Goal: Task Accomplishment & Management: Manage account settings

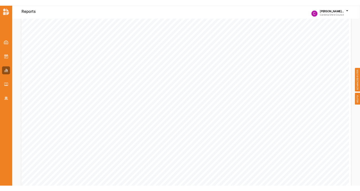
scroll to position [237, 0]
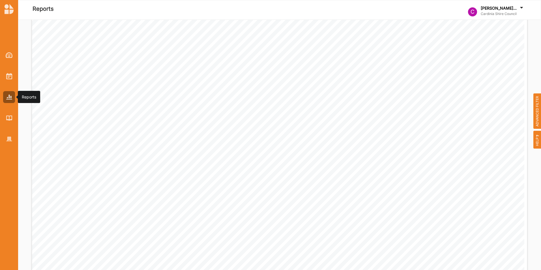
click at [14, 99] on div at bounding box center [9, 97] width 12 height 12
click at [11, 74] on img at bounding box center [9, 76] width 6 height 6
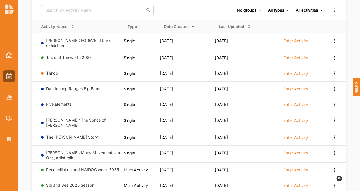
scroll to position [71, 0]
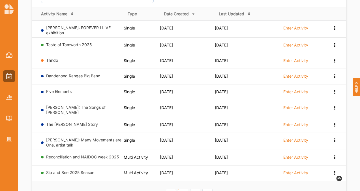
click at [77, 165] on td "Sip and See 2025 Season" at bounding box center [78, 173] width 92 height 16
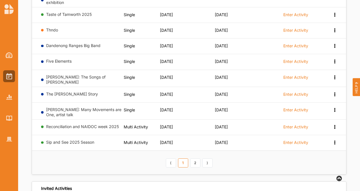
scroll to position [102, 0]
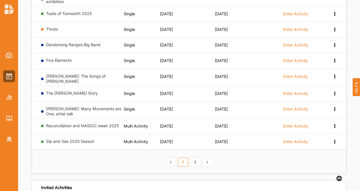
click at [79, 139] on link "Sip and See 2025 Season" at bounding box center [70, 141] width 48 height 5
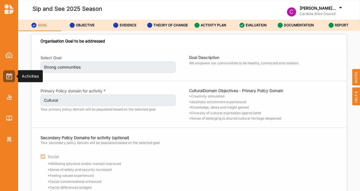
click at [9, 82] on div at bounding box center [9, 76] width 12 height 12
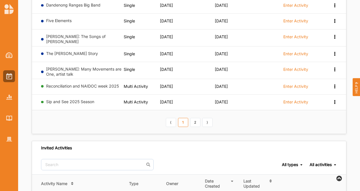
scroll to position [146, 0]
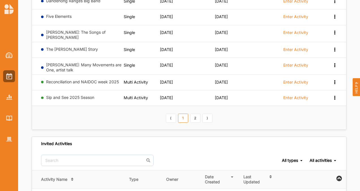
click at [87, 95] on link "Sip and See 2025 Season" at bounding box center [70, 97] width 48 height 5
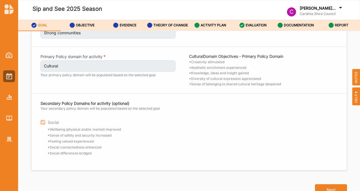
scroll to position [22, 0]
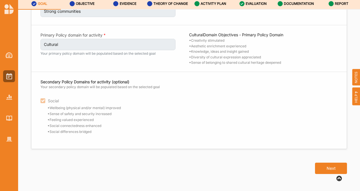
click at [328, 170] on button "Next" at bounding box center [331, 167] width 32 height 11
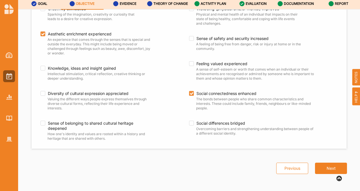
click at [328, 170] on button "Next" at bounding box center [331, 167] width 32 height 11
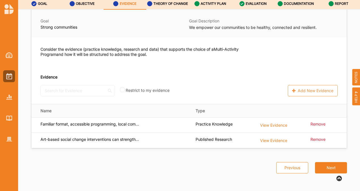
scroll to position [25, 0]
click at [328, 170] on button "Next" at bounding box center [331, 167] width 32 height 11
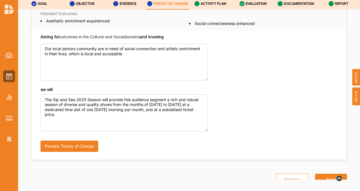
scroll to position [49, 0]
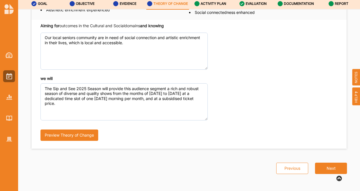
click at [328, 170] on button "Next" at bounding box center [331, 167] width 32 height 11
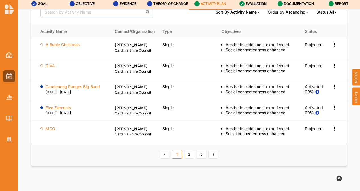
scroll to position [778, 0]
click at [190, 159] on link "2" at bounding box center [189, 153] width 10 height 9
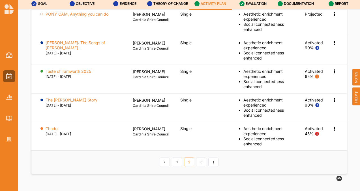
scroll to position [809, 0]
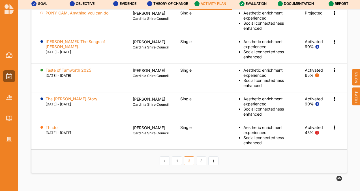
click at [332, 14] on icon at bounding box center [334, 12] width 5 height 4
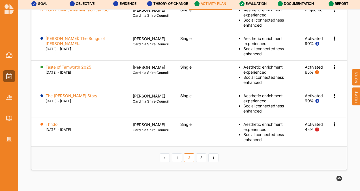
scroll to position [862, 0]
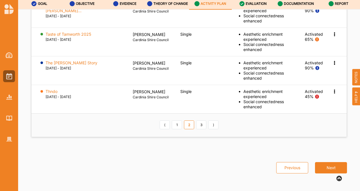
click at [196, 124] on link "3" at bounding box center [201, 124] width 10 height 9
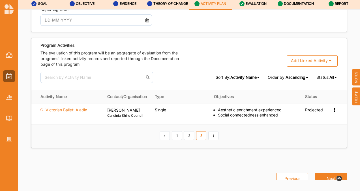
scroll to position [712, 0]
click at [179, 140] on link "1" at bounding box center [177, 135] width 10 height 9
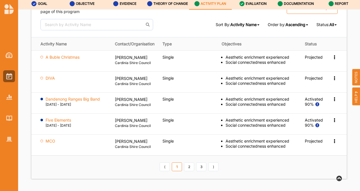
scroll to position [766, 0]
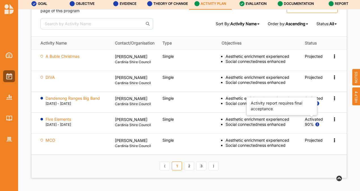
click at [315, 105] on icon at bounding box center [317, 103] width 5 height 4
click at [309, 101] on div "Activated" at bounding box center [314, 98] width 18 height 5
click at [332, 100] on icon at bounding box center [334, 98] width 5 height 4
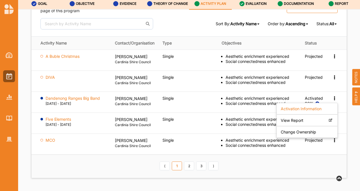
click at [332, 79] on icon at bounding box center [334, 77] width 5 height 4
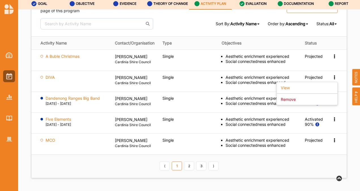
click at [281, 90] on label "View" at bounding box center [285, 87] width 9 height 5
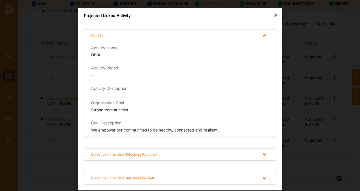
click at [274, 14] on div "×" at bounding box center [275, 14] width 5 height 7
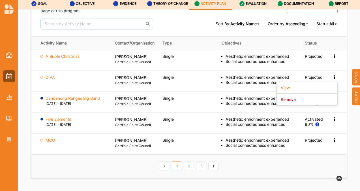
click at [44, 85] on div "DIVA" at bounding box center [73, 80] width 67 height 10
click at [50, 80] on label "DIVA" at bounding box center [50, 77] width 9 height 5
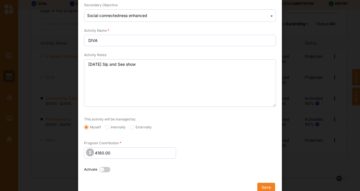
scroll to position [105, 0]
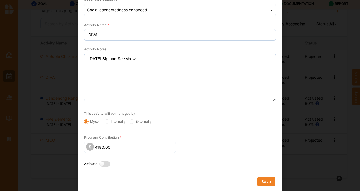
click at [102, 164] on label at bounding box center [106, 164] width 14 height 6
radio input "true"
click at [264, 181] on button "Save" at bounding box center [266, 181] width 18 height 9
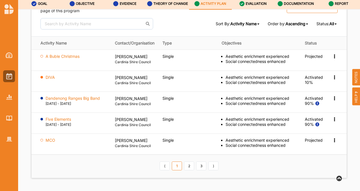
click at [51, 80] on label "DIVA" at bounding box center [50, 77] width 9 height 5
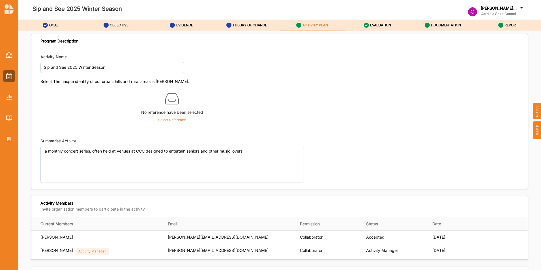
scroll to position [663, 0]
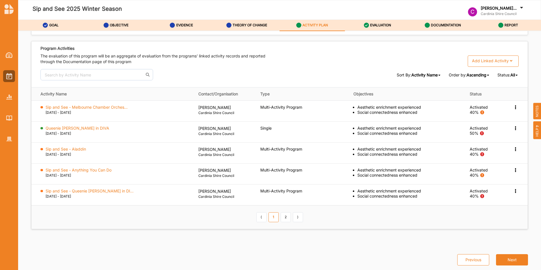
click at [88, 130] on label "Queenie [PERSON_NAME] in DIVA" at bounding box center [78, 128] width 64 height 5
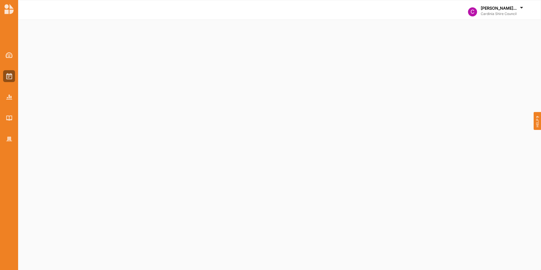
select select "2"
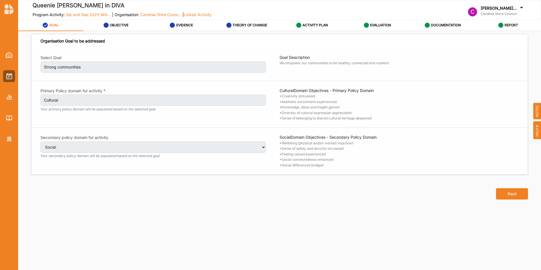
select select "2"
click at [6, 77] on div at bounding box center [9, 76] width 12 height 12
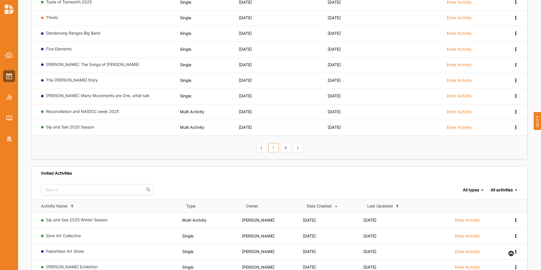
scroll to position [112, 0]
click at [102, 221] on link "Sip and See 2025 Winter Season" at bounding box center [76, 220] width 61 height 5
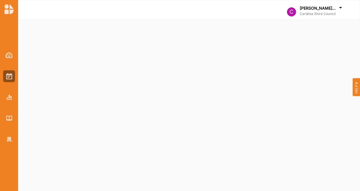
select select "2"
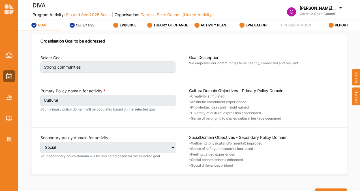
select select "2"
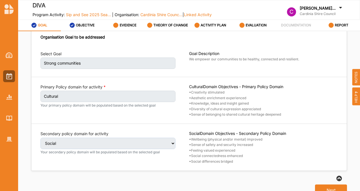
scroll to position [22, 0]
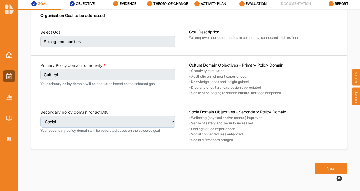
click at [324, 168] on button "Next" at bounding box center [331, 168] width 32 height 11
select select "2"
select select "9"
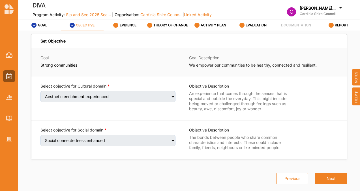
click at [329, 177] on button "Next" at bounding box center [331, 178] width 32 height 11
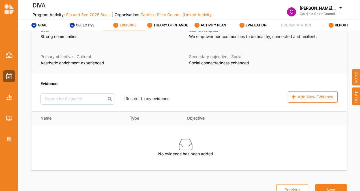
scroll to position [22, 0]
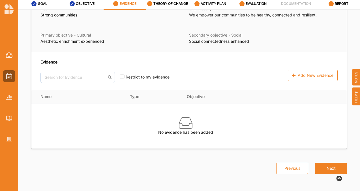
click at [321, 164] on button "Next" at bounding box center [331, 167] width 32 height 11
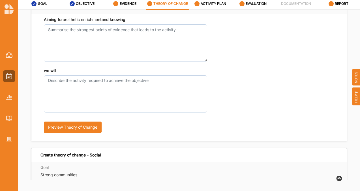
click at [124, 6] on label "EVIDENCE" at bounding box center [128, 3] width 17 height 5
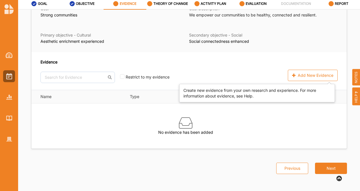
click at [307, 80] on div "Add New Evidence" at bounding box center [313, 75] width 50 height 11
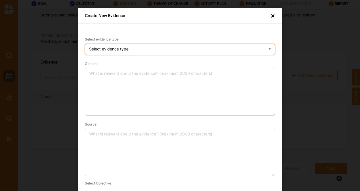
click at [130, 45] on div "Select evidence type Practice Knowledge Published Research Data" at bounding box center [180, 49] width 190 height 11
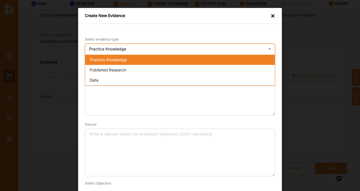
click at [115, 69] on span "Published Research" at bounding box center [108, 69] width 37 height 5
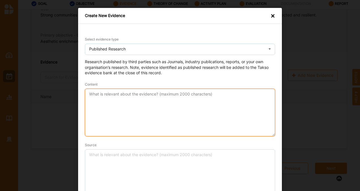
click at [103, 114] on textarea "Content" at bounding box center [180, 113] width 190 height 48
paste textarea "Art-based social change interventions can strengthen positive connection with o…"
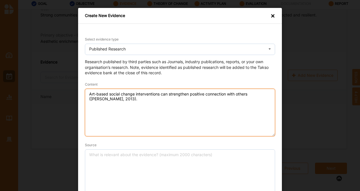
type textarea "Art-based social change interventions can strengthen positive connection with o…"
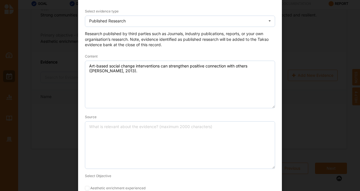
scroll to position [28, 0]
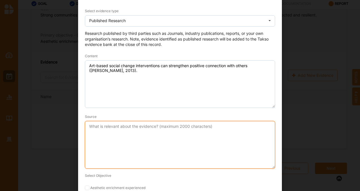
click at [127, 150] on textarea "Source" at bounding box center [180, 145] width 190 height 48
paste textarea "[PERSON_NAME], [PERSON_NAME] (2013). The role of participatory arts in social c…"
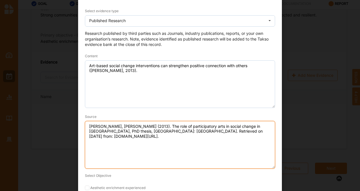
scroll to position [59, 0]
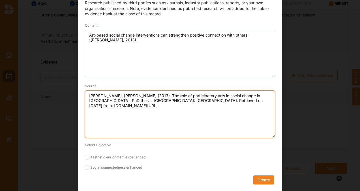
type textarea "[PERSON_NAME], [PERSON_NAME] (2013). The role of participatory arts in social c…"
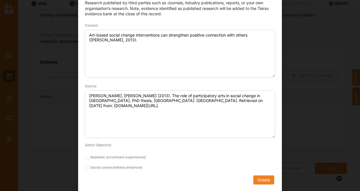
click at [85, 157] on input "Aesthetic enrichment experienced" at bounding box center [87, 157] width 5 height 5
checkbox input "true"
click at [86, 167] on input "Social connectedness enhanced" at bounding box center [87, 167] width 5 height 5
checkbox input "true"
click at [259, 182] on button "Create" at bounding box center [263, 179] width 21 height 9
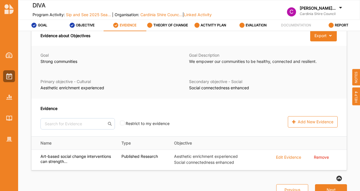
scroll to position [22, 0]
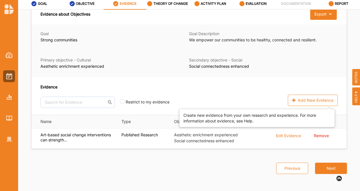
click at [311, 98] on div "Add New Evidence" at bounding box center [313, 100] width 50 height 11
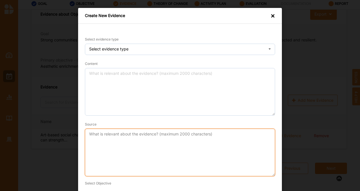
click at [124, 137] on textarea "Source" at bounding box center [180, 153] width 190 height 48
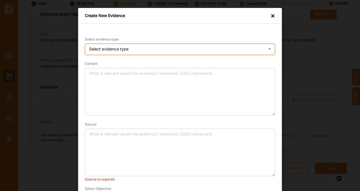
click at [157, 45] on div "Select evidence type Practice Knowledge Published Research Data" at bounding box center [180, 49] width 190 height 11
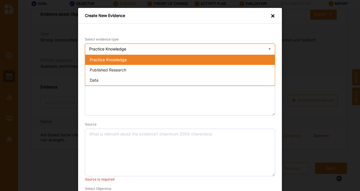
click at [141, 68] on div "Published Research" at bounding box center [180, 70] width 190 height 10
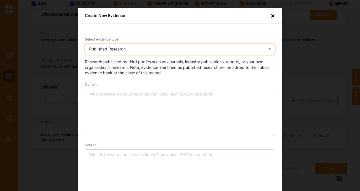
click at [135, 47] on div "Published Research Practice Knowledge Published Research Data" at bounding box center [180, 49] width 190 height 11
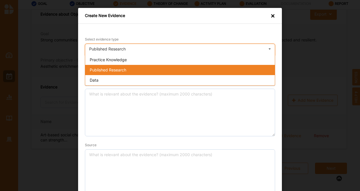
click at [126, 57] on div "Practice Knowledge" at bounding box center [180, 60] width 190 height 10
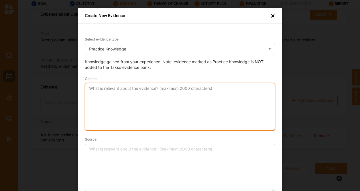
click at [109, 94] on textarea "Content" at bounding box center [180, 107] width 190 height 48
paste textarea "Familiar format, accessible programming, local community connecting and high qu…"
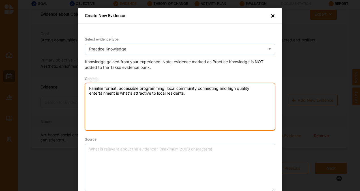
type textarea "Familiar format, accessible programming, local community connecting and high qu…"
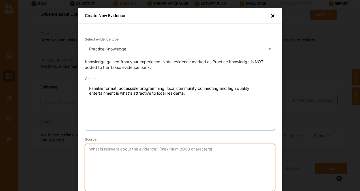
click at [95, 169] on textarea "Source" at bounding box center [180, 168] width 190 height 48
click at [109, 162] on textarea "Source" at bounding box center [180, 168] width 190 height 48
paste textarea "Marketing Officer, 2024"
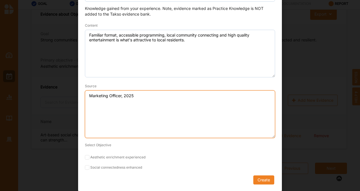
type textarea "Marketing Officer, 2025"
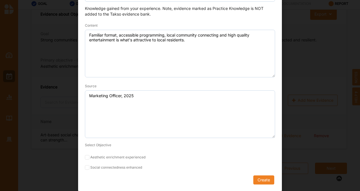
drag, startPoint x: 85, startPoint y: 156, endPoint x: 214, endPoint y: 153, distance: 129.1
click at [214, 153] on form "Select evidence type Practice Knowledge Practice Knowledge Published Research D…" at bounding box center [180, 83] width 190 height 201
click at [85, 166] on input "Social connectedness enhanced" at bounding box center [87, 167] width 5 height 5
checkbox input "true"
click at [263, 182] on button "Create" at bounding box center [263, 179] width 21 height 9
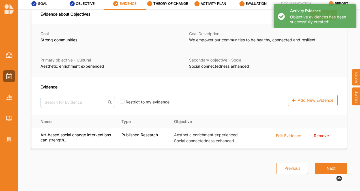
scroll to position [28, 0]
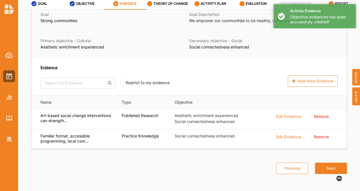
click at [331, 166] on button "Next" at bounding box center [331, 167] width 32 height 11
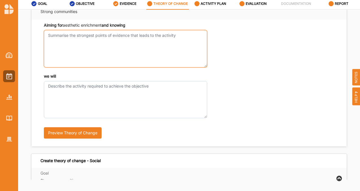
click at [86, 60] on textarea "Aiming for aesthetic enrichment and knowing" at bounding box center [125, 48] width 163 height 37
paste textarea "Our local seniors community are in need of social connection and artistic enric…"
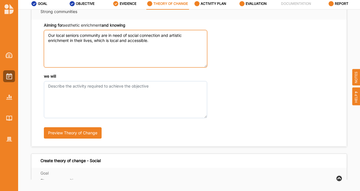
type textarea "Our local seniors community are in need of social connection and artistic enric…"
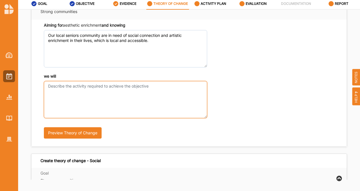
click at [71, 97] on textarea "we will" at bounding box center [125, 99] width 163 height 37
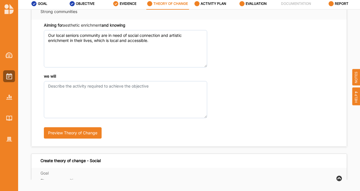
scroll to position [28, 0]
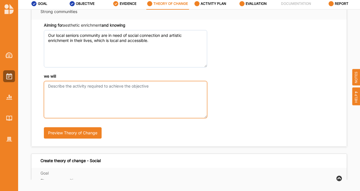
click at [104, 101] on textarea "we will" at bounding box center [125, 99] width 163 height 37
paste textarea "The Sip and See 2025 Season will provide this audience segment a rich and robus…"
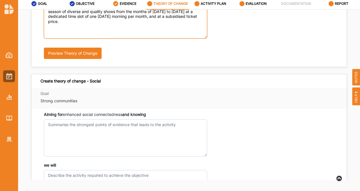
type textarea "The Sip and See 2025 Season will provide this audience segment a rich and robus…"
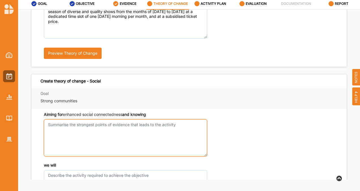
click at [90, 139] on textarea "Aiming for aesthetic enrichment and knowing" at bounding box center [125, 137] width 163 height 37
click at [72, 151] on textarea "Aiming for aesthetic enrichment and knowing" at bounding box center [125, 137] width 163 height 37
paste textarea "Our local seniors community are in need of social connection and artistic enric…"
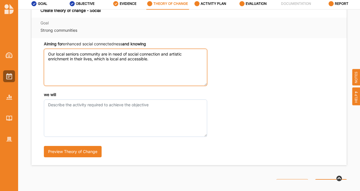
type textarea "Our local seniors community are in need of social connection and artistic enric…"
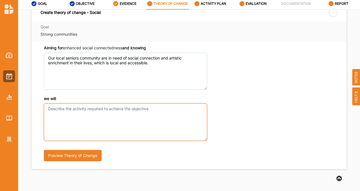
click at [80, 105] on textarea "we will" at bounding box center [125, 121] width 163 height 37
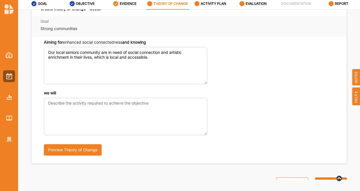
scroll to position [178, 0]
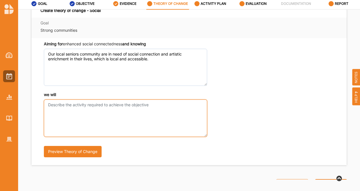
click at [90, 122] on textarea "we will" at bounding box center [125, 117] width 163 height 37
paste textarea "The Sip and See 2025 Season will provide this audience segment a rich and robus…"
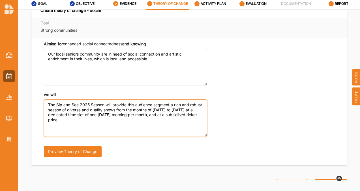
scroll to position [194, 0]
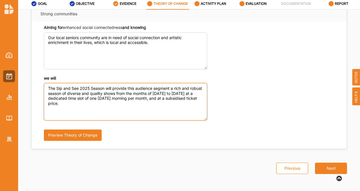
type textarea "The Sip and See 2025 Season will provide this audience segment a rich and robus…"
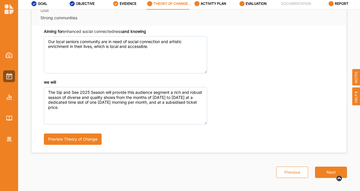
click at [327, 168] on button "Next" at bounding box center [331, 171] width 32 height 11
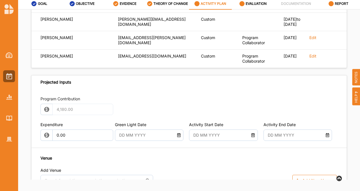
scroll to position [258, 0]
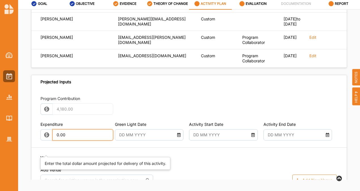
click at [74, 140] on input "0.00" at bounding box center [82, 134] width 61 height 11
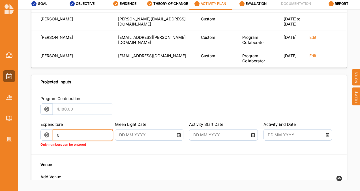
type input "0"
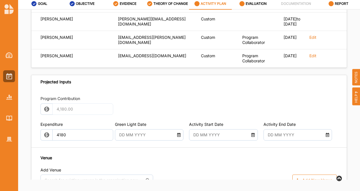
click at [117, 140] on input "text" at bounding box center [146, 134] width 61 height 11
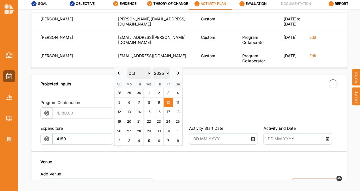
type input "4,180.00"
type input "-4,180.00"
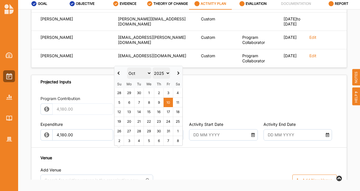
click at [118, 72] on span at bounding box center [118, 73] width 3 height 3
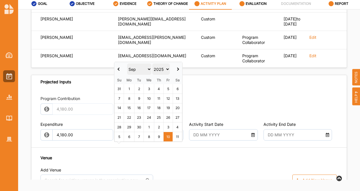
click at [147, 68] on select "Jan Feb Mar Apr May Jun [DATE] Aug Sep Oct Nov Dec" at bounding box center [139, 68] width 24 height 11
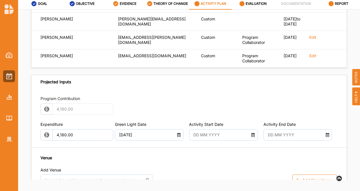
click at [178, 136] on icon at bounding box center [179, 134] width 5 height 4
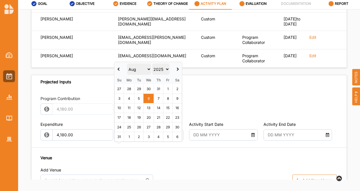
click at [222, 109] on div "Program Contribution 4,180.00 Expenditure 4,180.00 Green Light Date 06 Aug 2025…" at bounding box center [188, 186] width 315 height 195
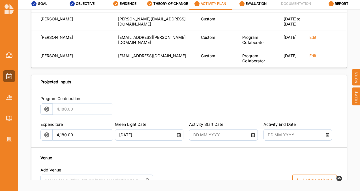
click at [177, 136] on icon at bounding box center [179, 134] width 5 height 4
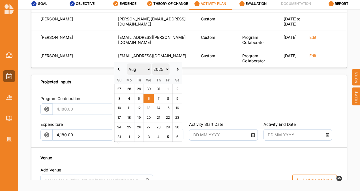
click at [120, 68] on span at bounding box center [118, 69] width 3 height 3
click at [119, 70] on span at bounding box center [118, 69] width 3 height 3
click at [119, 69] on span at bounding box center [118, 69] width 3 height 3
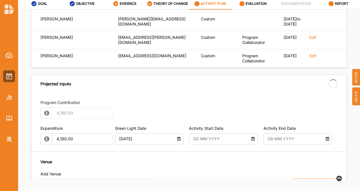
type input "16 Apr 2025"
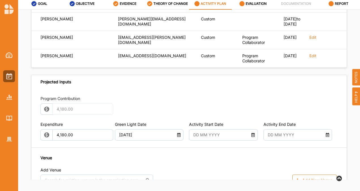
click at [204, 140] on input "text" at bounding box center [220, 134] width 61 height 11
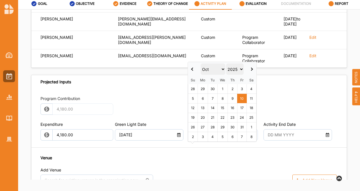
click at [222, 70] on select "Jan Feb Mar Apr May Jun [DATE] Aug Sep Oct Nov Dec" at bounding box center [213, 68] width 25 height 11
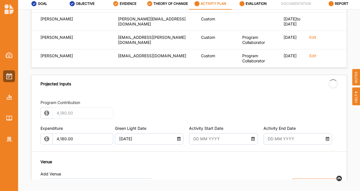
type input "06 Aug 2025"
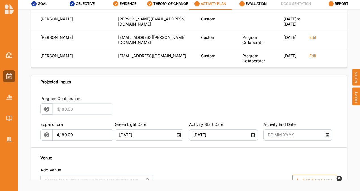
click at [268, 140] on input "text" at bounding box center [295, 134] width 61 height 11
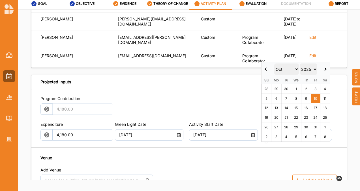
click at [293, 69] on select "Jan Feb Mar Apr May Jun [DATE] Aug Sep Oct Nov Dec" at bounding box center [286, 68] width 25 height 11
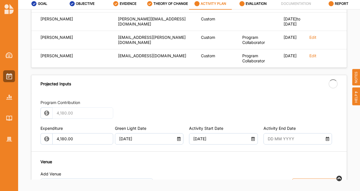
type input "06 Aug 2025"
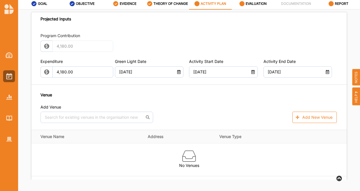
scroll to position [322, 0]
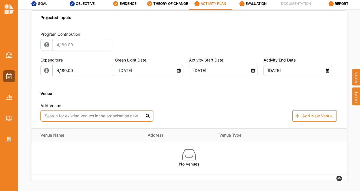
click at [103, 121] on input "text" at bounding box center [96, 115] width 113 height 11
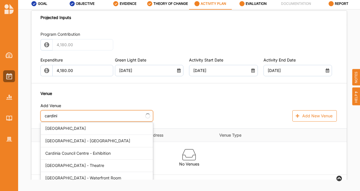
type input "cardinia"
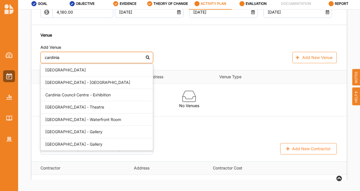
click at [101, 114] on div "[GEOGRAPHIC_DATA] - Theatre" at bounding box center [97, 107] width 112 height 12
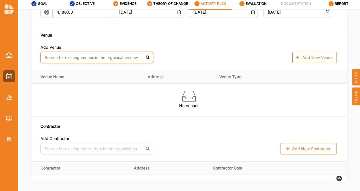
scroll to position [380, 0]
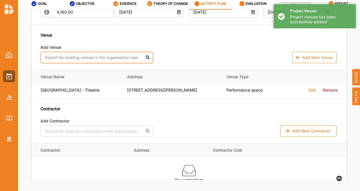
click at [85, 63] on input "text" at bounding box center [96, 57] width 113 height 11
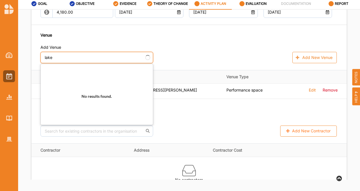
type input "lakes"
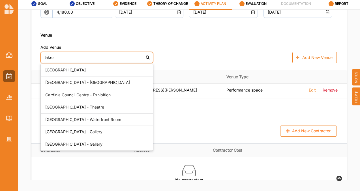
click at [87, 89] on div "[GEOGRAPHIC_DATA] - [GEOGRAPHIC_DATA]" at bounding box center [97, 82] width 112 height 12
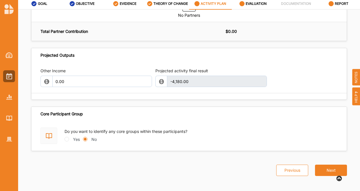
scroll to position [648, 0]
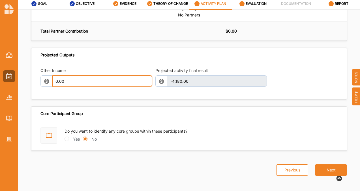
click at [87, 87] on input "0.00" at bounding box center [102, 80] width 100 height 11
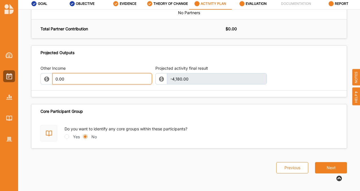
click at [68, 81] on input "0.00" at bounding box center [102, 78] width 100 height 11
type input "0"
paste input "1,375.20"
type input "1,375.20"
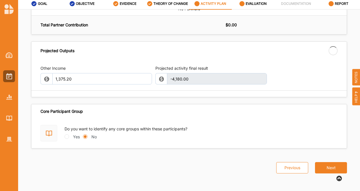
click at [326, 168] on button "Next" at bounding box center [331, 167] width 32 height 11
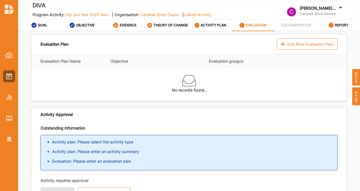
click at [292, 46] on div "Add New Evaluation Plan" at bounding box center [307, 43] width 61 height 11
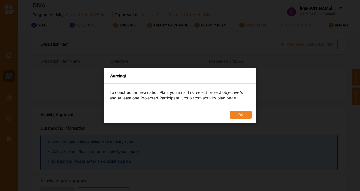
click at [236, 114] on button "OK" at bounding box center [241, 115] width 22 height 8
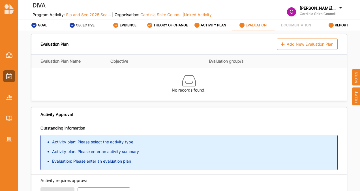
scroll to position [38, 0]
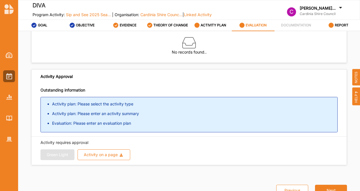
click at [205, 25] on label "ACTIVITY PLAN" at bounding box center [213, 25] width 25 height 5
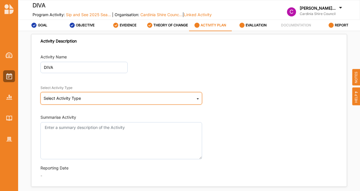
click at [65, 101] on div "Select Activity Type Cultural infrastructure development Acquisitions and Commi…" at bounding box center [121, 98] width 162 height 12
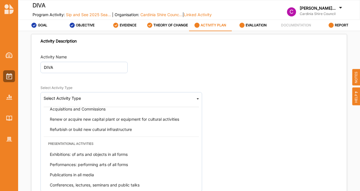
scroll to position [18, 0]
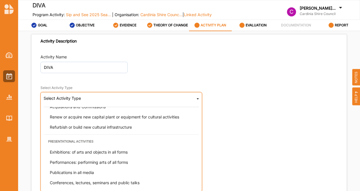
click at [89, 160] on span "Performances: performing arts of all forms" at bounding box center [89, 162] width 78 height 5
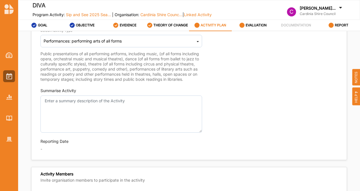
scroll to position [60, 0]
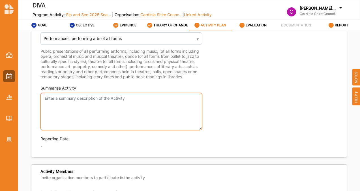
click at [120, 113] on textarea "Summarise Activity" at bounding box center [121, 111] width 162 height 37
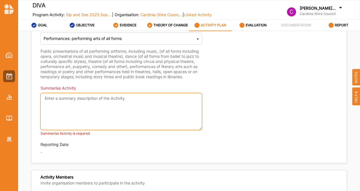
click at [86, 120] on textarea "Summarise Activity" at bounding box center [121, 111] width 162 height 37
paste textarea "ne of our most formidable musical theatre talents and queen of cabaret, Queenie…"
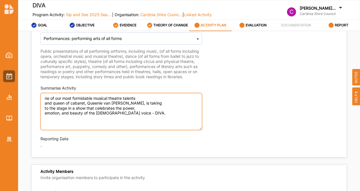
click at [44, 104] on textarea "ne of our most formidable musical theatre talents and queen of cabaret, Queenie…" at bounding box center [121, 111] width 162 height 37
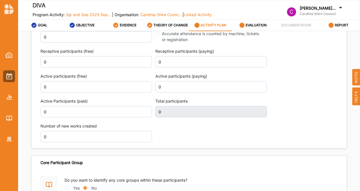
scroll to position [763, 0]
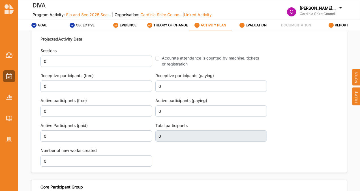
type textarea "One of our most formidable musical theatre talents and queen of cabaret, Queeni…"
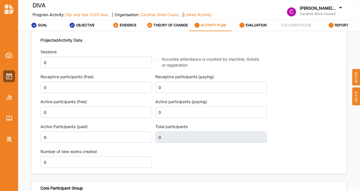
scroll to position [763, 0]
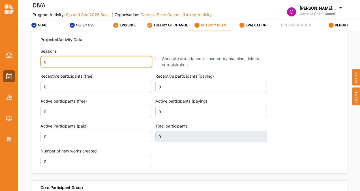
click at [121, 67] on input "0" at bounding box center [96, 61] width 112 height 11
type input "1"
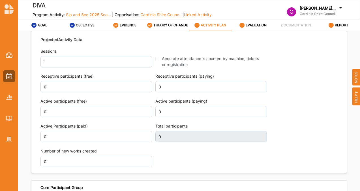
click at [156, 61] on input "Accurate attendance is counted by machine, tickets or registration" at bounding box center [157, 59] width 4 height 5
checkbox input "true"
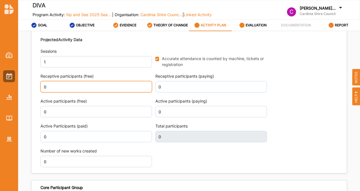
click at [100, 92] on input "0" at bounding box center [96, 86] width 112 height 11
type input "6"
click at [211, 112] on div "Projected Activity Data Sessions 1 Accurate attendance is counted by machine, t…" at bounding box center [188, 102] width 297 height 136
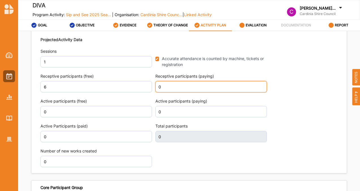
click at [203, 92] on input "0" at bounding box center [211, 86] width 112 height 11
type input "6"
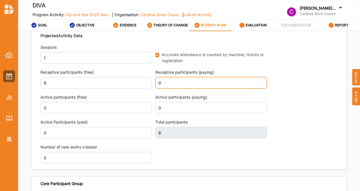
scroll to position [763, 0]
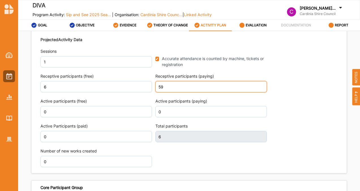
type input "59"
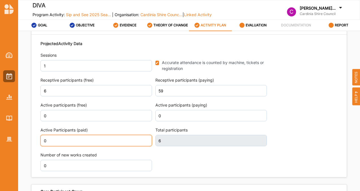
click at [66, 146] on input "0" at bounding box center [96, 140] width 112 height 11
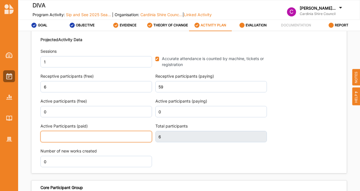
type input "1"
type input "65"
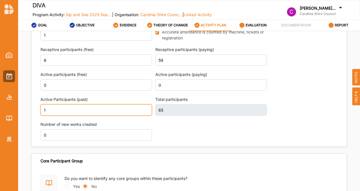
scroll to position [795, 0]
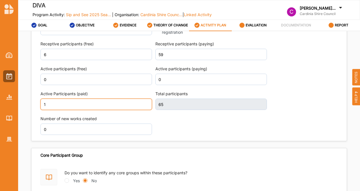
type input "1"
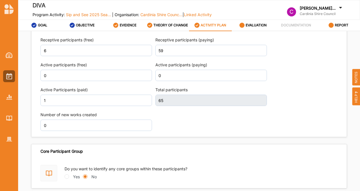
click at [182, 134] on div "Projected Activity Data Sessions 1 Accurate attendance is counted by machine, t…" at bounding box center [188, 66] width 297 height 136
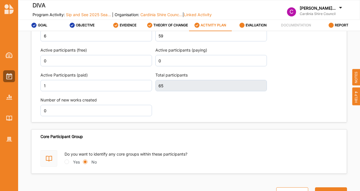
scroll to position [834, 0]
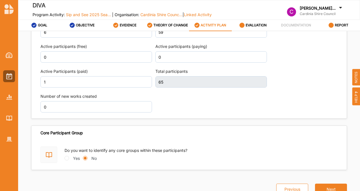
type input "66"
click at [319, 184] on button "Next" at bounding box center [331, 188] width 32 height 11
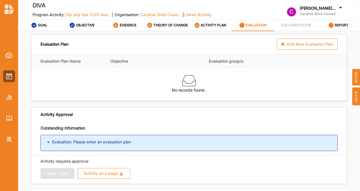
click at [303, 43] on div "Add New Evaluation Plan" at bounding box center [307, 43] width 61 height 11
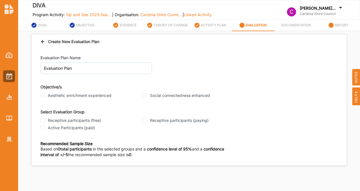
click at [43, 93] on input "Aesthetic enrichment experienced" at bounding box center [42, 95] width 5 height 5
checkbox input "true"
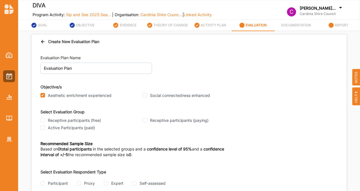
click at [145, 93] on input "Social connectedness enhanced" at bounding box center [145, 95] width 5 height 5
checkbox input "true"
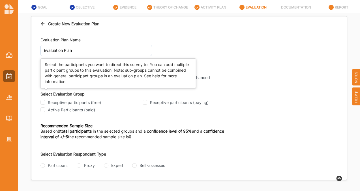
scroll to position [22, 0]
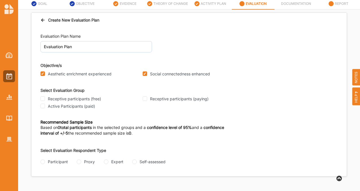
click at [44, 107] on input "Active Participants (paid)" at bounding box center [42, 106] width 5 height 5
checkbox input "true"
click at [145, 100] on input "Receptive participants (paying)" at bounding box center [145, 98] width 5 height 5
checkbox input "true"
click at [44, 106] on input "Active Participants (paid)" at bounding box center [42, 106] width 5 height 5
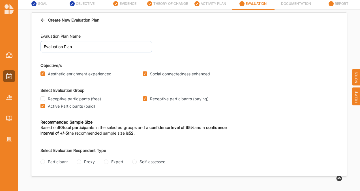
checkbox input "false"
click at [41, 99] on input "Receptive participants (free)" at bounding box center [42, 98] width 5 height 5
checkbox input "true"
click at [136, 160] on div "Self-assessed" at bounding box center [148, 162] width 33 height 6
click at [135, 162] on input "Self-assessed" at bounding box center [134, 161] width 5 height 5
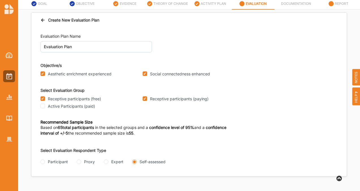
radio input "true"
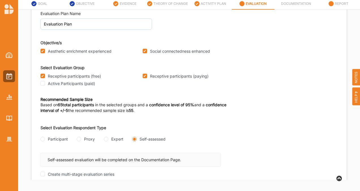
scroll to position [42, 0]
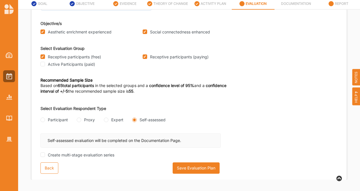
click at [180, 167] on button "Save Evaluation Plan" at bounding box center [196, 167] width 47 height 11
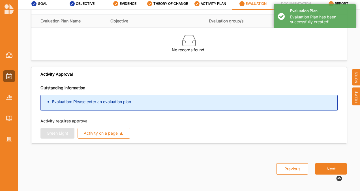
scroll to position [0, 0]
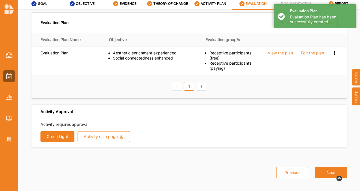
click at [46, 135] on button "Green Light" at bounding box center [57, 136] width 34 height 11
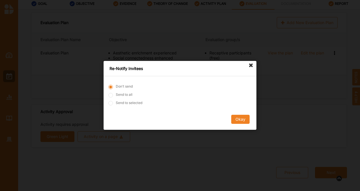
click at [237, 122] on button "Okay" at bounding box center [240, 119] width 18 height 9
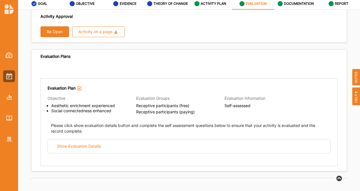
scroll to position [9, 0]
click at [43, 27] on button "Re Open" at bounding box center [54, 32] width 29 height 11
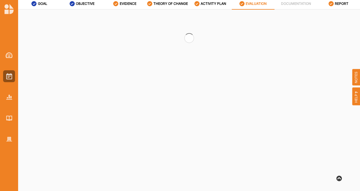
scroll to position [0, 0]
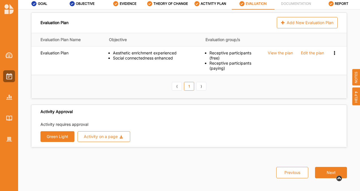
click at [310, 53] on div "Edit the plan" at bounding box center [312, 52] width 23 height 5
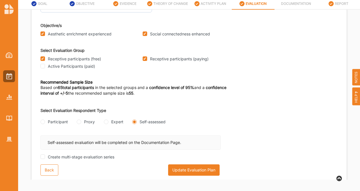
scroll to position [41, 0]
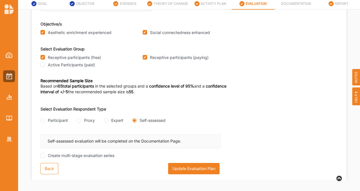
click at [45, 121] on div "Participant" at bounding box center [53, 120] width 27 height 6
click at [42, 120] on input "Participant" at bounding box center [42, 120] width 5 height 5
radio input "true"
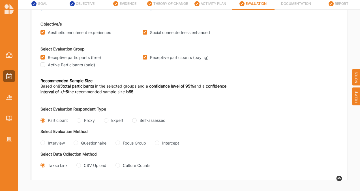
click at [76, 142] on input "Questionnaire" at bounding box center [76, 142] width 5 height 5
radio input "true"
click at [78, 167] on input "CSV Upload" at bounding box center [78, 165] width 5 height 5
radio input "true"
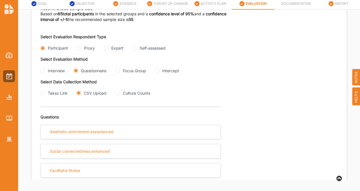
scroll to position [155, 0]
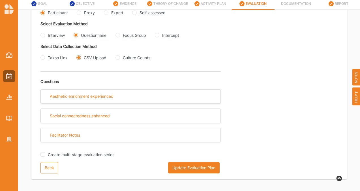
click at [187, 167] on button "Update Evaluation Plan" at bounding box center [194, 167] width 52 height 11
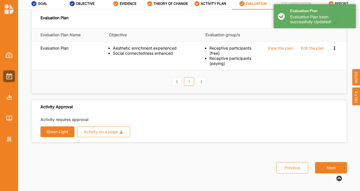
scroll to position [4, 0]
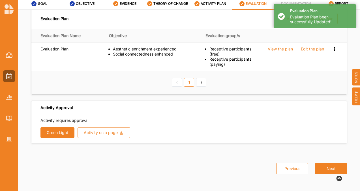
click at [324, 167] on button "Next" at bounding box center [331, 168] width 32 height 11
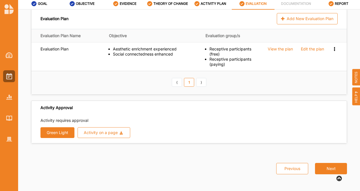
click at [46, 131] on button "Green Light" at bounding box center [57, 132] width 34 height 11
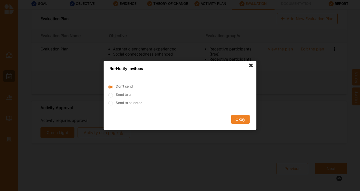
click at [243, 120] on button "Okay" at bounding box center [240, 119] width 18 height 9
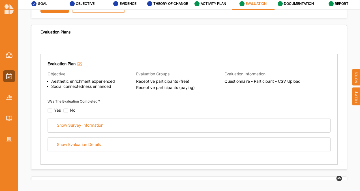
scroll to position [34, 0]
click at [87, 124] on div "Show Survey Information" at bounding box center [80, 124] width 46 height 5
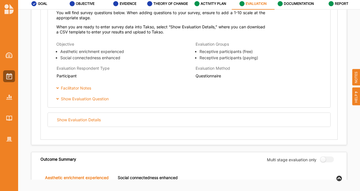
scroll to position [218, 0]
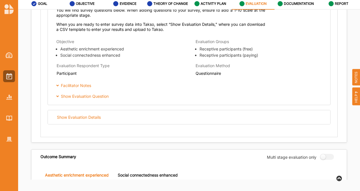
click at [65, 119] on div "Show Evaluation Details" at bounding box center [79, 117] width 44 height 5
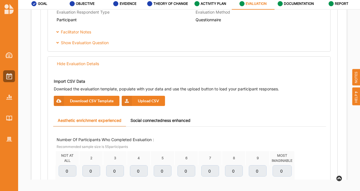
scroll to position [272, 0]
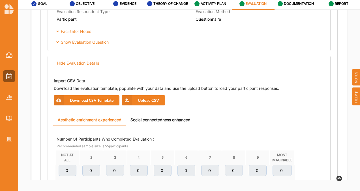
click at [89, 97] on button "Download CSV Template" at bounding box center [87, 100] width 66 height 10
click at [137, 99] on button "Upload CSV" at bounding box center [143, 100] width 43 height 10
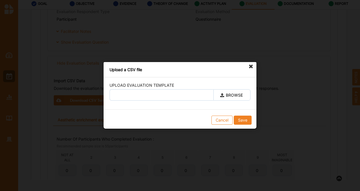
click at [229, 97] on label "BROWSE" at bounding box center [231, 94] width 37 height 11
click at [0, 0] on input "BROWSE" at bounding box center [0, 0] width 0 height 0
type input "Diva.csv.xlsx"
click at [242, 117] on button "Save" at bounding box center [243, 120] width 18 height 9
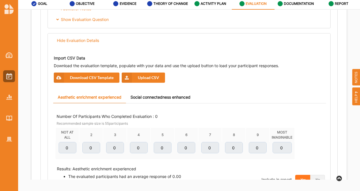
scroll to position [295, 0]
click at [154, 78] on button "Upload CSV" at bounding box center [143, 77] width 43 height 10
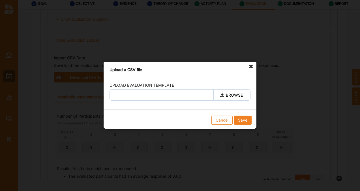
click at [242, 96] on label "BROWSE" at bounding box center [231, 94] width 37 height 11
click at [0, 0] on input "BROWSE" at bounding box center [0, 0] width 0 height 0
type input "Diva.csv"
click at [244, 121] on button "Save" at bounding box center [243, 120] width 18 height 9
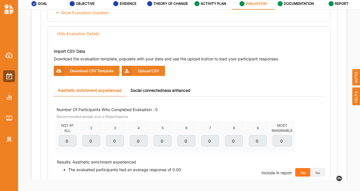
scroll to position [302, 0]
click at [137, 71] on button "Upload CSV" at bounding box center [143, 70] width 43 height 10
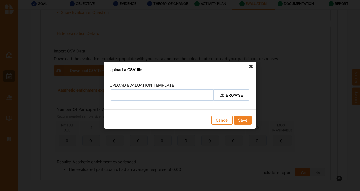
click at [227, 95] on label "BROWSE" at bounding box center [231, 94] width 37 height 11
click at [0, 0] on input "BROWSE" at bounding box center [0, 0] width 0 height 0
type input "Diva.csv"
click at [242, 119] on button "Save" at bounding box center [243, 120] width 18 height 9
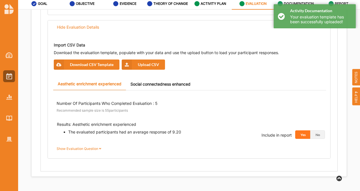
radio input "true"
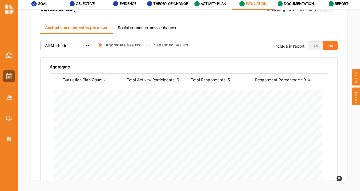
scroll to position [916, 0]
click at [315, 44] on button "Yes" at bounding box center [315, 45] width 15 height 8
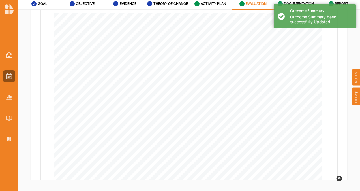
scroll to position [1091, 0]
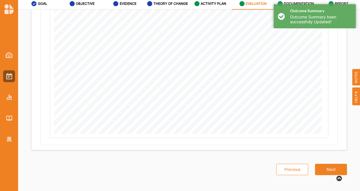
click at [324, 169] on button "Next" at bounding box center [331, 169] width 32 height 11
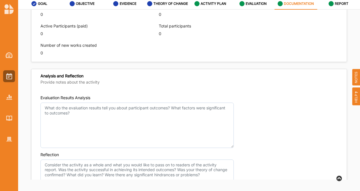
scroll to position [423, 0]
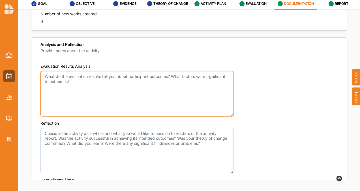
click at [166, 94] on textarea "Evaluation Results Analysis" at bounding box center [136, 93] width 193 height 45
click at [172, 92] on textarea "Evaluation Results Analysis" at bounding box center [136, 93] width 193 height 45
paste textarea "While the audience enjoyment of the production is unarguable, this show was sti…"
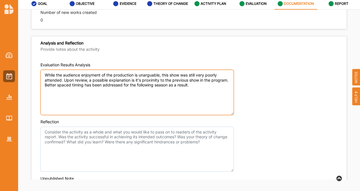
scroll to position [424, 0]
type textarea "While the audience enjoyment of the production is unarguable, this show was sti…"
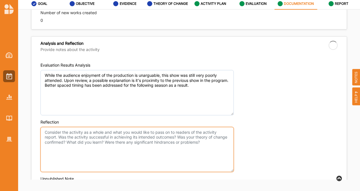
click at [139, 127] on textarea "Reflection" at bounding box center [136, 149] width 193 height 45
type textarea "W"
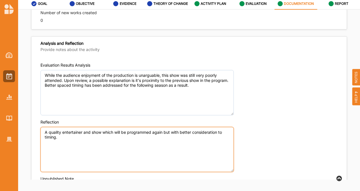
type textarea "A quality entertainer and show which will be programmed again but with better c…"
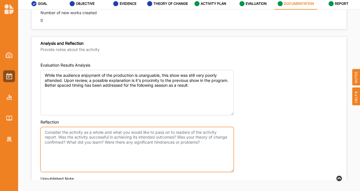
click at [195, 152] on textarea "Reflection" at bounding box center [136, 149] width 193 height 45
paste textarea "A quality entertainer and show which will be programmed again but with better c…"
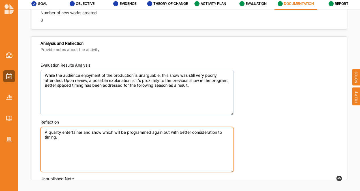
scroll to position [507, 0]
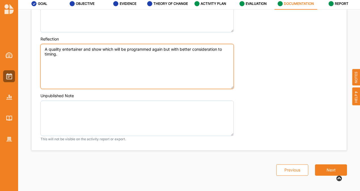
type textarea "A quality entertainer and show which will be programmed again but with better c…"
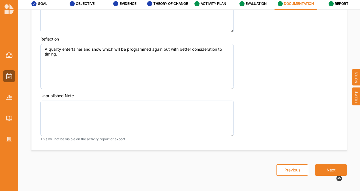
click at [332, 166] on button "Next" at bounding box center [331, 169] width 32 height 11
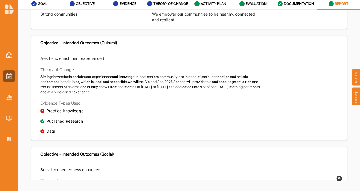
scroll to position [164, 0]
click at [127, 6] on div "EVIDENCE" at bounding box center [124, 4] width 23 height 10
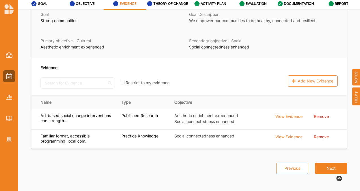
click at [286, 114] on div "View Evidence" at bounding box center [288, 116] width 27 height 6
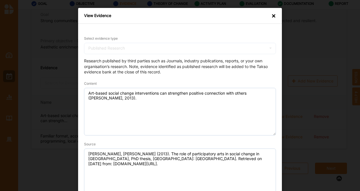
click at [274, 14] on div "×" at bounding box center [273, 16] width 5 height 6
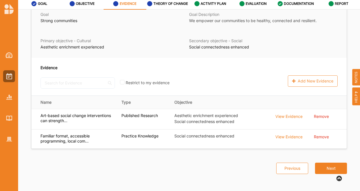
click at [288, 135] on div "View Evidence" at bounding box center [288, 136] width 27 height 6
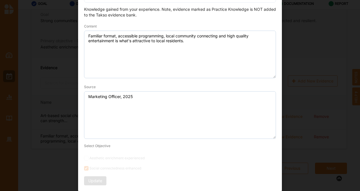
scroll to position [0, 0]
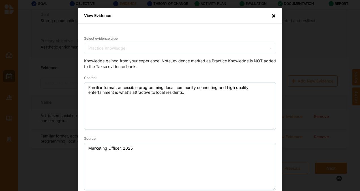
click at [271, 15] on div "×" at bounding box center [273, 16] width 5 height 6
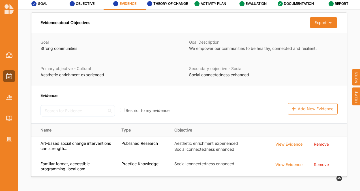
click at [218, 5] on label "ACTIVITY PLAN" at bounding box center [213, 3] width 25 height 5
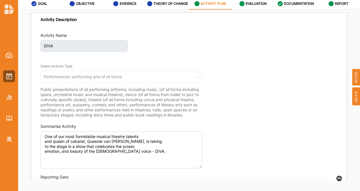
click at [239, 5] on div "EVALUATION" at bounding box center [252, 4] width 27 height 10
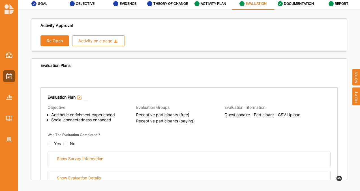
click at [45, 40] on button "Re Open" at bounding box center [54, 40] width 29 height 11
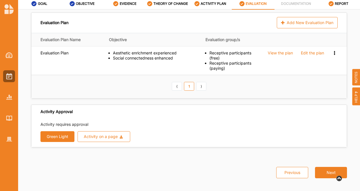
click at [122, 6] on div "EVIDENCE" at bounding box center [124, 4] width 23 height 10
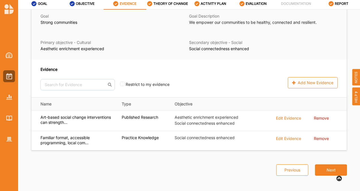
scroll to position [28, 0]
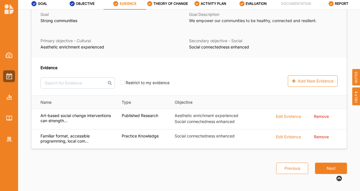
click at [322, 171] on button "Next" at bounding box center [331, 167] width 32 height 11
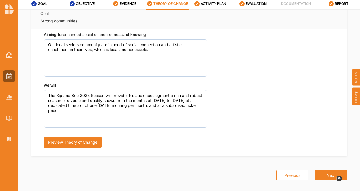
scroll to position [194, 0]
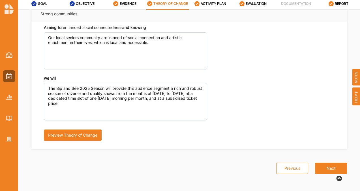
click at [318, 162] on button "Next" at bounding box center [331, 167] width 32 height 11
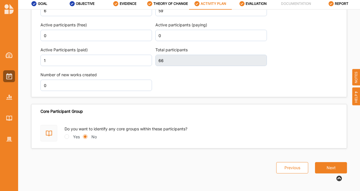
scroll to position [834, 0]
click at [327, 169] on button "Next" at bounding box center [331, 167] width 32 height 11
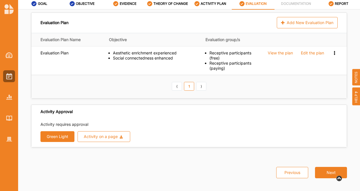
click at [62, 136] on button "Green Light" at bounding box center [57, 136] width 34 height 11
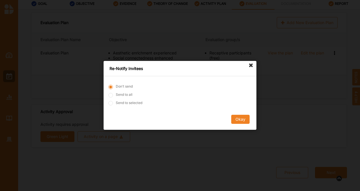
click at [239, 118] on button "Okay" at bounding box center [240, 119] width 18 height 9
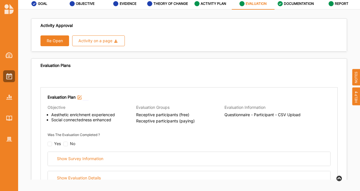
click at [50, 143] on input "checkbox" at bounding box center [50, 144] width 5 height 5
checkbox input "false"
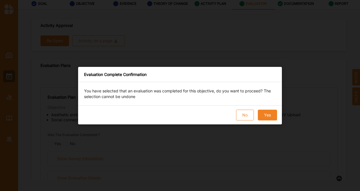
click at [263, 114] on button "Yes" at bounding box center [267, 115] width 19 height 11
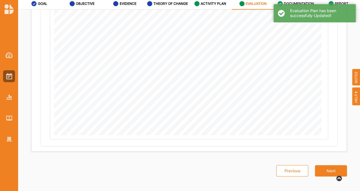
scroll to position [363, 0]
click at [311, 167] on div "Previous Next" at bounding box center [308, 162] width 78 height 25
click at [318, 168] on button "Next" at bounding box center [331, 169] width 32 height 11
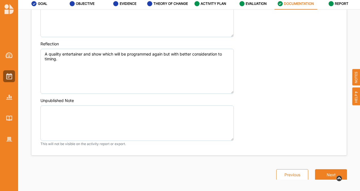
scroll to position [507, 0]
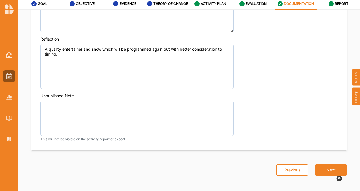
click at [318, 168] on button "Next" at bounding box center [331, 169] width 32 height 11
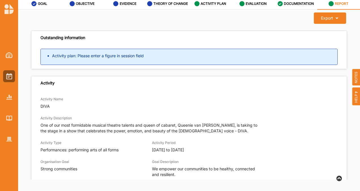
click at [215, 3] on label "ACTIVITY PLAN" at bounding box center [213, 3] width 25 height 5
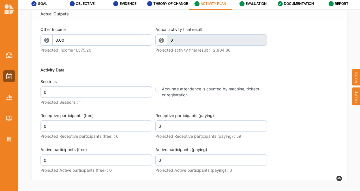
scroll to position [744, 0]
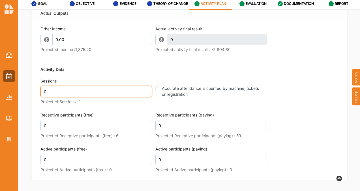
click at [136, 97] on input "0" at bounding box center [96, 91] width 112 height 11
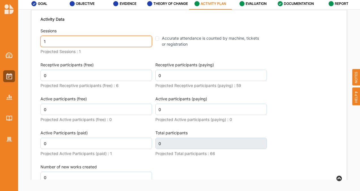
scroll to position [793, 0]
type input "1"
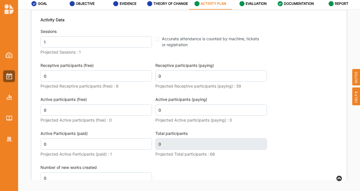
scroll to position [911, 0]
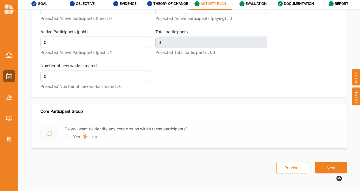
click at [331, 165] on button "Next" at bounding box center [331, 167] width 32 height 11
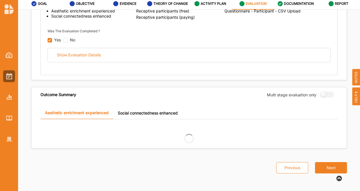
click at [331, 165] on button "Next" at bounding box center [331, 167] width 32 height 11
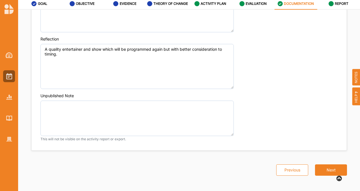
click at [331, 165] on button "Next" at bounding box center [331, 169] width 32 height 11
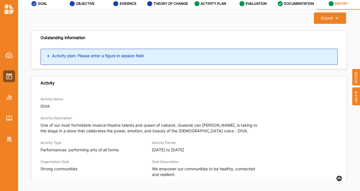
click at [217, 3] on label "ACTIVITY PLAN" at bounding box center [213, 3] width 25 height 5
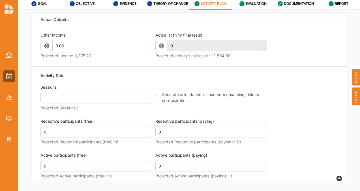
scroll to position [749, 0]
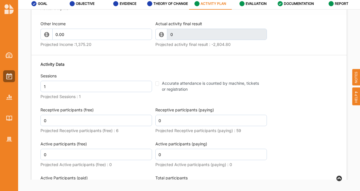
click at [157, 86] on input "Accurate attendance is counted by machine, tickets or registration" at bounding box center [157, 83] width 4 height 5
checkbox input "true"
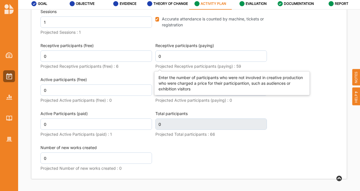
scroll to position [819, 0]
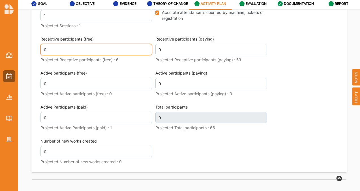
click at [136, 55] on input "0" at bounding box center [96, 49] width 112 height 11
type input "6"
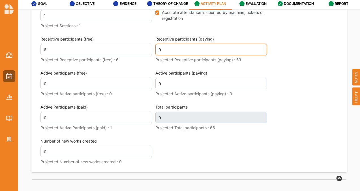
scroll to position [823, 0]
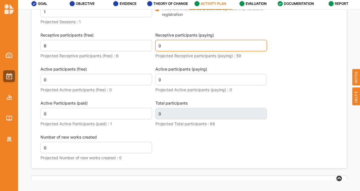
click at [175, 51] on input "0" at bounding box center [211, 45] width 112 height 11
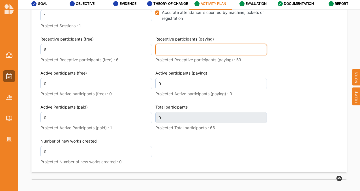
type input "6"
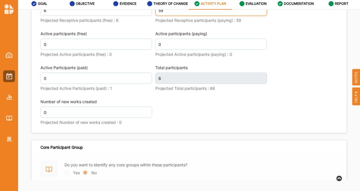
scroll to position [860, 0]
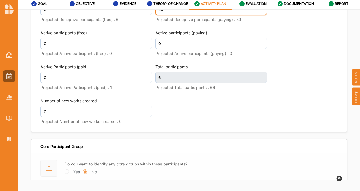
type input "59"
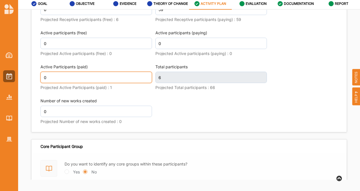
scroll to position [864, 0]
click at [92, 83] on input "0" at bounding box center [96, 77] width 112 height 11
type input "65"
type input "1"
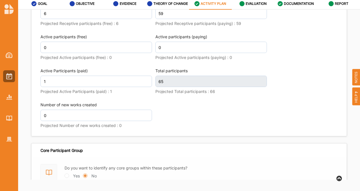
scroll to position [864, 0]
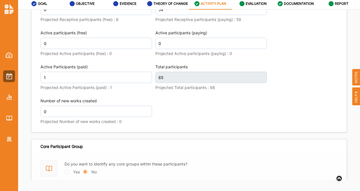
click at [209, 112] on div "Activity Data Sessions 1 Projected Sessions : 1 Accurate attendance is counted …" at bounding box center [188, 38] width 297 height 181
type input "66"
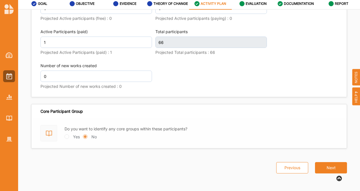
click at [323, 169] on button "Next" at bounding box center [331, 167] width 32 height 11
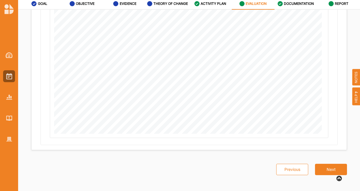
click at [323, 169] on button "Next" at bounding box center [331, 169] width 32 height 11
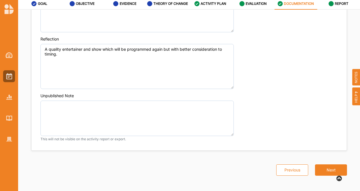
click at [323, 169] on button "Next" at bounding box center [331, 169] width 32 height 11
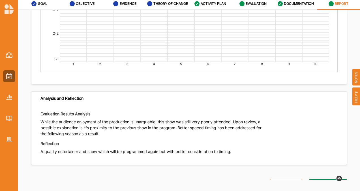
scroll to position [1521, 0]
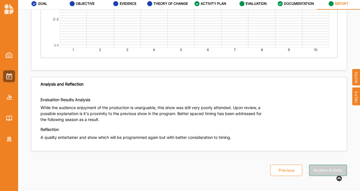
click at [323, 169] on button "Archive Activity" at bounding box center [328, 169] width 38 height 11
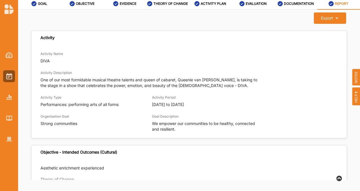
scroll to position [0, 0]
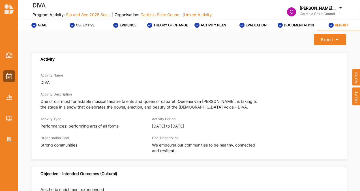
click at [98, 14] on span "Sip and See 2025 Sea..." at bounding box center [88, 14] width 45 height 5
click at [90, 13] on span "Sip and See 2025 Sea..." at bounding box center [88, 14] width 45 height 5
click at [6, 73] on img at bounding box center [9, 76] width 6 height 6
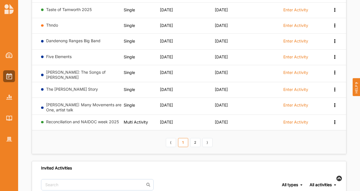
scroll to position [93, 0]
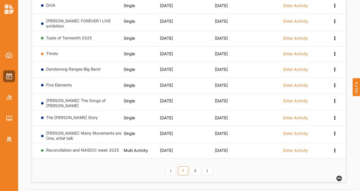
click at [192, 166] on link "2" at bounding box center [195, 170] width 10 height 9
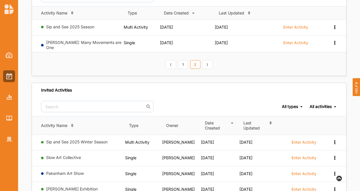
scroll to position [72, 0]
click at [77, 25] on link "Sip and See 2025 Season" at bounding box center [70, 27] width 48 height 5
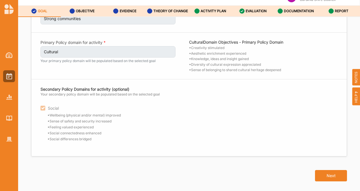
scroll to position [22, 0]
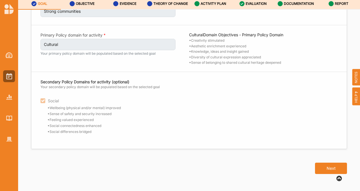
click at [329, 169] on button "Next" at bounding box center [331, 167] width 32 height 11
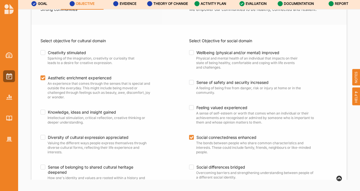
scroll to position [78, 0]
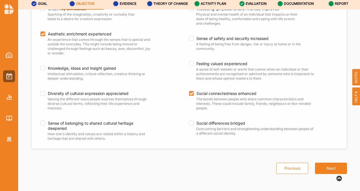
click at [329, 169] on button "Next" at bounding box center [331, 167] width 32 height 11
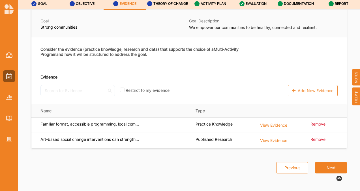
scroll to position [25, 0]
click at [329, 169] on button "Next" at bounding box center [331, 167] width 32 height 11
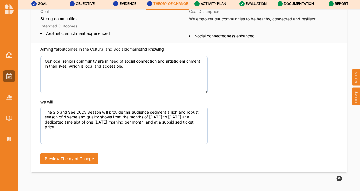
scroll to position [49, 0]
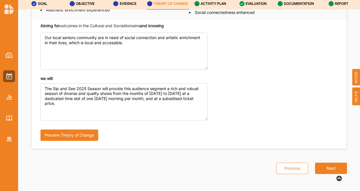
click at [329, 169] on button "Next" at bounding box center [331, 167] width 32 height 11
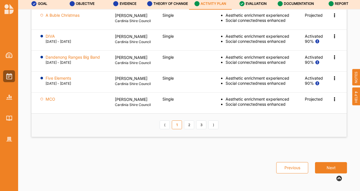
scroll to position [811, 0]
click at [189, 129] on link "2" at bounding box center [189, 124] width 10 height 9
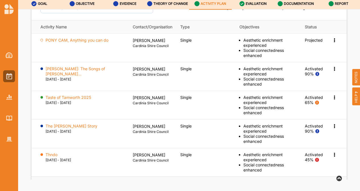
scroll to position [780, 0]
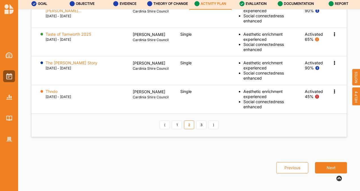
click at [198, 129] on link "3" at bounding box center [201, 124] width 10 height 9
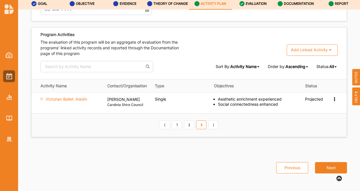
scroll to position [740, 0]
click at [43, 100] on div "Victorian Ballet: Aladin" at bounding box center [69, 102] width 59 height 10
click at [50, 100] on label "Victorian Ballet: Aladin" at bounding box center [67, 99] width 42 height 5
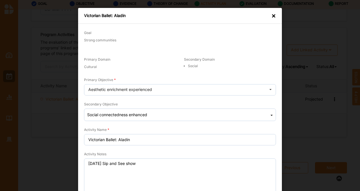
scroll to position [105, 0]
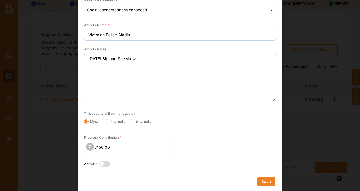
click at [101, 162] on label at bounding box center [106, 164] width 14 height 6
radio input "true"
click at [260, 180] on button "Save" at bounding box center [266, 181] width 18 height 9
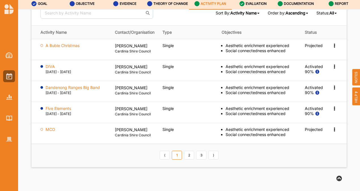
scroll to position [824, 0]
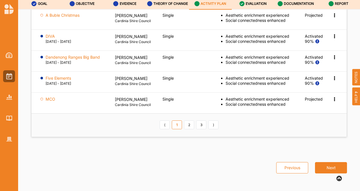
click at [192, 125] on link "2" at bounding box center [189, 124] width 10 height 9
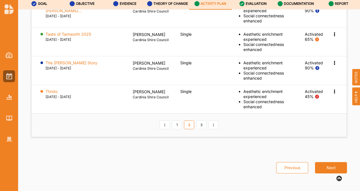
scroll to position [862, 0]
click at [198, 126] on link "3" at bounding box center [201, 124] width 10 height 9
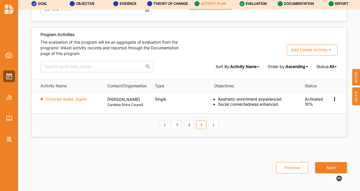
scroll to position [740, 0]
click at [80, 98] on label "Victorian Ballet: Aladin" at bounding box center [67, 99] width 42 height 5
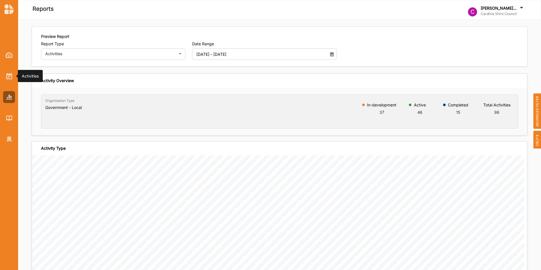
click at [5, 74] on div at bounding box center [9, 76] width 12 height 12
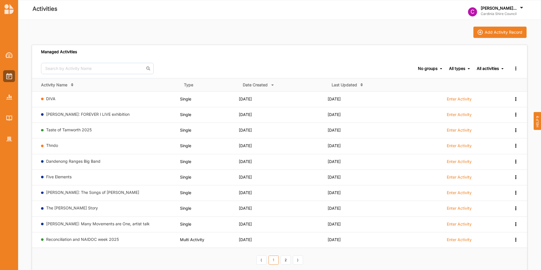
click at [54, 189] on td "[PERSON_NAME]: The Songs of [PERSON_NAME]" at bounding box center [106, 193] width 148 height 16
click at [54, 192] on link "[PERSON_NAME]: The Songs of [PERSON_NAME]" at bounding box center [92, 192] width 93 height 5
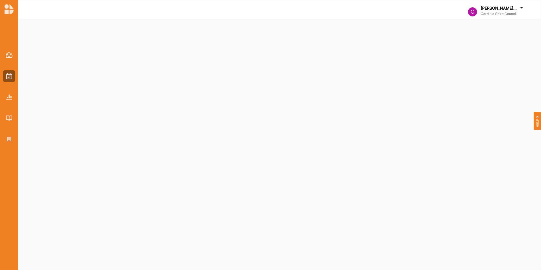
select select "2"
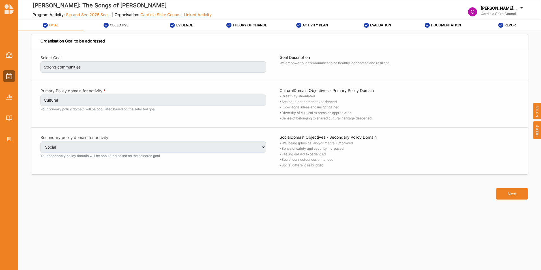
click at [123, 24] on label "OBJECTIVE" at bounding box center [119, 25] width 19 height 5
select select "2"
select select "9"
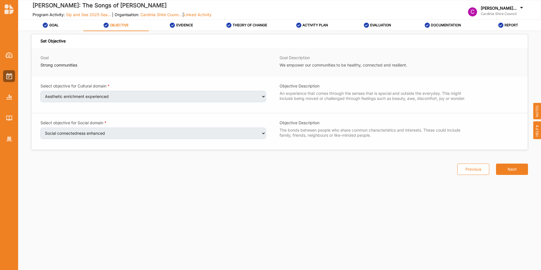
click at [184, 28] on div "EVIDENCE" at bounding box center [181, 25] width 23 height 10
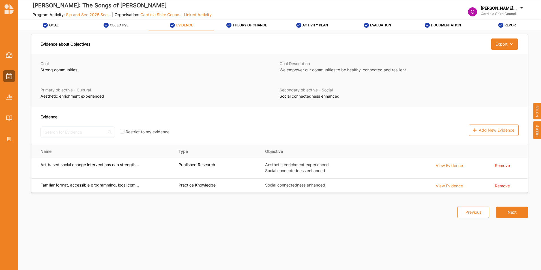
click at [97, 165] on label "Art-based social change interventions can strength..." at bounding box center [89, 164] width 98 height 5
click at [444, 167] on div "View Evidence" at bounding box center [449, 165] width 27 height 6
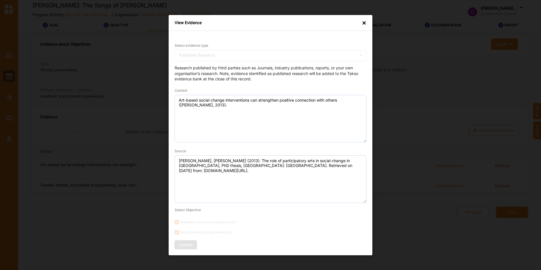
click at [158, 157] on div "View Evidence × Select evidence type Published Research Practice Knowledge Publ…" at bounding box center [270, 135] width 541 height 270
click at [365, 23] on div "×" at bounding box center [364, 23] width 5 height 6
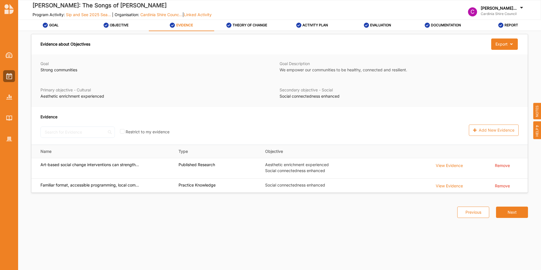
click at [198, 181] on td "Practice Knowledge" at bounding box center [218, 185] width 86 height 14
click at [440, 190] on td "View Evidence" at bounding box center [461, 185] width 59 height 14
click at [441, 186] on div "View Evidence" at bounding box center [449, 186] width 27 height 6
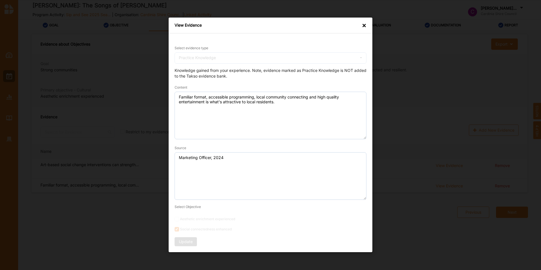
click at [166, 83] on div "View Evidence × Select evidence type Practice Knowledge Practice Knowledge Publ…" at bounding box center [270, 135] width 541 height 270
click at [368, 25] on div "View Evidence ×" at bounding box center [271, 26] width 204 height 16
click at [362, 25] on div "View Evidence ×" at bounding box center [271, 26] width 204 height 16
click at [366, 25] on div "×" at bounding box center [364, 26] width 5 height 6
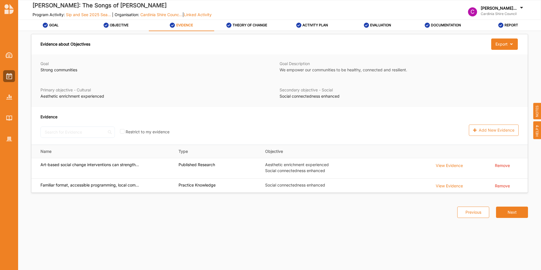
click at [235, 27] on label "THEORY OF CHANGE" at bounding box center [250, 25] width 35 height 5
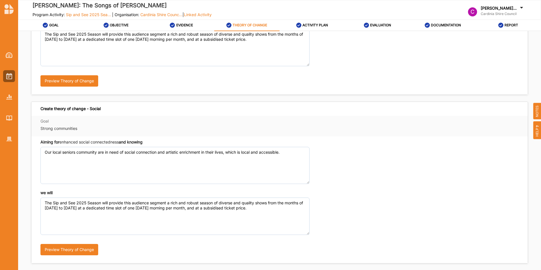
scroll to position [124, 0]
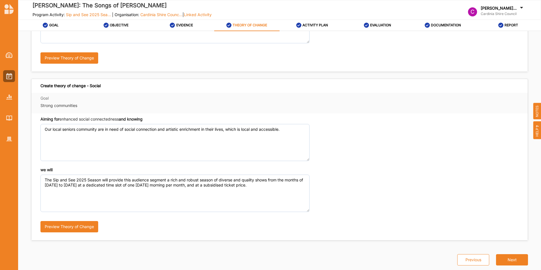
click at [501, 257] on button "Next" at bounding box center [512, 259] width 32 height 11
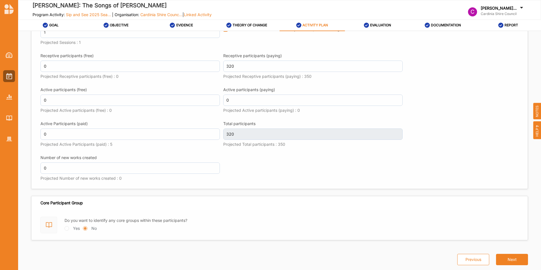
scroll to position [780, 0]
click at [500, 256] on button "Next" at bounding box center [512, 259] width 32 height 11
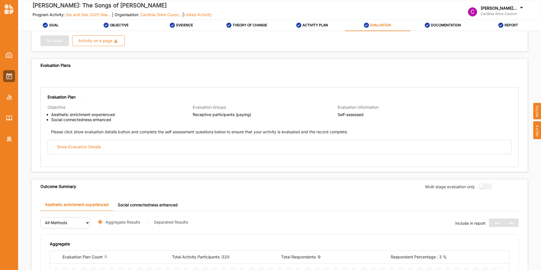
scroll to position [283, 0]
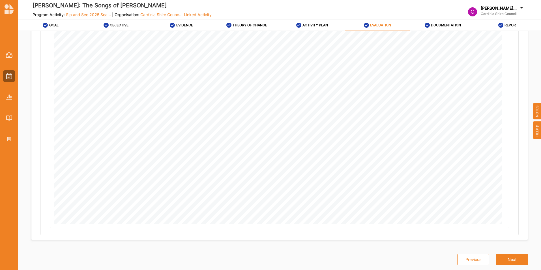
click at [500, 256] on button "Next" at bounding box center [512, 259] width 32 height 11
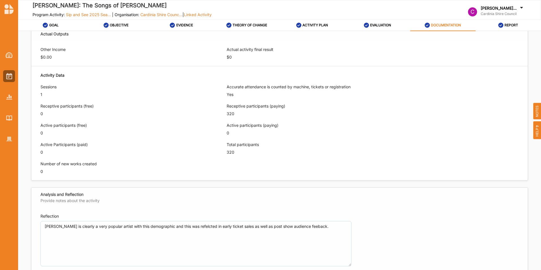
scroll to position [371, 0]
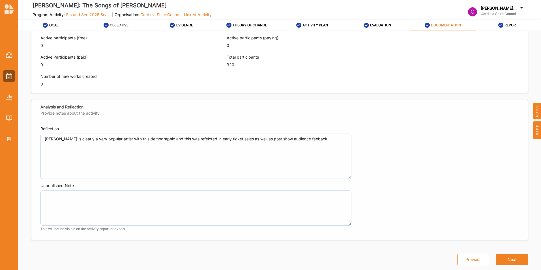
click at [233, 175] on div "Reflection Sylvie Paladino is clearly a very popular artist with this demograph…" at bounding box center [279, 180] width 496 height 119
click at [374, 27] on label "EVALUATION" at bounding box center [380, 25] width 21 height 5
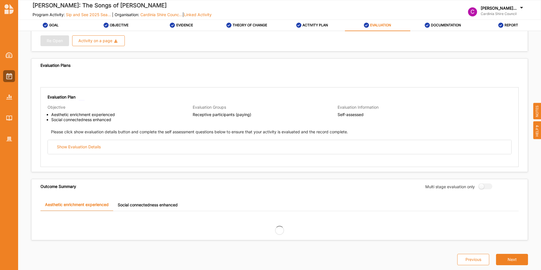
scroll to position [283, 0]
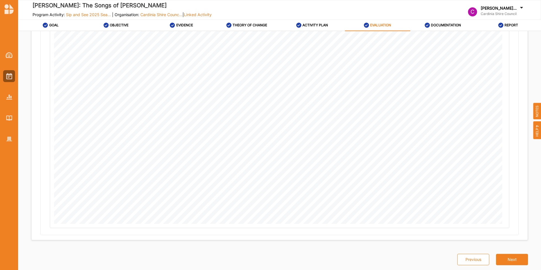
click at [187, 25] on label "EVIDENCE" at bounding box center [184, 25] width 17 height 5
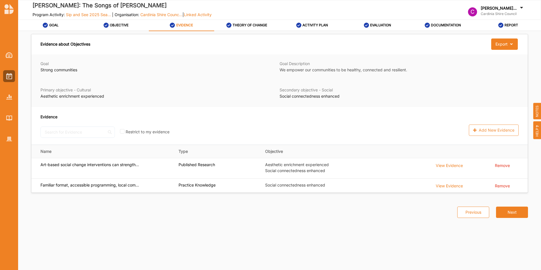
click at [456, 186] on div "View Evidence" at bounding box center [449, 186] width 27 height 6
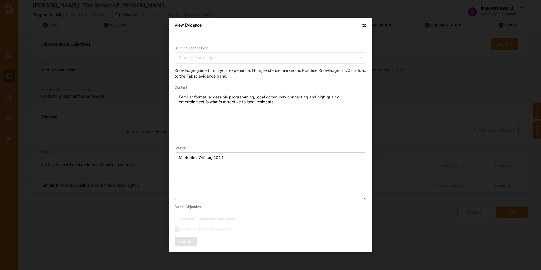
click at [160, 89] on div "View Evidence × Select evidence type Practice Knowledge Practice Knowledge Publ…" at bounding box center [270, 135] width 541 height 270
click at [365, 27] on div "×" at bounding box center [364, 26] width 5 height 6
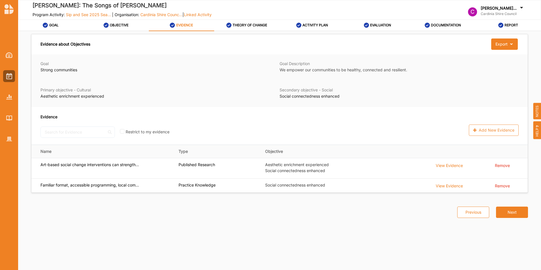
click at [454, 166] on div "View Evidence" at bounding box center [449, 165] width 27 height 6
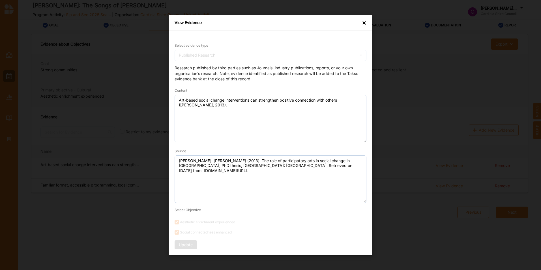
click at [169, 86] on div "Select evidence type Published Research Practice Knowledge Published Research D…" at bounding box center [271, 143] width 204 height 224
click at [164, 161] on div "View Evidence × Select evidence type Published Research Practice Knowledge Publ…" at bounding box center [270, 135] width 541 height 270
click at [365, 24] on div "×" at bounding box center [364, 23] width 5 height 6
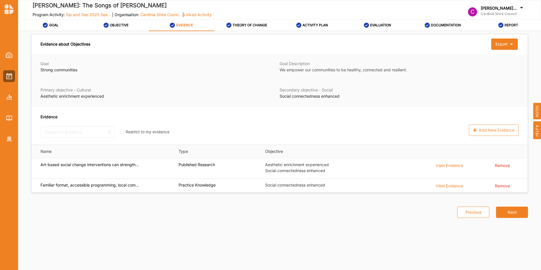
click at [504, 212] on button "Next" at bounding box center [512, 212] width 32 height 11
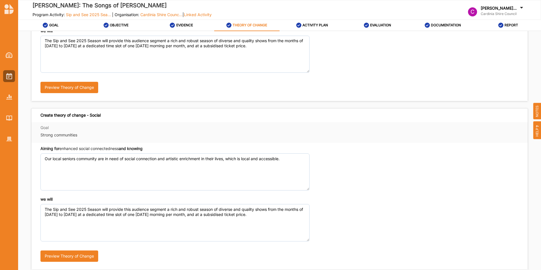
scroll to position [124, 0]
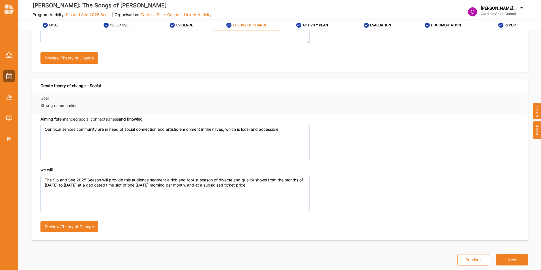
click at [519, 259] on button "Next" at bounding box center [512, 259] width 32 height 11
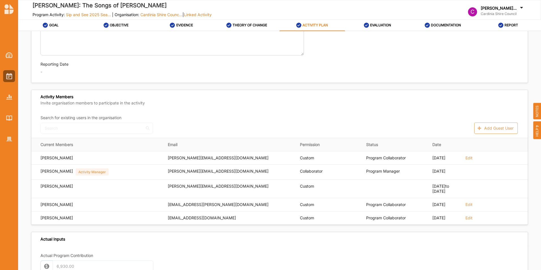
click at [176, 25] on label "EVIDENCE" at bounding box center [184, 25] width 17 height 5
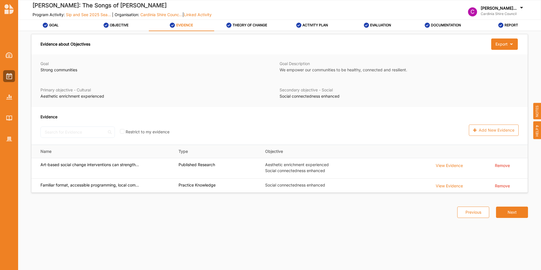
click at [451, 167] on div "View Evidence" at bounding box center [449, 165] width 27 height 6
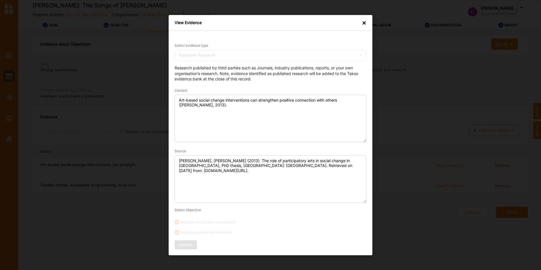
click at [171, 91] on div "Select evidence type Published Research Practice Knowledge Published Research D…" at bounding box center [271, 143] width 204 height 224
click at [173, 159] on div "Select evidence type Published Research Practice Knowledge Published Research D…" at bounding box center [271, 143] width 204 height 224
click at [363, 25] on div "×" at bounding box center [364, 23] width 5 height 6
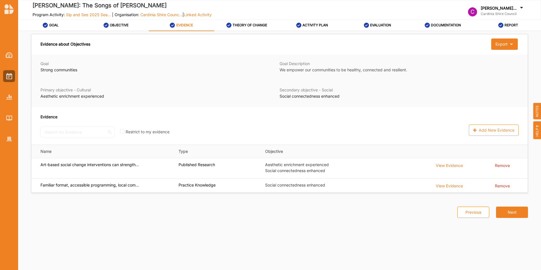
click at [449, 184] on div "View Evidence" at bounding box center [449, 186] width 27 height 6
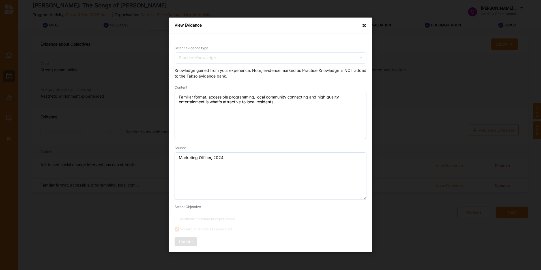
click at [165, 95] on div "View Evidence × Select evidence type Practice Knowledge Practice Knowledge Publ…" at bounding box center [270, 135] width 541 height 270
click at [154, 156] on div "View Evidence × Select evidence type Practice Knowledge Practice Knowledge Publ…" at bounding box center [270, 135] width 541 height 270
click at [364, 25] on div "×" at bounding box center [364, 26] width 5 height 6
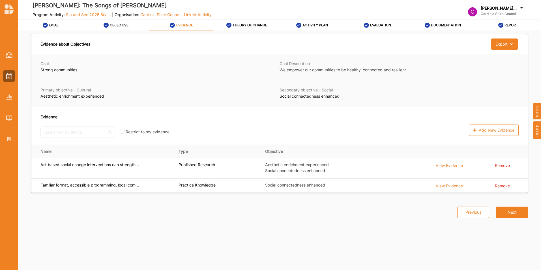
click at [241, 22] on div "THEORY OF CHANGE" at bounding box center [246, 25] width 41 height 10
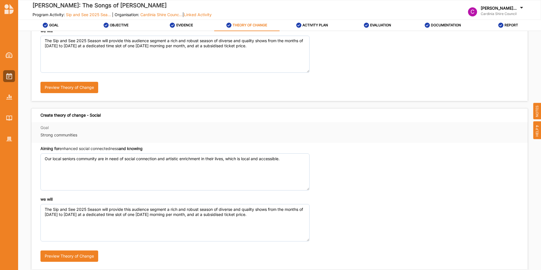
scroll to position [94, 0]
click at [153, 151] on div "Aiming for enhanced social connectedness and knowing Our local seniors communit…" at bounding box center [174, 168] width 269 height 45
click at [176, 25] on label "EVIDENCE" at bounding box center [184, 25] width 17 height 5
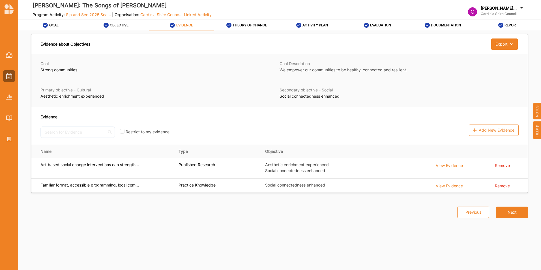
click at [442, 185] on div "View Evidence" at bounding box center [449, 186] width 27 height 6
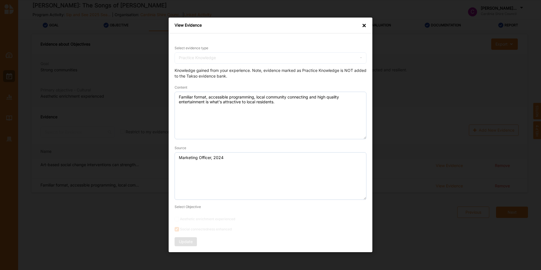
click at [365, 27] on div "×" at bounding box center [364, 26] width 5 height 6
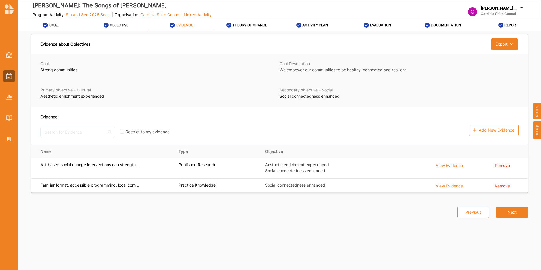
click at [438, 166] on div "View Evidence" at bounding box center [449, 165] width 27 height 6
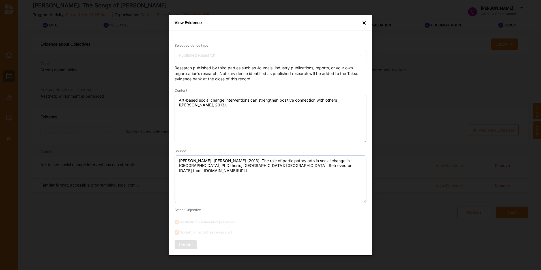
click at [363, 23] on div "×" at bounding box center [364, 23] width 5 height 6
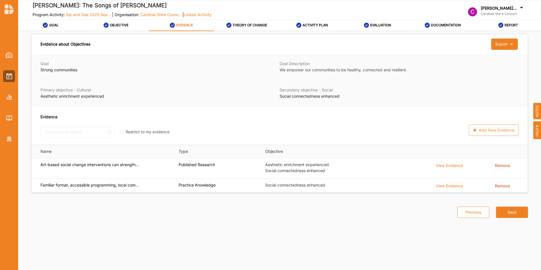
click at [504, 210] on button "Next" at bounding box center [512, 212] width 32 height 11
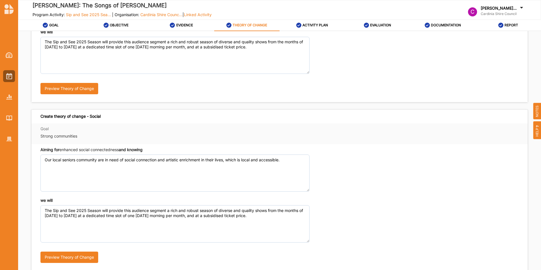
scroll to position [93, 0]
click at [181, 25] on label "EVIDENCE" at bounding box center [184, 25] width 17 height 5
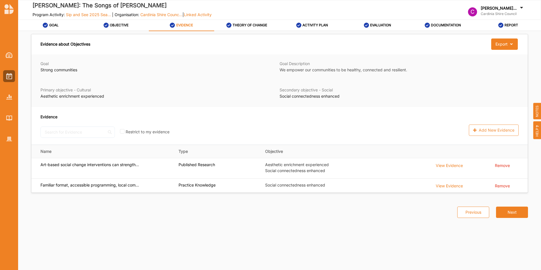
click at [448, 165] on div "View Evidence" at bounding box center [449, 165] width 27 height 6
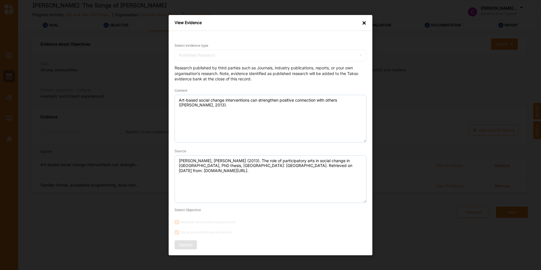
click at [172, 157] on div "Select evidence type Published Research Practice Knowledge Published Research D…" at bounding box center [271, 143] width 204 height 224
click at [363, 24] on div "×" at bounding box center [364, 23] width 5 height 6
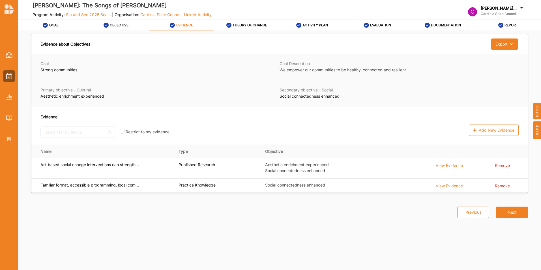
click at [440, 183] on div "View Evidence" at bounding box center [449, 186] width 27 height 6
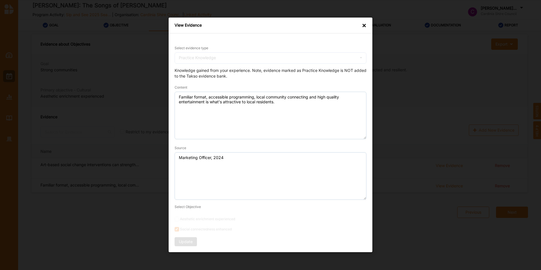
click at [162, 95] on div "View Evidence × Select evidence type Practice Knowledge Practice Knowledge Publ…" at bounding box center [270, 135] width 541 height 270
click at [366, 27] on div "×" at bounding box center [364, 26] width 5 height 6
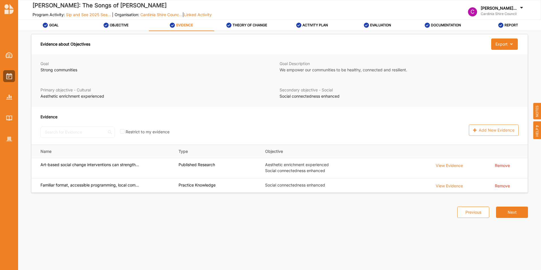
click at [252, 27] on label "THEORY OF CHANGE" at bounding box center [250, 25] width 35 height 5
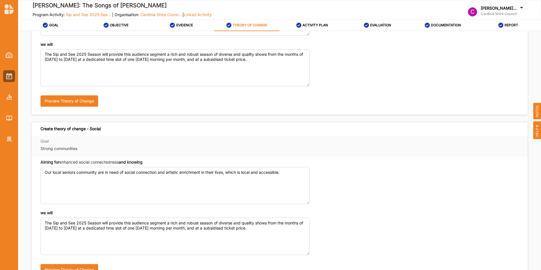
scroll to position [84, 0]
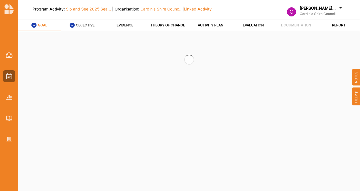
select select "2"
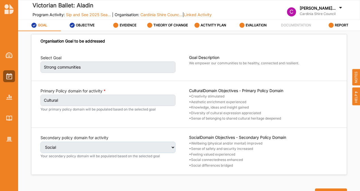
select select "2"
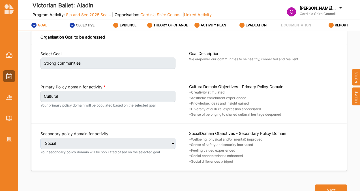
click at [321, 187] on button "Next" at bounding box center [331, 189] width 32 height 11
select select "2"
select select "9"
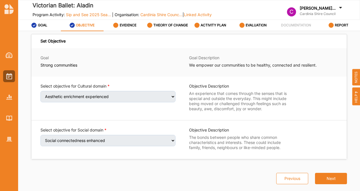
click at [329, 182] on button "Next" at bounding box center [331, 178] width 32 height 11
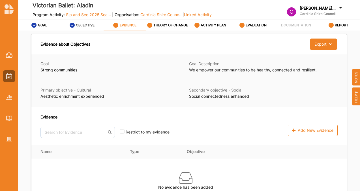
scroll to position [33, 0]
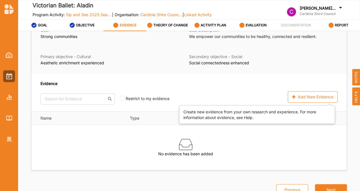
click at [305, 97] on div "Add New Evidence" at bounding box center [313, 96] width 50 height 11
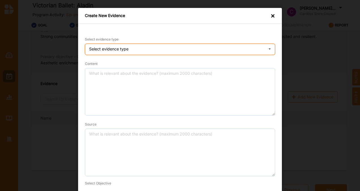
click at [194, 49] on div "Select evidence type Practice Knowledge Published Research Data" at bounding box center [180, 49] width 190 height 11
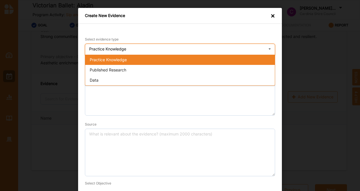
click at [174, 62] on div "Practice Knowledge" at bounding box center [180, 60] width 190 height 10
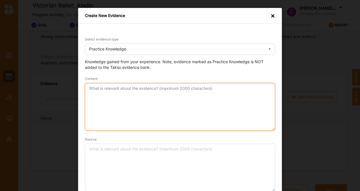
click at [108, 98] on textarea "Content" at bounding box center [180, 107] width 190 height 48
paste textarea "Familiar format, accessible programming, local community connecting and high qu…"
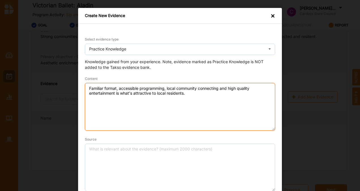
type textarea "Familiar format, accessible programming, local community connecting and high qu…"
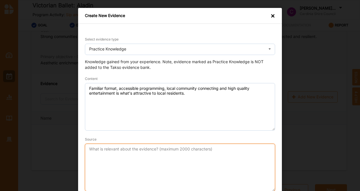
click at [115, 160] on textarea "Source" at bounding box center [180, 168] width 190 height 48
click at [99, 150] on textarea "Source" at bounding box center [180, 168] width 190 height 48
paste textarea "Marketing Officer, 2024"
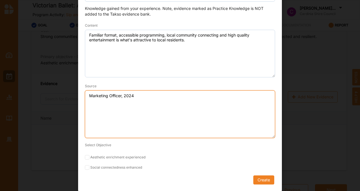
type textarea "Marketing Officer, 2024"
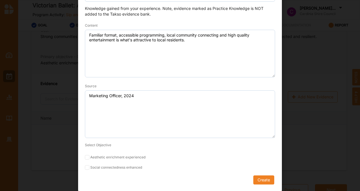
click at [88, 167] on input "Social connectedness enhanced" at bounding box center [87, 167] width 5 height 5
checkbox input "true"
click at [261, 181] on button "Create" at bounding box center [263, 179] width 21 height 9
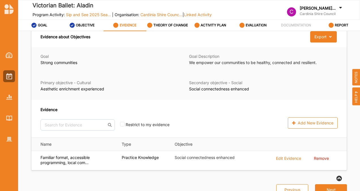
scroll to position [22, 0]
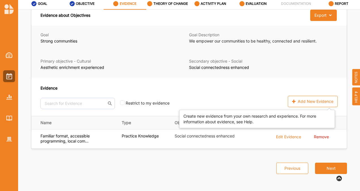
click at [302, 101] on div "Add New Evidence" at bounding box center [313, 101] width 50 height 11
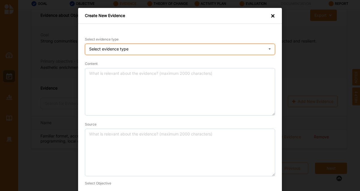
click at [144, 50] on div "Select evidence type Practice Knowledge Published Research Data" at bounding box center [180, 49] width 190 height 11
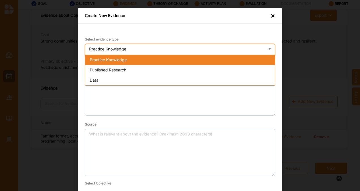
click at [133, 68] on div "Published Research" at bounding box center [180, 70] width 190 height 10
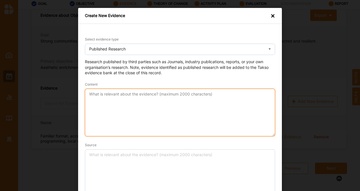
click at [119, 104] on textarea "Content" at bounding box center [180, 113] width 190 height 48
paste textarea "Art-based social change interventions can strengthen positive connection with o…"
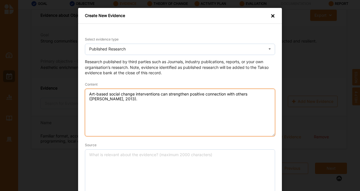
scroll to position [59, 0]
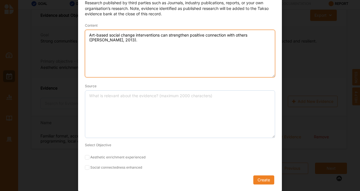
type textarea "Art-based social change interventions can strengthen positive connection with o…"
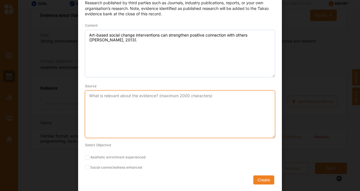
click at [119, 104] on textarea "Source" at bounding box center [180, 114] width 190 height 48
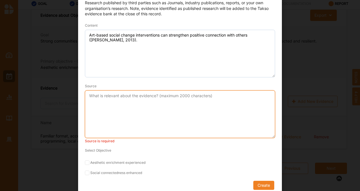
click at [122, 95] on textarea "Source" at bounding box center [180, 114] width 190 height 48
paste textarea "[PERSON_NAME], [PERSON_NAME] (2013). The role of participatory arts in social c…"
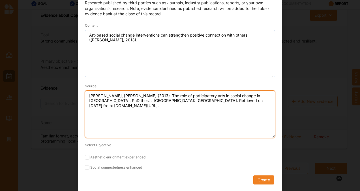
type textarea "[PERSON_NAME], [PERSON_NAME] (2013). The role of participatory arts in social c…"
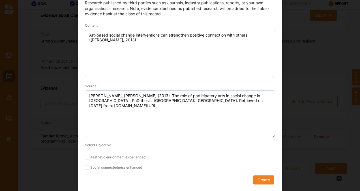
click at [87, 159] on input "Aesthetic enrichment experienced" at bounding box center [87, 157] width 5 height 5
checkbox input "true"
click at [85, 166] on input "Social connectedness enhanced" at bounding box center [87, 167] width 5 height 5
checkbox input "true"
click at [258, 179] on button "Create" at bounding box center [263, 179] width 21 height 9
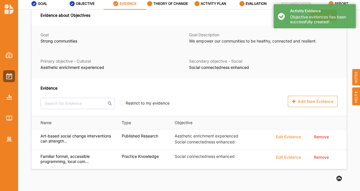
scroll to position [28, 0]
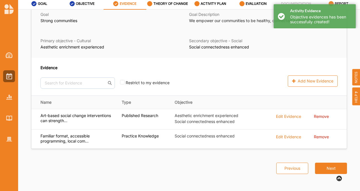
click at [322, 167] on button "Next" at bounding box center [331, 167] width 32 height 11
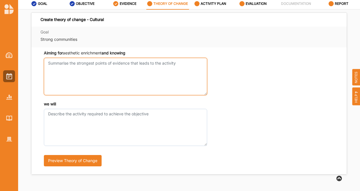
click at [108, 73] on textarea "Aiming for aesthetic enrichment and knowing" at bounding box center [125, 76] width 163 height 37
paste textarea "Our local seniors community are in need of social connection and artistic enric…"
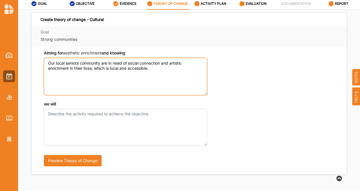
type textarea "Our local seniors community are in need of social connection and artistic enric…"
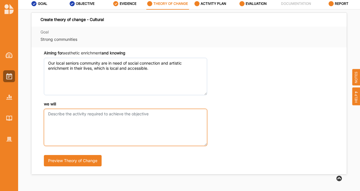
click at [87, 111] on div "we will" at bounding box center [125, 123] width 163 height 45
click at [50, 125] on textarea "we will" at bounding box center [125, 127] width 163 height 37
paste textarea "The Sip and See 2025 Season will provide this audience segment a rich and robus…"
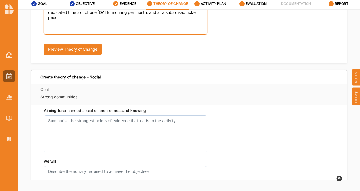
type textarea "The Sip and See 2025 Season will provide this audience segment a rich and robus…"
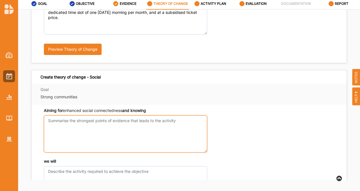
click at [75, 132] on textarea "Aiming for aesthetic enrichment and knowing" at bounding box center [125, 133] width 163 height 37
click at [99, 129] on textarea "Aiming for aesthetic enrichment and knowing" at bounding box center [125, 133] width 163 height 37
paste textarea "Our local seniors community are in need of social connection and artistic enric…"
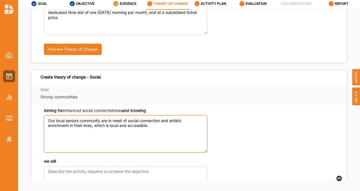
type textarea "Our local seniors community are in need of social connection and artistic enric…"
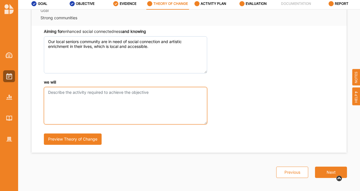
click at [124, 89] on textarea "we will" at bounding box center [125, 105] width 163 height 37
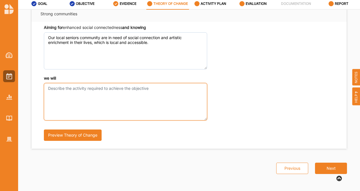
scroll to position [194, 0]
paste textarea "The Sip and See 2025 Season will provide this audience segment a rich and robus…"
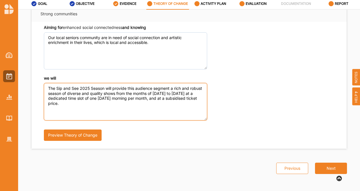
type textarea "The Sip and See 2025 Season will provide this audience segment a rich and robus…"
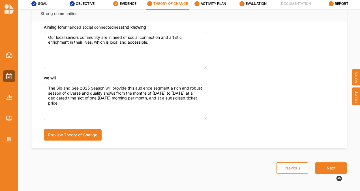
click at [326, 166] on button "Next" at bounding box center [331, 167] width 32 height 11
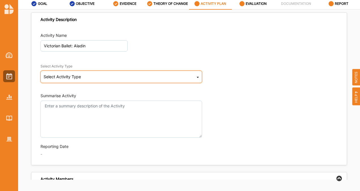
click at [147, 70] on div "Select Activity Type Cultural infrastructure development Acquisitions and Commi…" at bounding box center [121, 76] width 162 height 12
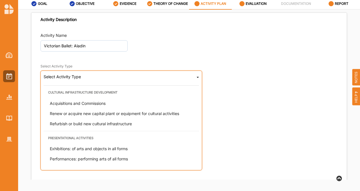
click at [98, 158] on span "Performances: performing arts of all forms" at bounding box center [89, 158] width 78 height 5
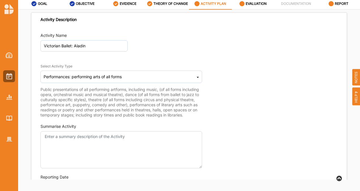
click at [102, 130] on div "Summarise Activity" at bounding box center [121, 145] width 162 height 45
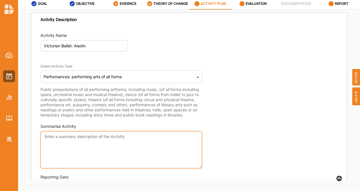
click at [90, 161] on textarea "Summarise Activity" at bounding box center [121, 149] width 162 height 37
click at [97, 145] on textarea "Summarise Activity" at bounding box center [121, 149] width 162 height 37
paste textarea "Aladdin and his adventures come to life here in a brilliant ballet production a…"
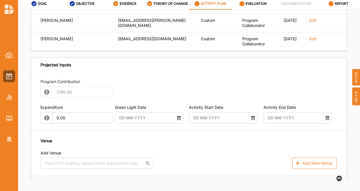
scroll to position [307, 0]
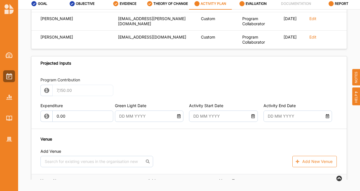
type textarea "Aladdin and his adventures come to life here in a brilliant ballet production a…"
click at [142, 122] on input "text" at bounding box center [146, 115] width 61 height 11
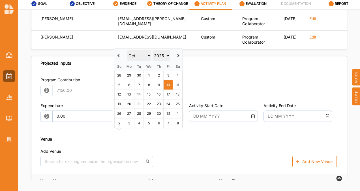
click at [148, 55] on select "Jan Feb Mar Apr May Jun Jul Aug Sep Oct Nov Dec" at bounding box center [139, 55] width 25 height 11
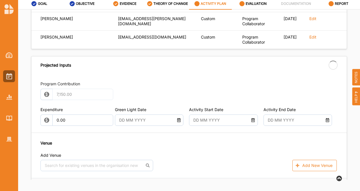
type input "18 Mar 2025"
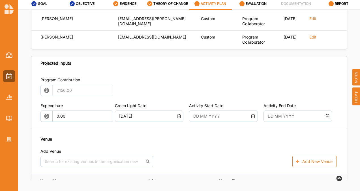
click at [199, 122] on input "text" at bounding box center [220, 115] width 61 height 11
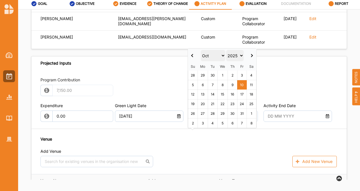
click at [221, 55] on select "Jan Feb Mar Apr May Jun Jul Aug Sep Oct Nov Dec" at bounding box center [213, 55] width 25 height 11
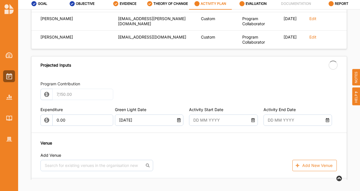
type input "24 Sep 2025"
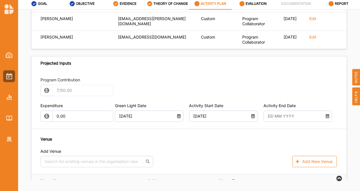
click at [272, 122] on input "text" at bounding box center [295, 115] width 61 height 11
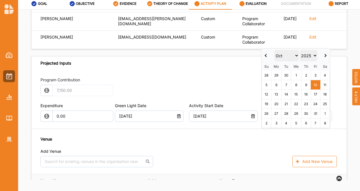
click at [294, 55] on select "Jan Feb Mar Apr May Jun Jul Aug Sep Oct Nov Dec" at bounding box center [286, 55] width 25 height 11
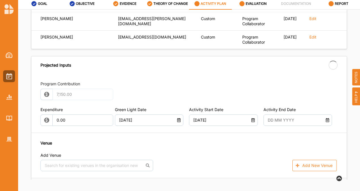
type input "24 Sep 2025"
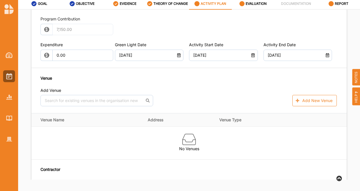
scroll to position [371, 0]
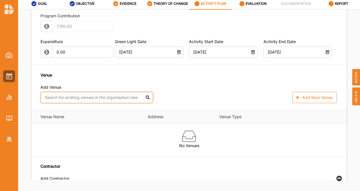
click at [135, 103] on input "text" at bounding box center [96, 97] width 113 height 11
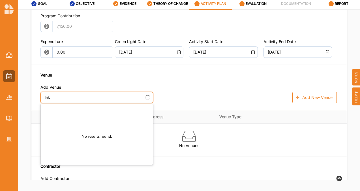
type input "lake"
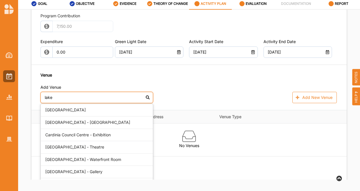
click at [109, 129] on div "[GEOGRAPHIC_DATA] - [GEOGRAPHIC_DATA]" at bounding box center [97, 122] width 112 height 12
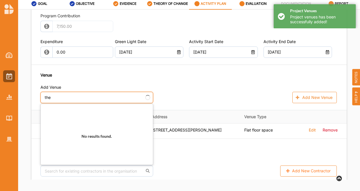
type input "thea"
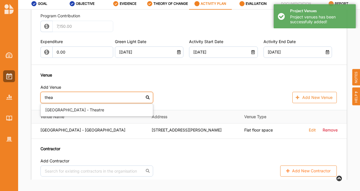
click at [104, 116] on div "[GEOGRAPHIC_DATA] - Theatre" at bounding box center [97, 110] width 112 height 12
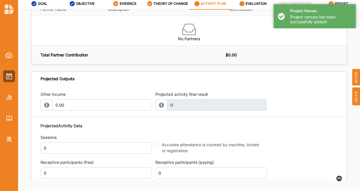
scroll to position [655, 0]
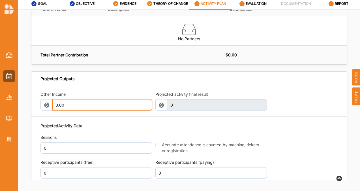
click at [112, 110] on input "0.00" at bounding box center [102, 104] width 100 height 11
type input "0"
click at [74, 110] on input "0.00" at bounding box center [102, 104] width 100 height 11
paste input "$13,120.80"
drag, startPoint x: 65, startPoint y: 122, endPoint x: 29, endPoint y: 119, distance: 35.8
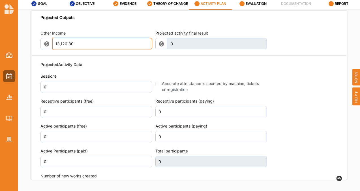
scroll to position [716, 0]
type input "13,120.80"
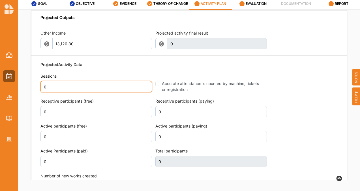
click at [97, 92] on input "0" at bounding box center [96, 86] width 112 height 11
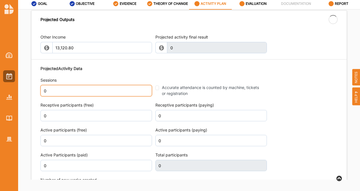
type input "13,120.80"
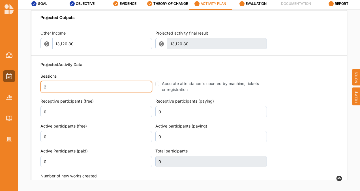
type input "2"
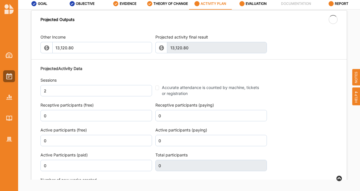
click at [155, 96] on div "Accurate attendance is counted by machine, tickets or registration" at bounding box center [209, 90] width 108 height 12
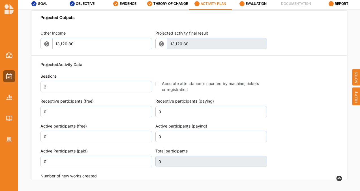
click at [155, 86] on input "Accurate attendance is counted by machine, tickets or registration" at bounding box center [157, 84] width 4 height 5
checkbox input "true"
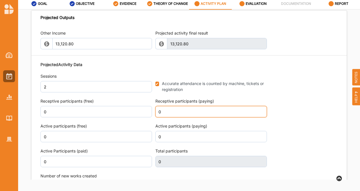
click at [168, 117] on input "0" at bounding box center [211, 111] width 112 height 11
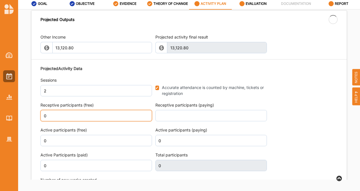
click at [75, 121] on input "0" at bounding box center [96, 115] width 112 height 11
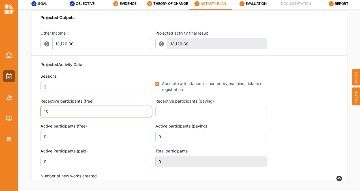
type input "15"
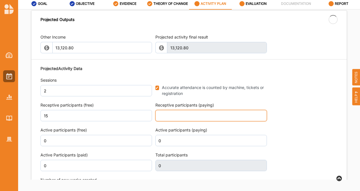
click at [178, 121] on input "text" at bounding box center [211, 115] width 112 height 11
type input "15"
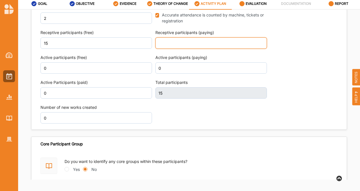
scroll to position [785, 0]
type input "66"
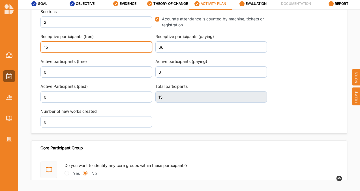
scroll to position [789, 0]
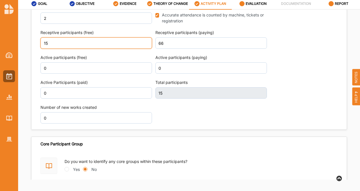
click at [107, 49] on input "15" at bounding box center [96, 42] width 112 height 11
type input "1"
type input "81"
type input "13"
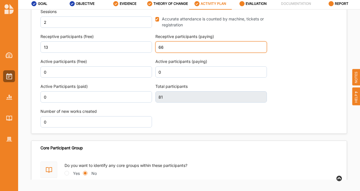
scroll to position [789, 0]
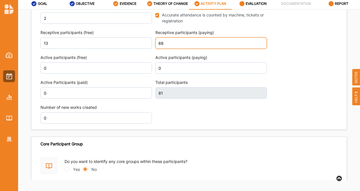
click at [185, 49] on input "66" at bounding box center [211, 42] width 112 height 11
type input "6"
type input "79"
type input "0"
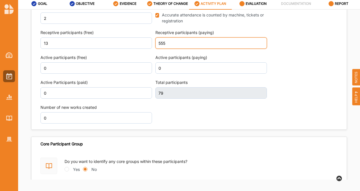
type input "555"
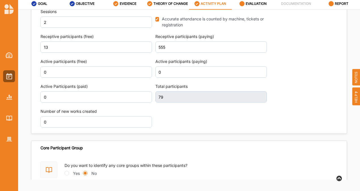
scroll to position [789, 0]
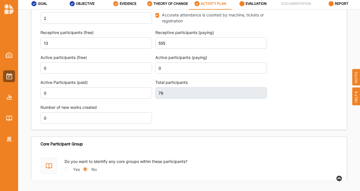
click at [224, 127] on div "Projected Activity Data Sessions 2 Accurate attendance is counted by machine, t…" at bounding box center [188, 58] width 297 height 136
type input "568"
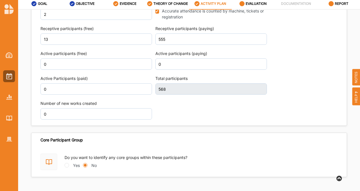
scroll to position [785, 0]
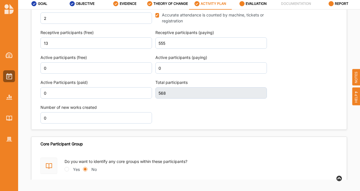
click at [298, 78] on div "Projected Activity Data Sessions 2 Accurate attendance is counted by machine, t…" at bounding box center [188, 58] width 297 height 136
click at [87, 98] on input "0" at bounding box center [96, 92] width 112 height 11
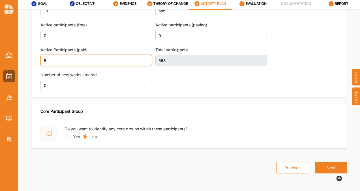
type input "5"
click at [322, 167] on button "Next" at bounding box center [331, 167] width 32 height 11
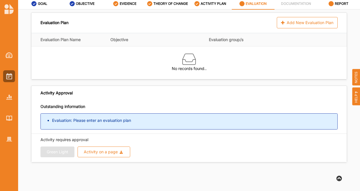
click at [290, 24] on div "Add New Evaluation Plan" at bounding box center [307, 22] width 61 height 11
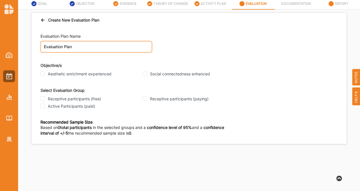
click at [138, 52] on input "Evaluation Plan" at bounding box center [96, 46] width 112 height 11
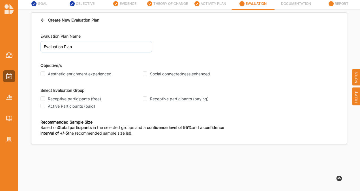
click at [42, 74] on input "Aesthetic enrichment experienced" at bounding box center [42, 73] width 5 height 5
checkbox input "true"
click at [148, 73] on div "Social connectedness enhanced" at bounding box center [192, 73] width 99 height 5
click at [146, 73] on input "Social connectedness enhanced" at bounding box center [145, 73] width 5 height 5
checkbox input "true"
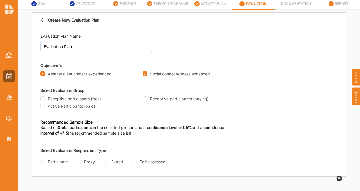
click at [43, 99] on input "Receptive participants (free)" at bounding box center [42, 98] width 5 height 5
checkbox input "true"
click at [145, 98] on input "Receptive participants (paying)" at bounding box center [145, 98] width 5 height 5
checkbox input "true"
click at [43, 160] on input "Participant" at bounding box center [42, 161] width 5 height 5
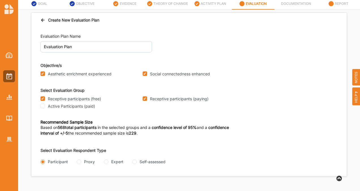
radio input "true"
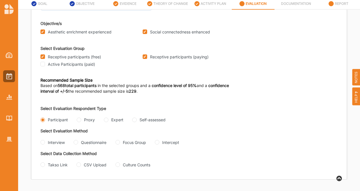
click at [76, 140] on input "Questionnaire" at bounding box center [76, 142] width 5 height 5
radio input "true"
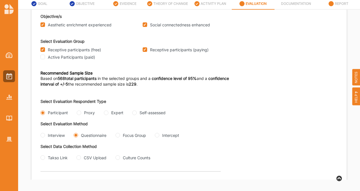
click at [78, 160] on input "CSV Upload" at bounding box center [78, 157] width 5 height 5
radio input "true"
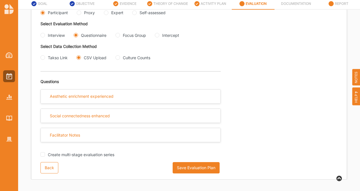
scroll to position [155, 0]
click at [184, 167] on button "Save Evaluation Plan" at bounding box center [196, 167] width 47 height 11
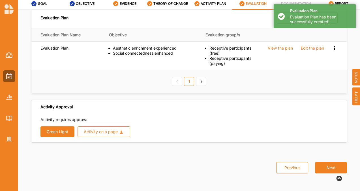
scroll to position [0, 0]
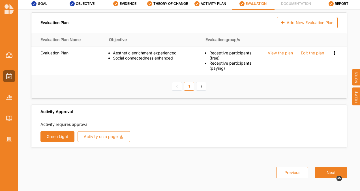
click at [323, 172] on button "Next" at bounding box center [331, 172] width 32 height 11
click at [67, 138] on button "Green Light" at bounding box center [57, 136] width 34 height 11
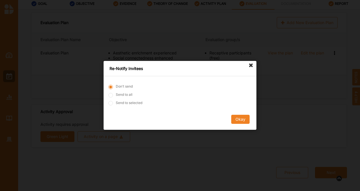
click at [238, 121] on button "Okay" at bounding box center [240, 119] width 18 height 9
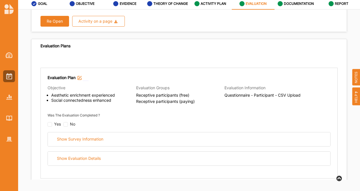
scroll to position [19, 0]
click at [87, 156] on div "Show Evaluation Details" at bounding box center [79, 158] width 44 height 5
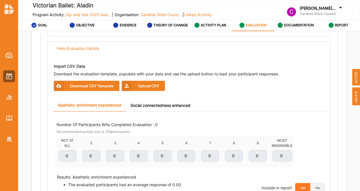
scroll to position [151, 0]
click at [151, 85] on button "Upload CSV" at bounding box center [143, 86] width 43 height 10
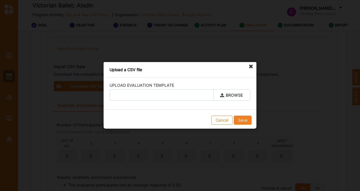
click at [223, 98] on label "BROWSE" at bounding box center [231, 94] width 37 height 11
click at [0, 0] on input "BROWSE" at bounding box center [0, 0] width 0 height 0
type input "Aladdin.csv"
click at [246, 122] on button "Save" at bounding box center [243, 120] width 18 height 9
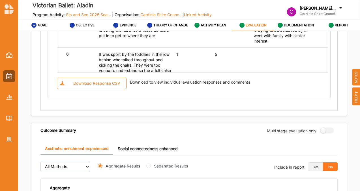
scroll to position [670, 0]
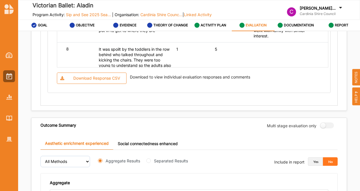
click at [314, 161] on button "Yes" at bounding box center [315, 161] width 15 height 8
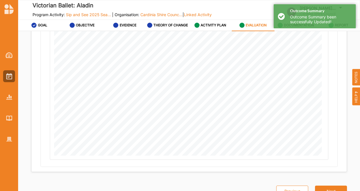
scroll to position [22, 0]
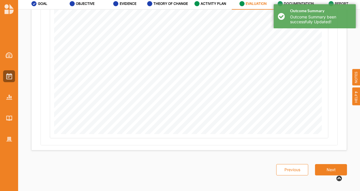
click at [321, 165] on button "Next" at bounding box center [331, 169] width 32 height 11
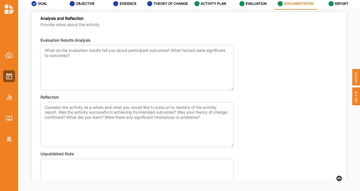
scroll to position [447, 0]
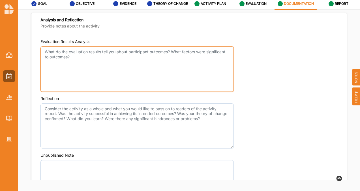
click at [153, 81] on textarea "Evaluation Results Analysis" at bounding box center [136, 68] width 193 height 45
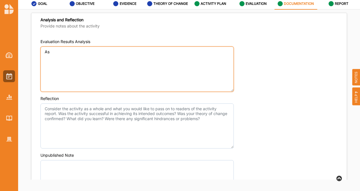
type textarea "A"
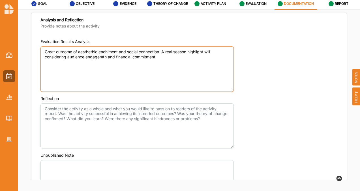
type textarea "Great outcome of aesthethic enchiment and social connection. A real season high…"
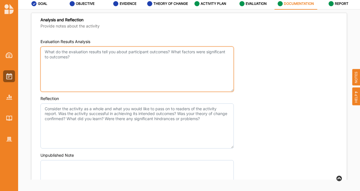
paste textarea "Great outcome of aesthetic enchainment and social connection. A real season hig…"
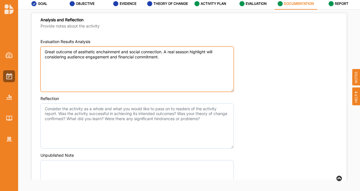
type textarea "Great outcome of aesthetic enchainment and social connection. A real season hig…"
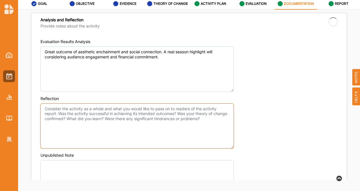
click at [160, 126] on textarea "Reflection" at bounding box center [136, 125] width 193 height 45
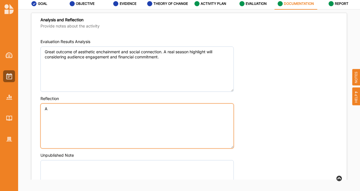
type textarea "A"
type textarea "T"
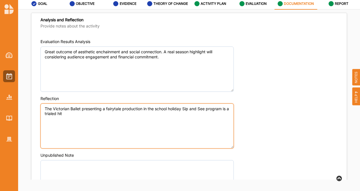
type textarea "The Victorian Ballet presenting a fairytale production in the school holiday Si…"
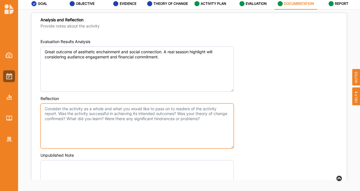
paste textarea "The Victorian Ballet presenting a fairytale production in the school holiday Si…"
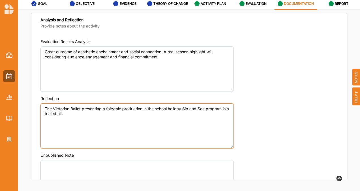
click at [54, 112] on textarea "The Victorian Ballet presenting a fairytale production in the school holiday Si…" at bounding box center [136, 125] width 193 height 45
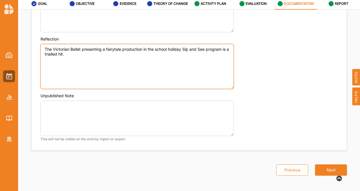
type textarea "The Victorian Ballet presenting a fairytale production in the school holiday Si…"
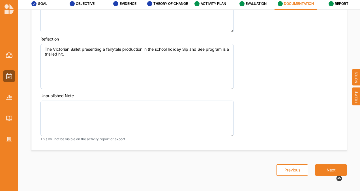
click at [326, 168] on button "Next" at bounding box center [331, 169] width 32 height 11
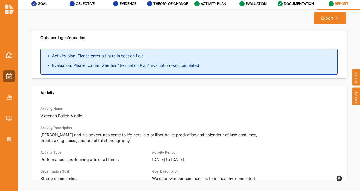
click at [252, 3] on label "EVALUATION" at bounding box center [256, 3] width 21 height 5
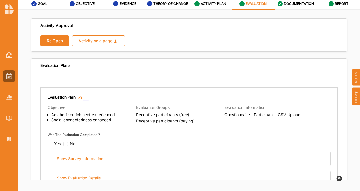
click at [52, 143] on div "Yes" at bounding box center [54, 144] width 13 height 5
click at [48, 142] on input "checkbox" at bounding box center [50, 144] width 5 height 5
checkbox input "false"
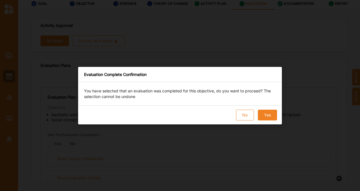
click at [268, 117] on button "Yes" at bounding box center [267, 115] width 19 height 11
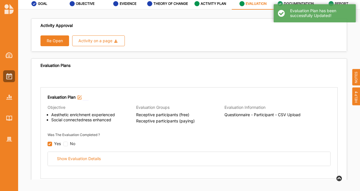
scroll to position [363, 0]
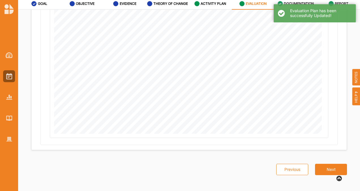
click at [329, 170] on button "Next" at bounding box center [331, 169] width 32 height 11
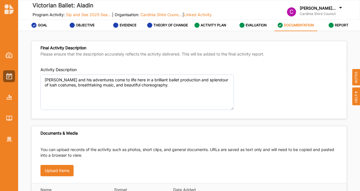
click at [250, 25] on label "EVALUATION" at bounding box center [256, 25] width 21 height 5
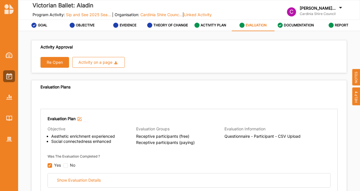
click at [335, 29] on div "REPORT" at bounding box center [339, 25] width 20 height 10
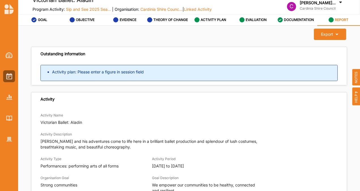
scroll to position [6, 0]
click at [213, 21] on label "ACTIVITY PLAN" at bounding box center [213, 19] width 25 height 5
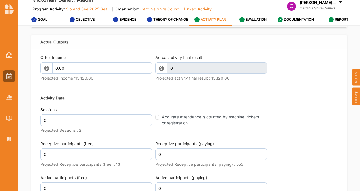
scroll to position [733, 0]
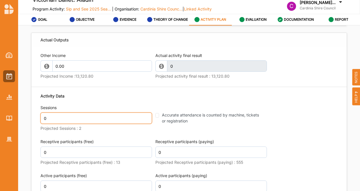
click at [106, 124] on input "0" at bounding box center [96, 117] width 112 height 11
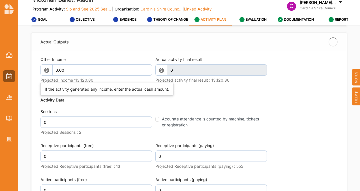
click at [100, 62] on label "Other Income" at bounding box center [96, 60] width 112 height 6
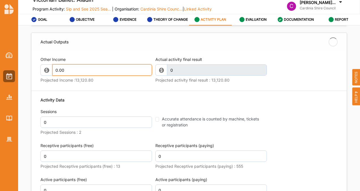
click at [92, 76] on input "0.00" at bounding box center [102, 69] width 100 height 11
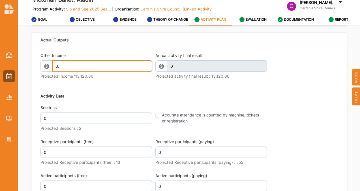
type input "0"
type input "13120.80"
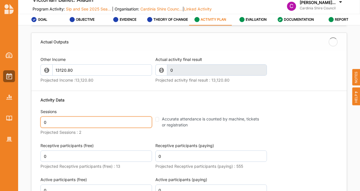
click at [76, 128] on input "0" at bounding box center [96, 121] width 112 height 11
type input "13,120.80"
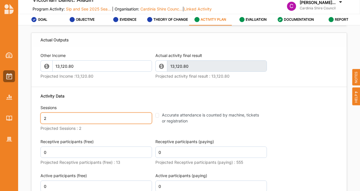
type input "2"
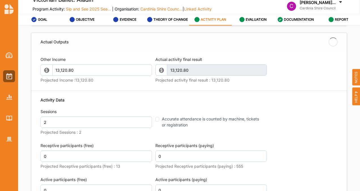
click at [153, 134] on div "Activity Data Sessions 2 Projected Sessions : 2 Accurate attendance is counted …" at bounding box center [188, 184] width 297 height 181
click at [157, 121] on input "Accurate attendance is counted by machine, tickets or registration" at bounding box center [157, 119] width 4 height 5
checkbox input "true"
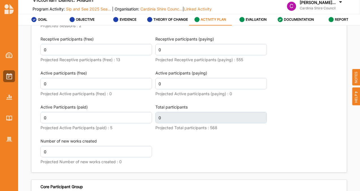
scroll to position [831, 0]
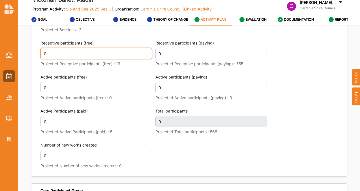
click at [102, 59] on input "0" at bounding box center [96, 53] width 112 height 11
type input "13"
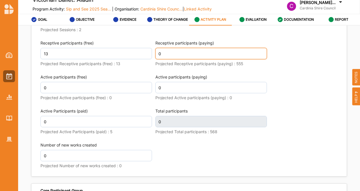
click at [167, 59] on input "0" at bounding box center [211, 53] width 112 height 11
type input "13"
type input "555"
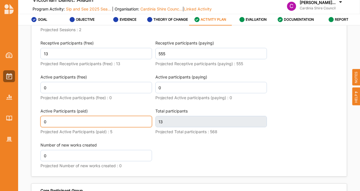
scroll to position [835, 0]
click at [109, 127] on input "0" at bounding box center [96, 121] width 112 height 11
type input "568"
type input "0"
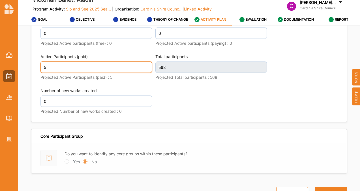
scroll to position [911, 0]
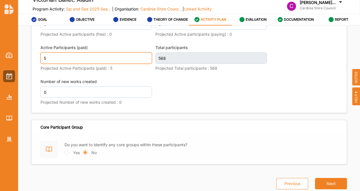
type input "5"
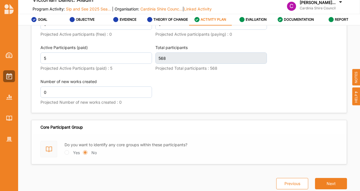
click at [331, 187] on button "Next" at bounding box center [331, 183] width 32 height 11
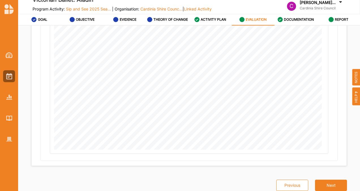
click at [331, 187] on button "Next" at bounding box center [331, 184] width 32 height 11
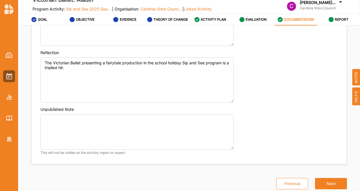
scroll to position [507, 0]
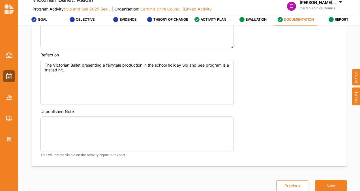
click at [331, 187] on button "Next" at bounding box center [331, 185] width 32 height 11
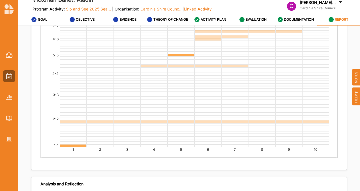
scroll to position [1515, 0]
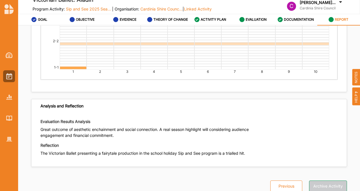
click at [323, 183] on button "Archive Activity" at bounding box center [328, 185] width 38 height 11
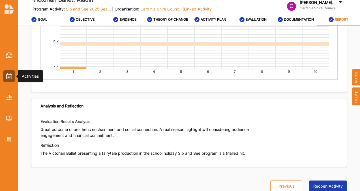
click at [9, 78] on img at bounding box center [9, 76] width 6 height 6
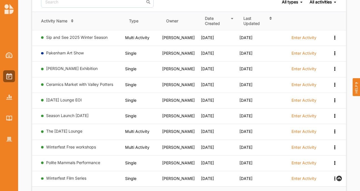
scroll to position [316, 0]
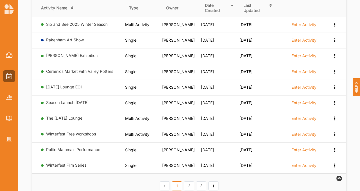
click at [188, 181] on link "2" at bounding box center [189, 185] width 10 height 9
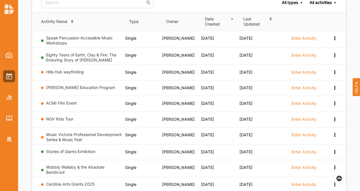
scroll to position [331, 0]
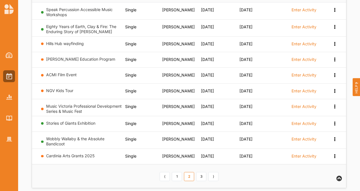
click at [201, 172] on link "3" at bounding box center [201, 176] width 10 height 9
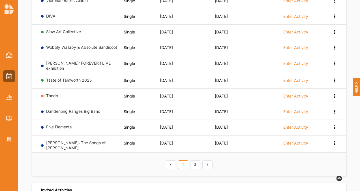
scroll to position [98, 0]
click at [192, 160] on link "2" at bounding box center [195, 164] width 10 height 9
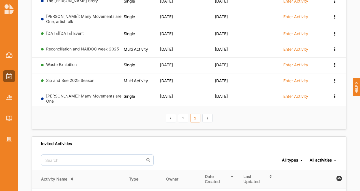
click at [81, 78] on link "Sip and See 2025 Season" at bounding box center [70, 80] width 48 height 5
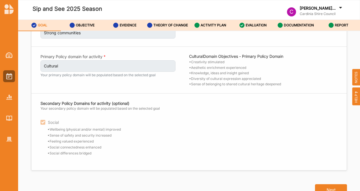
click at [320, 186] on button "Next" at bounding box center [331, 189] width 32 height 11
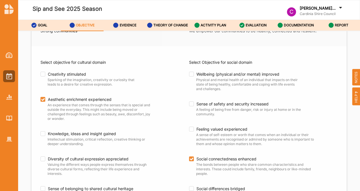
scroll to position [78, 0]
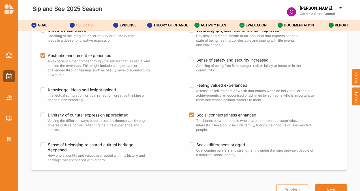
click at [320, 186] on button "Next" at bounding box center [331, 189] width 32 height 11
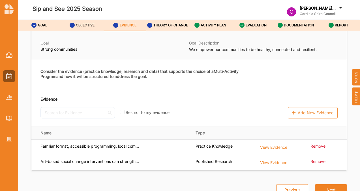
scroll to position [22, 0]
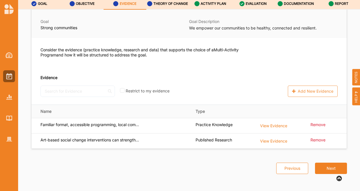
click at [328, 169] on button "Next" at bounding box center [331, 167] width 32 height 11
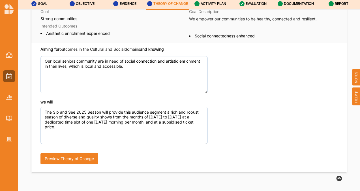
scroll to position [49, 0]
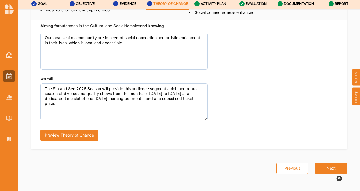
click at [328, 169] on button "Next" at bounding box center [331, 167] width 32 height 11
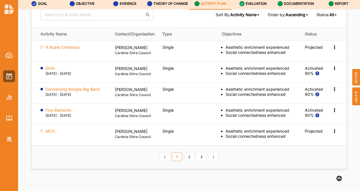
scroll to position [773, 0]
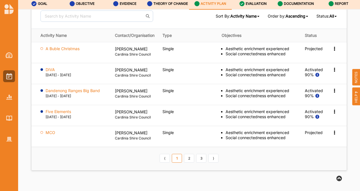
click at [55, 51] on label "A Buble Christmas" at bounding box center [63, 48] width 34 height 5
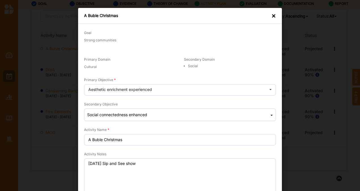
scroll to position [105, 0]
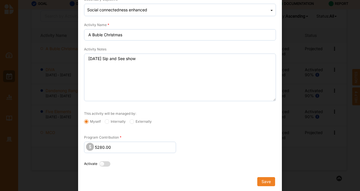
click at [101, 162] on label at bounding box center [106, 164] width 14 height 6
radio input "true"
click at [262, 180] on button "Save" at bounding box center [266, 181] width 18 height 9
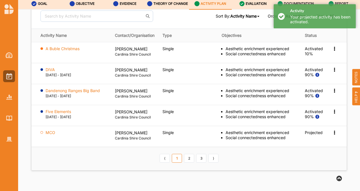
click at [74, 51] on label "A Buble Christmas" at bounding box center [63, 48] width 34 height 5
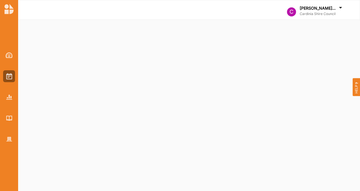
select select "2"
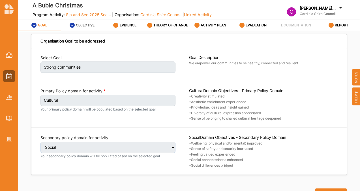
select select "2"
click at [204, 25] on label "ACTIVITY PLAN" at bounding box center [213, 25] width 25 height 5
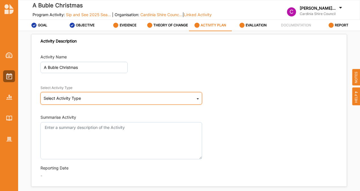
click at [119, 100] on div "Select Activity Type Cultural infrastructure development Acquisitions and Commi…" at bounding box center [121, 98] width 162 height 12
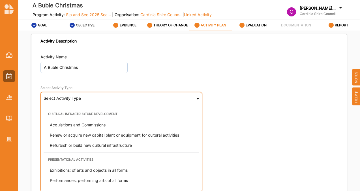
click at [81, 182] on div "Performances: performing arts of all forms" at bounding box center [122, 180] width 155 height 10
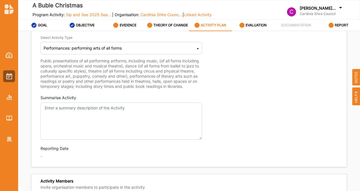
scroll to position [50, 0]
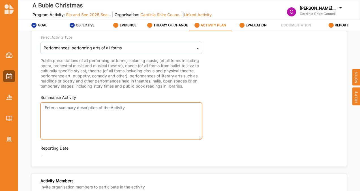
click at [75, 117] on textarea "Summarise Activity" at bounding box center [121, 120] width 162 height 37
paste textarea "Get ready for a magical Christmas celebration with a heart-warming Christmas tr…"
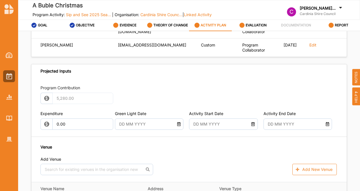
scroll to position [323, 0]
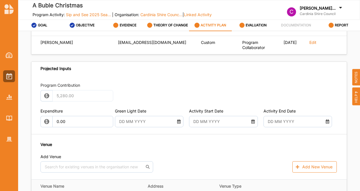
type textarea "Get ready for a magical Christmas celebration with a heart-warming Christmas tr…"
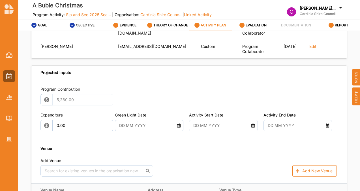
click at [134, 131] on input "text" at bounding box center [146, 125] width 61 height 11
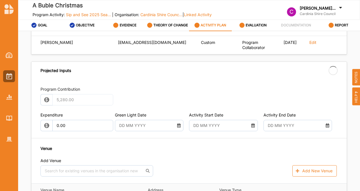
type input "[DATE]"
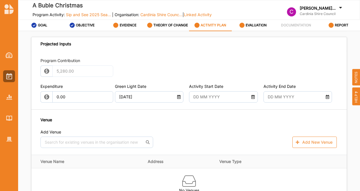
scroll to position [350, 0]
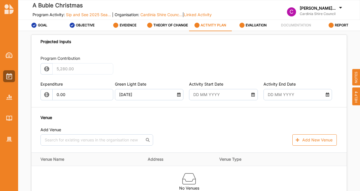
click at [197, 100] on input "text" at bounding box center [220, 94] width 61 height 11
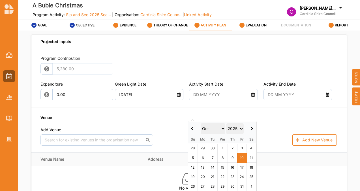
click at [220, 128] on select "Jan Feb Mar Apr May Jun [DATE] Aug Sep Oct Nov Dec" at bounding box center [213, 128] width 25 height 11
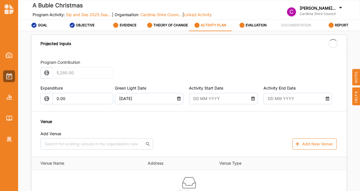
type input "[DATE]"
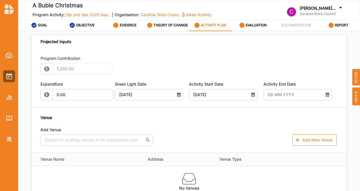
click at [273, 100] on input "text" at bounding box center [295, 94] width 61 height 11
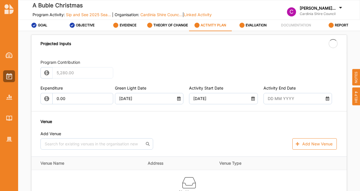
type input "[DATE]"
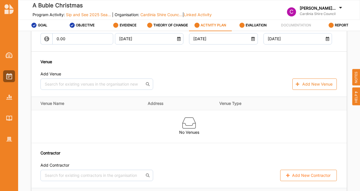
scroll to position [424, 0]
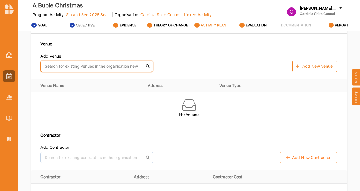
click at [110, 72] on input "text" at bounding box center [96, 66] width 113 height 11
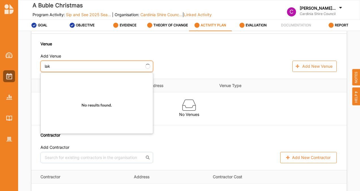
type input "lake"
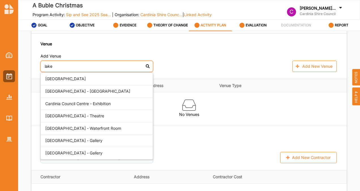
click at [97, 98] on div "[GEOGRAPHIC_DATA] - [GEOGRAPHIC_DATA]" at bounding box center [97, 91] width 112 height 12
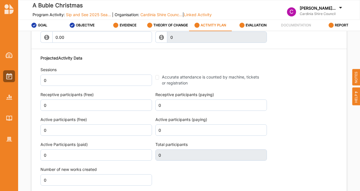
scroll to position [729, 0]
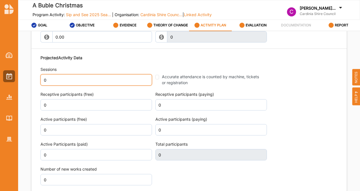
click at [94, 85] on input "0" at bounding box center [96, 79] width 112 height 11
type input "1"
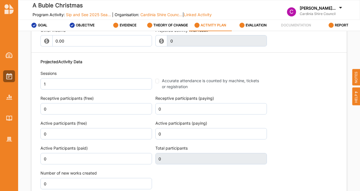
click at [159, 89] on fieldset "Accurate attendance is counted by machine, tickets or registration" at bounding box center [211, 79] width 112 height 19
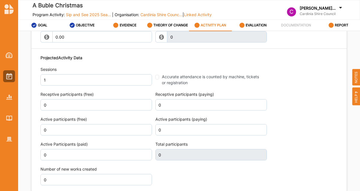
scroll to position [727, 0]
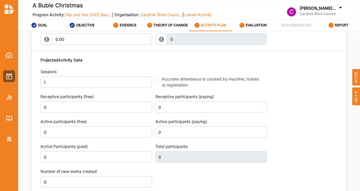
click at [156, 82] on input "Accurate attendance is counted by machine, tickets or registration" at bounding box center [157, 79] width 4 height 5
checkbox input "true"
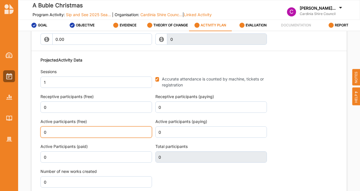
click at [80, 138] on input "0" at bounding box center [96, 131] width 112 height 11
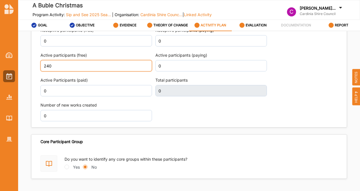
scroll to position [798, 0]
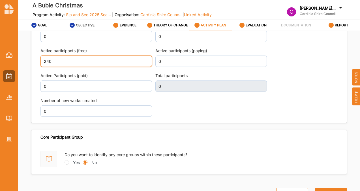
type input "240"
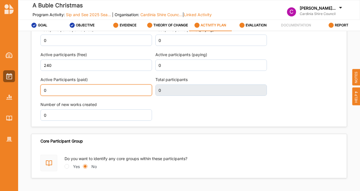
scroll to position [802, 0]
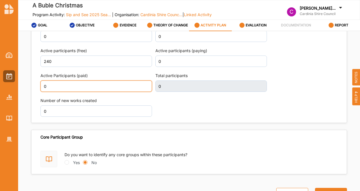
click at [136, 92] on input "0" at bounding box center [96, 85] width 112 height 11
type input "240"
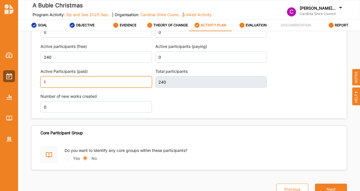
scroll to position [819, 0]
type input "1"
click at [192, 97] on div "Projected Activity Data Sessions 1 Accurate attendance is counted by machine, t…" at bounding box center [188, 47] width 297 height 136
type input "241"
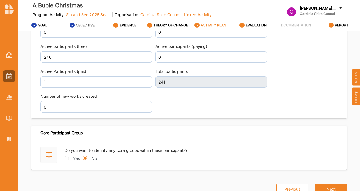
click at [337, 189] on button "Next" at bounding box center [331, 188] width 32 height 11
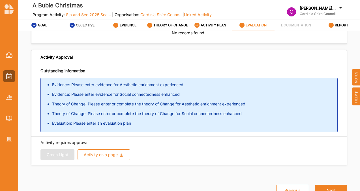
click at [337, 189] on button "Next" at bounding box center [331, 190] width 32 height 11
click at [131, 25] on label "EVIDENCE" at bounding box center [128, 25] width 17 height 5
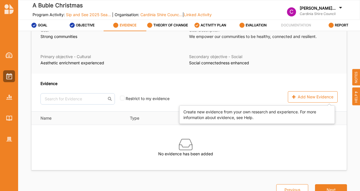
click at [307, 98] on div "Add New Evidence" at bounding box center [313, 96] width 50 height 11
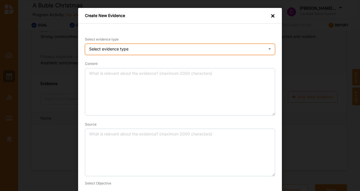
click at [168, 50] on div "Select evidence type Practice Knowledge Published Research Data" at bounding box center [180, 49] width 190 height 11
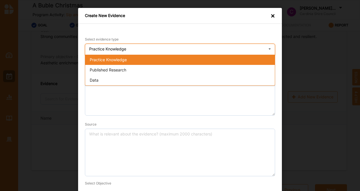
click at [153, 68] on div "Published Research" at bounding box center [180, 70] width 190 height 10
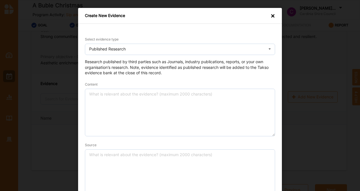
click at [122, 82] on div "Content" at bounding box center [180, 108] width 190 height 55
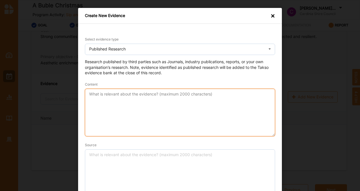
click at [115, 106] on textarea "Content" at bounding box center [180, 113] width 190 height 48
paste textarea "Art-based social change interventions can strengthen positive connection with o…"
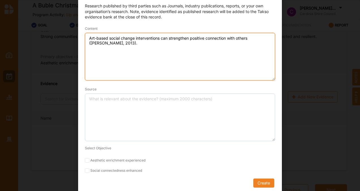
scroll to position [57, 0]
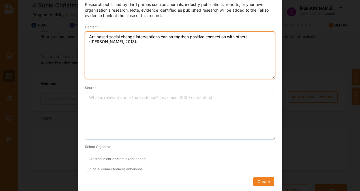
type textarea "Art-based social change interventions can strengthen positive connection with o…"
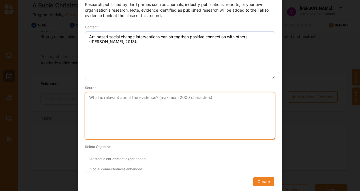
click at [115, 106] on textarea "Source" at bounding box center [180, 116] width 190 height 48
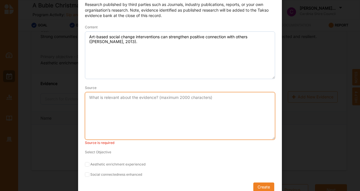
click at [122, 117] on textarea "Source" at bounding box center [180, 116] width 190 height 48
paste textarea "[PERSON_NAME], [PERSON_NAME] (2013). The role of participatory arts in social c…"
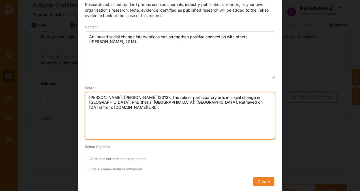
type textarea "[PERSON_NAME], [PERSON_NAME] (2013). The role of participatory arts in social c…"
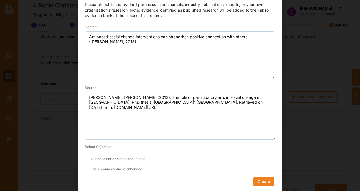
click at [85, 158] on input "Aesthetic enrichment experienced" at bounding box center [87, 159] width 5 height 5
checkbox input "true"
click at [85, 170] on input "Social connectedness enhanced" at bounding box center [87, 169] width 5 height 5
checkbox input "true"
click at [270, 179] on button "Create" at bounding box center [263, 181] width 21 height 9
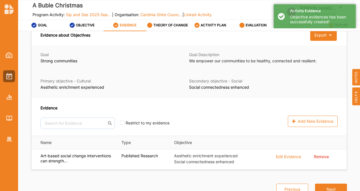
scroll to position [8, 0]
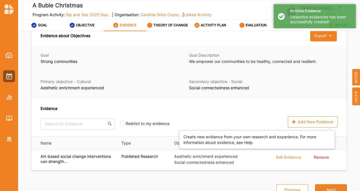
click at [296, 121] on div "Add New Evidence" at bounding box center [313, 121] width 50 height 11
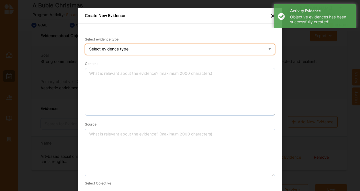
click at [119, 53] on div "Select evidence type Practice Knowledge Published Research Data" at bounding box center [180, 49] width 190 height 11
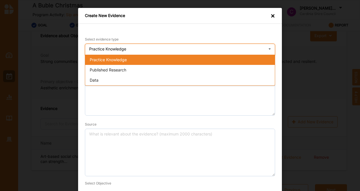
click at [112, 69] on span "Published Research" at bounding box center [108, 69] width 37 height 5
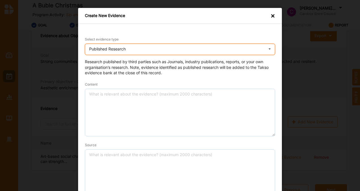
click at [112, 51] on div "Published Research Practice Knowledge Published Research Data" at bounding box center [180, 49] width 190 height 11
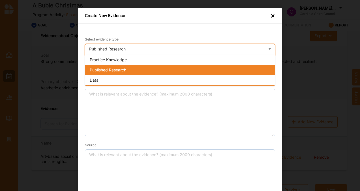
click at [106, 59] on span "Practice Knowledge" at bounding box center [108, 59] width 37 height 5
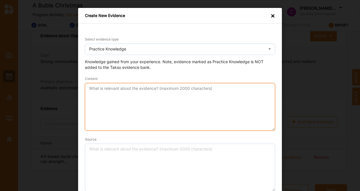
click at [101, 101] on textarea "Content" at bounding box center [180, 107] width 190 height 48
click at [111, 92] on textarea "Content" at bounding box center [180, 107] width 190 height 48
paste textarea "Familiar format, accessible programming, local community connecting and high qu…"
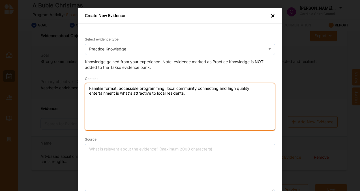
type textarea "Familiar format, accessible programming, local community connecting and high qu…"
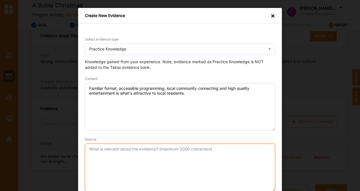
click at [147, 172] on textarea "Source" at bounding box center [180, 168] width 190 height 48
click at [106, 162] on textarea "Source" at bounding box center [180, 168] width 190 height 48
paste textarea "Marketing Officer, 2024"
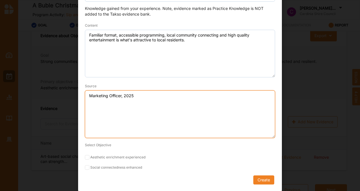
type textarea "Marketing Officer, 2025"
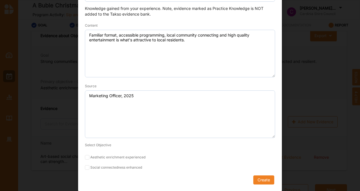
click at [85, 169] on input "Social connectedness enhanced" at bounding box center [87, 167] width 5 height 5
checkbox input "true"
click at [256, 180] on button "Create" at bounding box center [263, 179] width 21 height 9
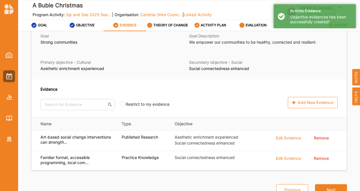
scroll to position [22, 0]
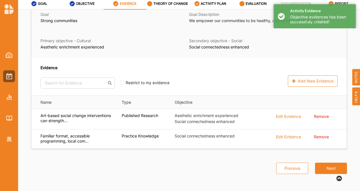
click at [331, 170] on button "Next" at bounding box center [331, 167] width 32 height 11
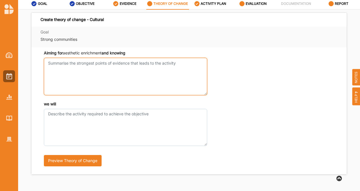
click at [157, 88] on textarea "Aiming for aesthetic enrichment and knowing" at bounding box center [125, 76] width 163 height 37
click at [115, 70] on textarea "Aiming for aesthetic enrichment and knowing" at bounding box center [125, 76] width 163 height 37
paste textarea "Our local seniors community are in need of social connection and artistic enric…"
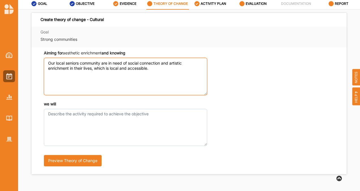
type textarea "Our local seniors community are in need of social connection and artistic enric…"
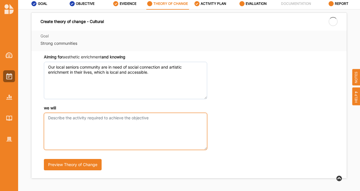
click at [94, 137] on textarea "we will" at bounding box center [125, 131] width 163 height 37
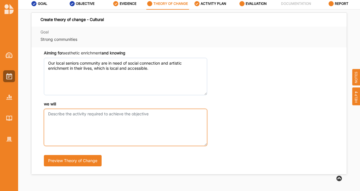
click at [84, 125] on textarea "we will" at bounding box center [125, 127] width 163 height 37
paste textarea "The Sip and See 2025 Season will provide this audience segment a rich and robus…"
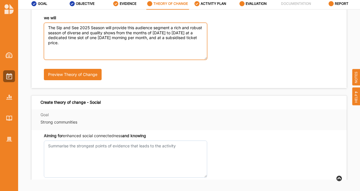
type textarea "The Sip and See 2025 Season will provide this audience segment a rich and robus…"
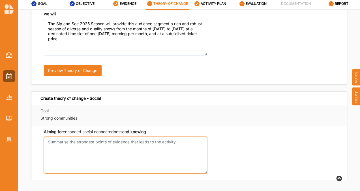
click at [78, 159] on textarea "Aiming for aesthetic enrichment and knowing" at bounding box center [125, 154] width 163 height 37
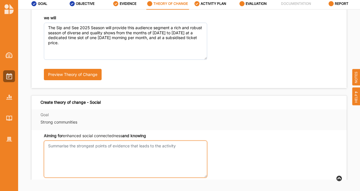
click at [86, 155] on textarea "Aiming for aesthetic enrichment and knowing" at bounding box center [125, 158] width 163 height 37
paste textarea "Our local seniors community are in need of social connection and artistic enric…"
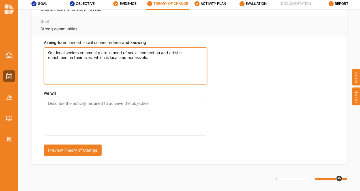
scroll to position [183, 0]
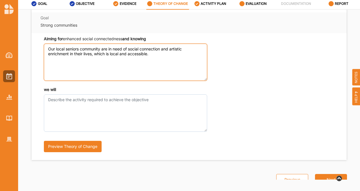
type textarea "Our local seniors community are in need of social connection and artistic enric…"
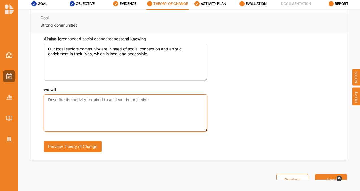
click at [100, 112] on textarea "we will" at bounding box center [125, 112] width 163 height 37
click at [106, 116] on textarea "we will" at bounding box center [125, 112] width 163 height 37
paste textarea "The Sip and See 2025 Season will provide this audience segment a rich and robus…"
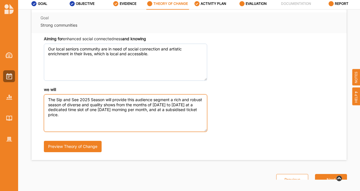
type textarea "The Sip and See 2025 Season will provide this audience segment a rich and robus…"
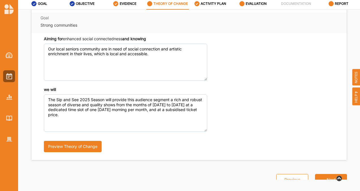
click at [327, 178] on button "Next" at bounding box center [331, 179] width 32 height 11
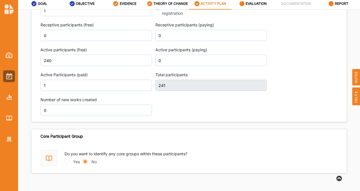
scroll to position [819, 0]
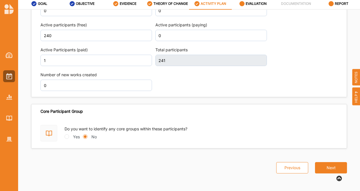
click at [324, 169] on button "Next" at bounding box center [331, 167] width 32 height 11
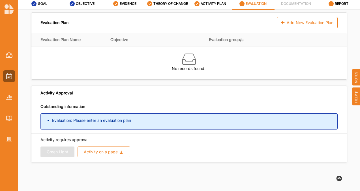
click at [314, 23] on div "Add New Evaluation Plan" at bounding box center [307, 22] width 61 height 11
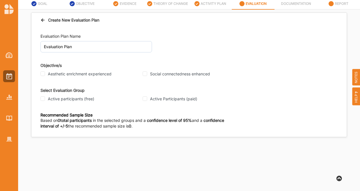
click at [44, 72] on input "Aesthetic enrichment experienced" at bounding box center [42, 73] width 5 height 5
checkbox input "true"
click at [144, 72] on input "Social connectedness enhanced" at bounding box center [145, 73] width 5 height 5
checkbox input "true"
click at [44, 98] on input "Active participants (free)" at bounding box center [42, 98] width 5 height 5
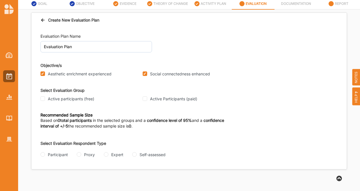
checkbox input "true"
click at [145, 97] on input "Active Participants (paid)" at bounding box center [145, 98] width 5 height 5
checkbox input "true"
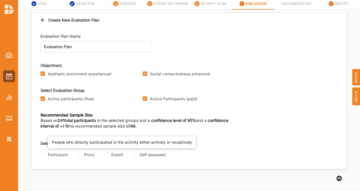
click at [62, 155] on div "Participant" at bounding box center [58, 154] width 20 height 6
click at [45, 155] on input "Participant" at bounding box center [42, 154] width 5 height 5
radio input "true"
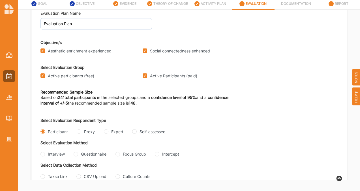
scroll to position [24, 0]
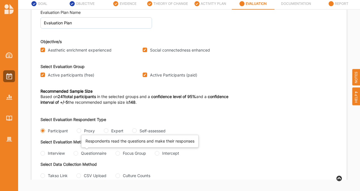
click at [84, 153] on div "Questionnaire" at bounding box center [93, 153] width 25 height 6
click at [78, 153] on input "Questionnaire" at bounding box center [76, 153] width 5 height 5
radio input "true"
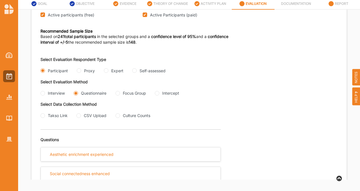
scroll to position [84, 0]
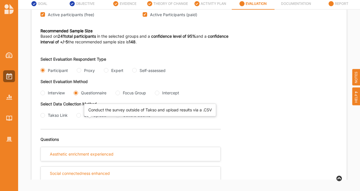
click at [92, 118] on div "CSV Upload" at bounding box center [95, 115] width 23 height 6
click at [81, 117] on input "CSV Upload" at bounding box center [78, 115] width 5 height 5
radio input "true"
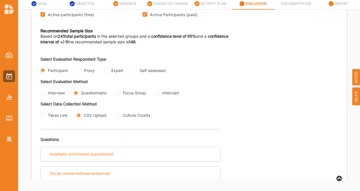
scroll to position [148, 0]
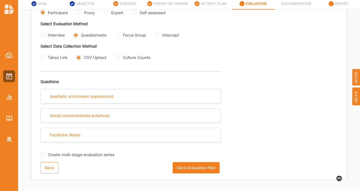
click at [185, 167] on button "Save Evaluation Plan" at bounding box center [196, 167] width 47 height 11
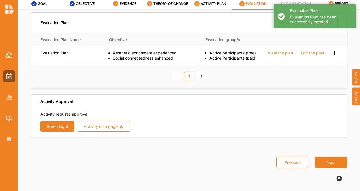
scroll to position [0, 0]
click at [64, 122] on button "Green Light" at bounding box center [57, 126] width 34 height 11
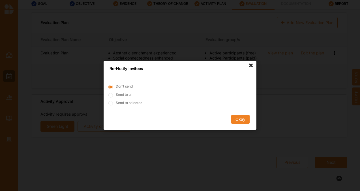
click at [234, 121] on button "Okay" at bounding box center [240, 119] width 18 height 9
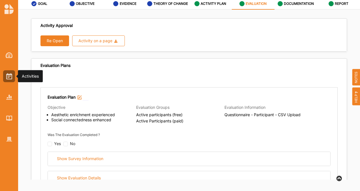
click at [10, 76] on img at bounding box center [9, 76] width 6 height 6
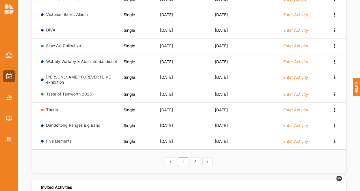
scroll to position [100, 0]
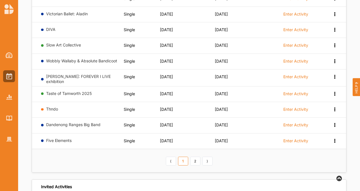
click at [192, 157] on link "2" at bounding box center [195, 161] width 10 height 9
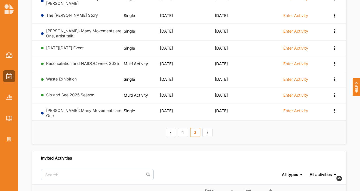
click at [87, 94] on link "Sip and See 2025 Season" at bounding box center [70, 94] width 48 height 5
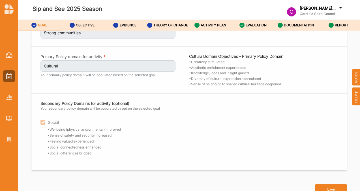
scroll to position [22, 0]
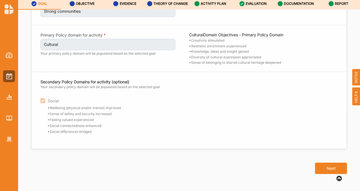
click at [328, 170] on button "Next" at bounding box center [331, 167] width 32 height 11
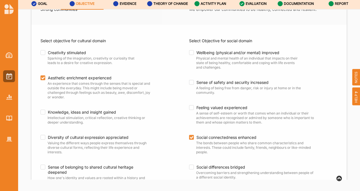
scroll to position [78, 0]
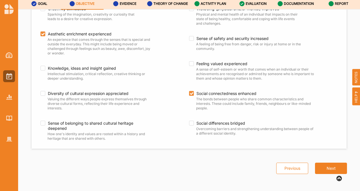
click at [328, 170] on button "Next" at bounding box center [331, 167] width 32 height 11
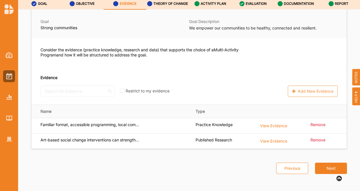
click at [328, 170] on button "Next" at bounding box center [331, 167] width 32 height 11
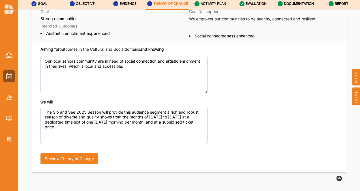
scroll to position [49, 0]
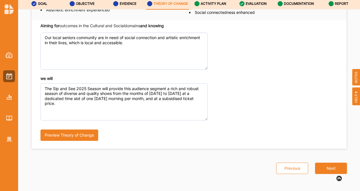
click at [328, 170] on button "Next" at bounding box center [331, 167] width 32 height 11
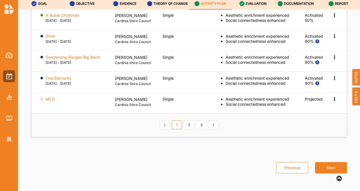
scroll to position [813, 0]
click at [190, 129] on link "2" at bounding box center [189, 124] width 10 height 9
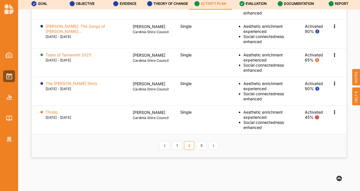
scroll to position [827, 0]
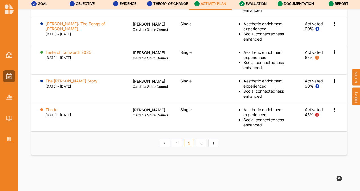
click at [199, 147] on link "3" at bounding box center [201, 142] width 10 height 9
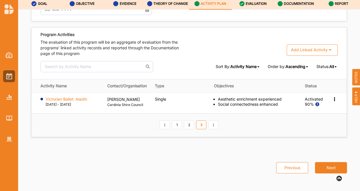
click at [177, 127] on link "1" at bounding box center [177, 124] width 10 height 9
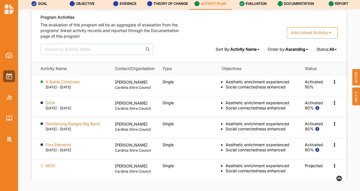
scroll to position [824, 0]
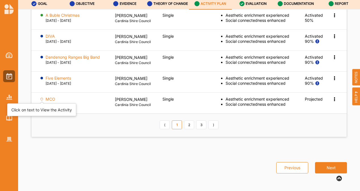
click at [41, 99] on div at bounding box center [41, 99] width 3 height 3
click at [49, 98] on label "MCO" at bounding box center [51, 99] width 10 height 5
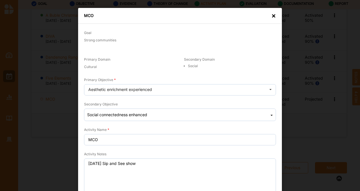
scroll to position [105, 0]
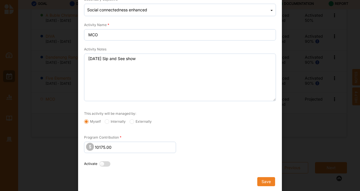
click at [101, 161] on label at bounding box center [106, 164] width 14 height 6
radio input "true"
click at [260, 181] on button "Save" at bounding box center [266, 181] width 18 height 9
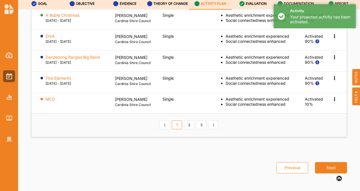
click at [52, 99] on label "MCO" at bounding box center [51, 99] width 10 height 5
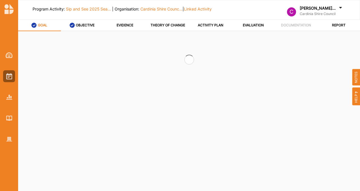
select select "2"
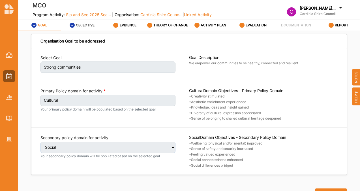
select select "2"
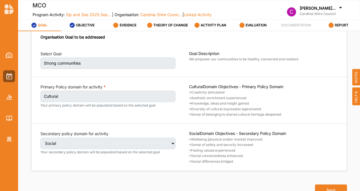
click at [328, 187] on button "Next" at bounding box center [331, 189] width 32 height 11
select select "2"
select select "9"
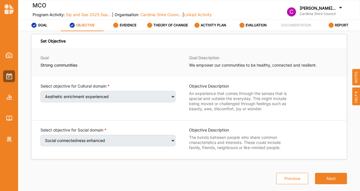
click at [328, 179] on button "Next" at bounding box center [331, 178] width 32 height 11
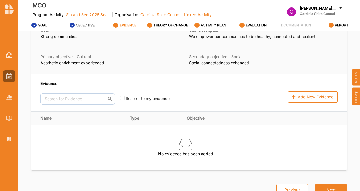
scroll to position [33, 0]
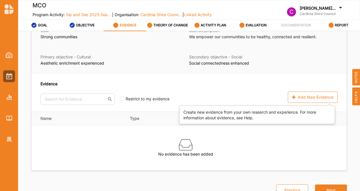
click at [309, 97] on div "Add New Evidence" at bounding box center [313, 96] width 50 height 11
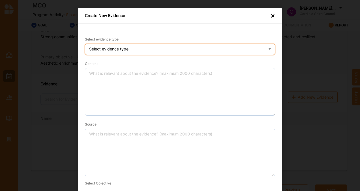
click at [177, 52] on div "Select evidence type Practice Knowledge Published Research Data" at bounding box center [180, 49] width 190 height 11
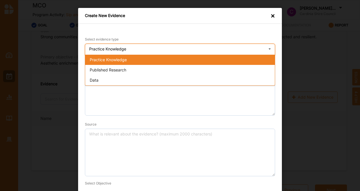
click at [155, 59] on div "Practice Knowledge" at bounding box center [180, 60] width 190 height 10
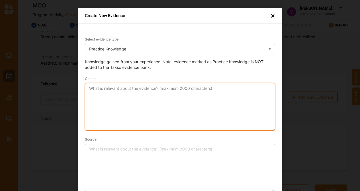
click at [135, 96] on textarea "Content" at bounding box center [180, 107] width 190 height 48
paste textarea "Familiar format, accessible programming, local community connecting and high qu…"
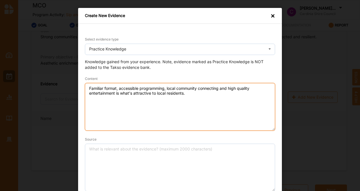
type textarea "Familiar format, accessible programming, local community connecting and high qu…"
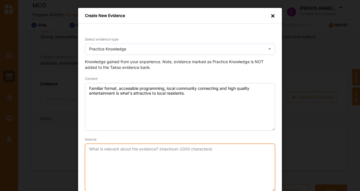
click at [112, 159] on textarea "Source" at bounding box center [180, 168] width 190 height 48
click at [104, 159] on textarea "Source" at bounding box center [180, 168] width 190 height 48
paste textarea "Marketing Officer, 2024"
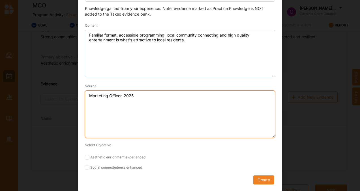
type textarea "Marketing Officer, 2025"
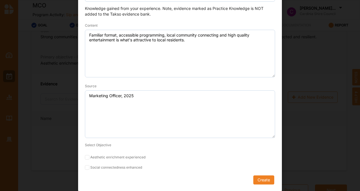
click at [85, 164] on form "Select evidence type Practice Knowledge Practice Knowledge Published Research D…" at bounding box center [180, 83] width 190 height 201
click at [85, 166] on input "Social connectedness enhanced" at bounding box center [87, 167] width 5 height 5
checkbox input "true"
click at [261, 179] on button "Create" at bounding box center [263, 179] width 21 height 9
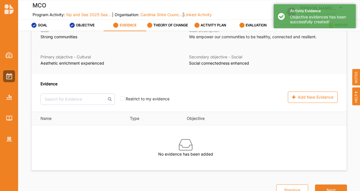
scroll to position [7, 0]
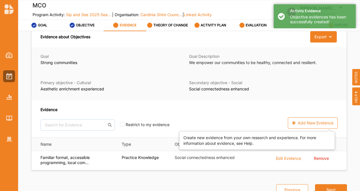
click at [298, 128] on div "Add New Evidence" at bounding box center [313, 122] width 50 height 11
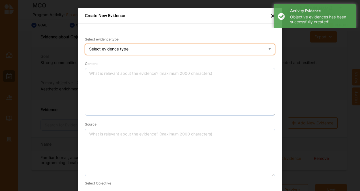
click at [161, 50] on div "Select evidence type Practice Knowledge Published Research Data" at bounding box center [180, 49] width 190 height 11
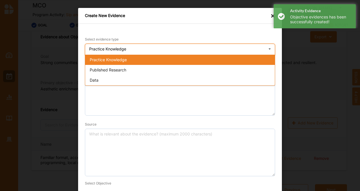
click at [147, 68] on div "Published Research" at bounding box center [180, 70] width 190 height 10
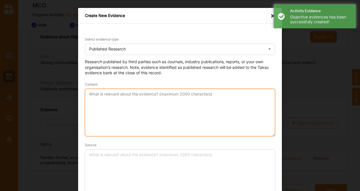
click at [128, 102] on textarea "Content" at bounding box center [180, 113] width 190 height 48
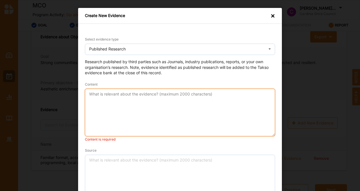
click at [130, 102] on textarea "Content" at bounding box center [180, 113] width 190 height 48
paste textarea "Art-based social change interventions can strengthen positive connection with o…"
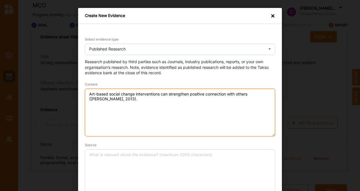
type textarea "Art-based social change interventions can strengthen positive connection with o…"
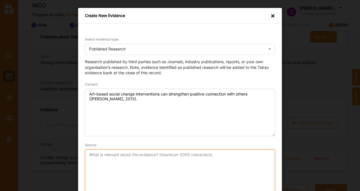
click at [116, 160] on textarea "Source" at bounding box center [180, 173] width 190 height 48
click at [109, 171] on textarea "Source" at bounding box center [180, 173] width 190 height 48
paste textarea "[PERSON_NAME], [PERSON_NAME] (2013). The role of participatory arts in social c…"
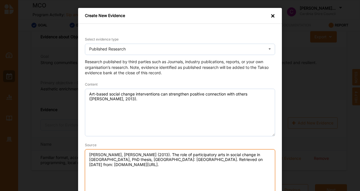
scroll to position [59, 0]
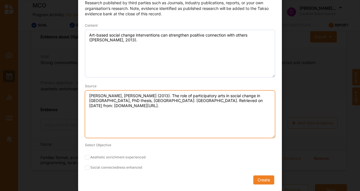
type textarea "[PERSON_NAME], [PERSON_NAME] (2013). The role of participatory arts in social c…"
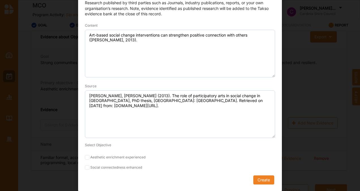
click at [85, 158] on input "Aesthetic enrichment experienced" at bounding box center [87, 157] width 5 height 5
checkbox input "true"
click at [85, 166] on input "Social connectedness enhanced" at bounding box center [87, 167] width 5 height 5
checkbox input "true"
click at [261, 182] on button "Create" at bounding box center [263, 179] width 21 height 9
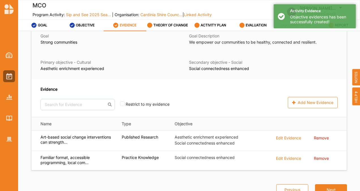
scroll to position [22, 0]
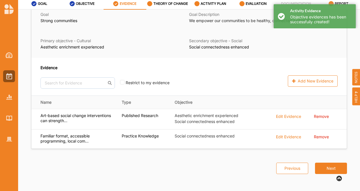
click at [325, 170] on button "Next" at bounding box center [331, 167] width 32 height 11
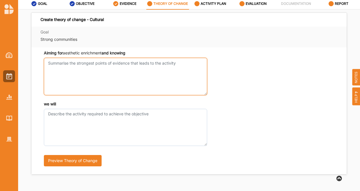
click at [85, 73] on textarea "Aiming for aesthetic enrichment and knowing" at bounding box center [125, 76] width 163 height 37
paste textarea "Our local seniors community are in need of social connection and artistic enric…"
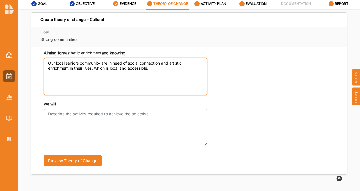
type textarea "Our local seniors community are in need of social connection and artistic enric…"
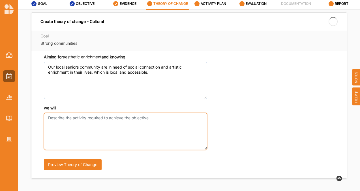
click at [63, 135] on textarea "we will" at bounding box center [125, 131] width 163 height 37
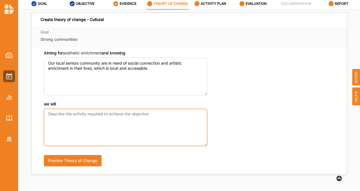
click at [63, 121] on textarea "we will" at bounding box center [125, 127] width 163 height 37
paste textarea "The Sip and See 2025 Season will provide this audience segment a rich and robus…"
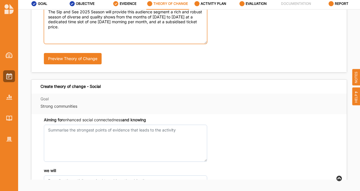
scroll to position [104, 0]
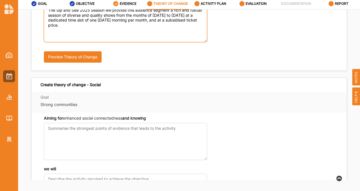
type textarea "The Sip and See 2025 Season will provide this audience segment a rich and robus…"
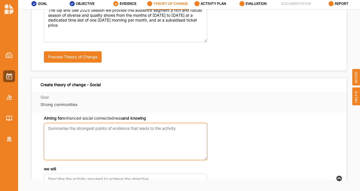
click at [90, 145] on textarea "Aiming for aesthetic enrichment and knowing" at bounding box center [125, 141] width 163 height 37
paste textarea "Our local seniors community are in need of social connection and artistic enric…"
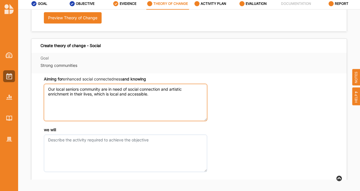
scroll to position [143, 0]
type textarea "Our local seniors community are in need of social connection and artistic enric…"
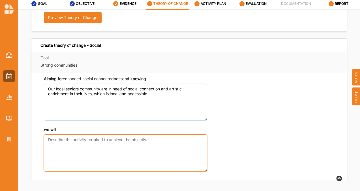
click at [90, 145] on textarea "we will" at bounding box center [125, 152] width 163 height 37
click at [103, 153] on textarea "we will" at bounding box center [125, 152] width 163 height 37
paste textarea "The Sip and See 2025 Season will provide this audience segment a rich and robus…"
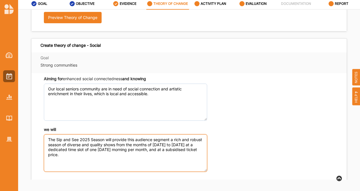
scroll to position [194, 0]
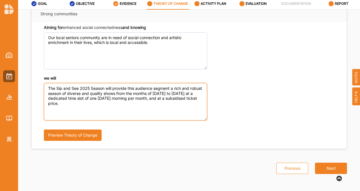
type textarea "The Sip and See 2025 Season will provide this audience segment a rich and robus…"
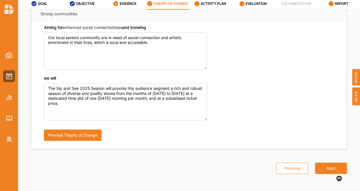
scroll to position [198, 0]
click at [320, 166] on button "Next" at bounding box center [331, 167] width 32 height 11
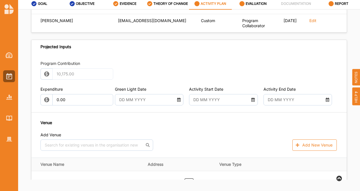
scroll to position [293, 0]
click at [147, 105] on input "text" at bounding box center [146, 99] width 61 height 11
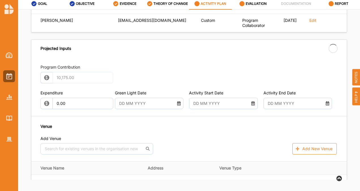
type input "[DATE]"
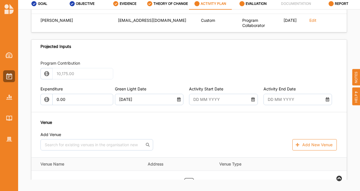
click at [198, 105] on input "text" at bounding box center [220, 99] width 61 height 11
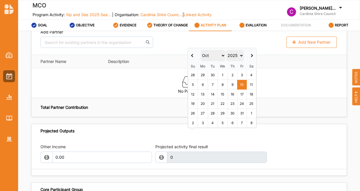
scroll to position [665, 0]
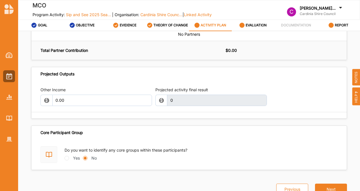
click at [168, 133] on div "Core Participant Group" at bounding box center [188, 133] width 315 height 14
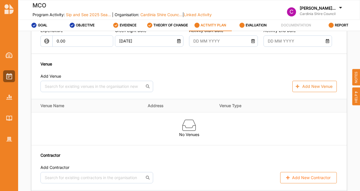
scroll to position [372, 0]
click at [224, 47] on input "text" at bounding box center [220, 41] width 61 height 11
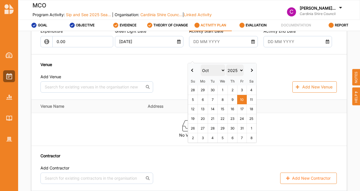
click at [222, 72] on select "Jan Feb Mar Apr May Jun Jul Aug Sep Oct Nov Dec" at bounding box center [213, 70] width 25 height 11
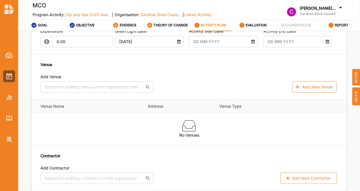
click at [282, 47] on input "text" at bounding box center [295, 41] width 61 height 11
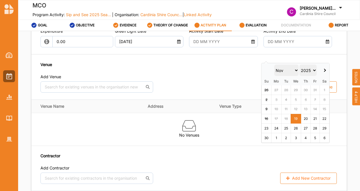
type input "19 Nov 2025"
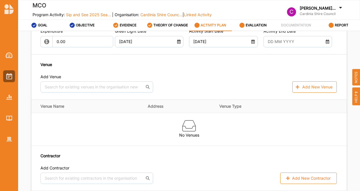
type input "19 Nov 2025"
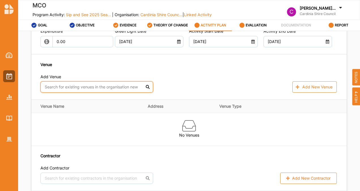
scroll to position [372, 0]
click at [123, 93] on input "text" at bounding box center [96, 86] width 113 height 11
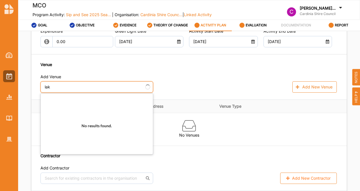
type input "lake"
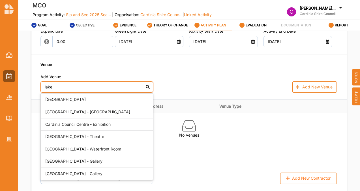
click at [104, 118] on div "[GEOGRAPHIC_DATA] - [GEOGRAPHIC_DATA]" at bounding box center [97, 112] width 112 height 12
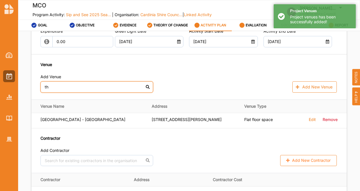
type input "the"
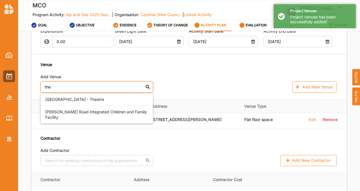
click at [104, 106] on div "[GEOGRAPHIC_DATA] - Theatre" at bounding box center [97, 99] width 112 height 12
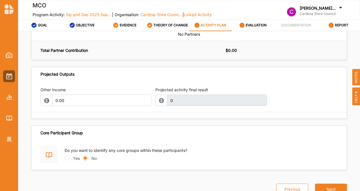
scroll to position [662, 0]
click at [329, 189] on button "Next" at bounding box center [331, 188] width 32 height 11
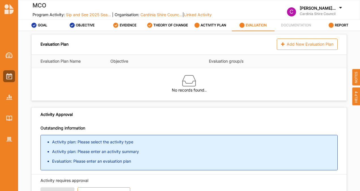
click at [298, 44] on div "Add New Evaluation Plan" at bounding box center [307, 43] width 61 height 11
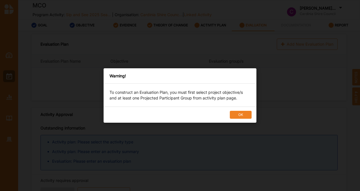
click at [242, 117] on button "OK" at bounding box center [241, 115] width 22 height 8
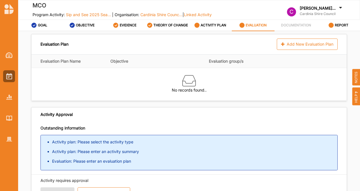
click at [208, 24] on label "ACTIVITY PLAN" at bounding box center [213, 25] width 25 height 5
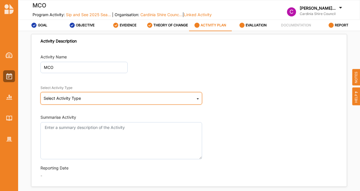
click at [117, 104] on div "Select Activity Type Cultural infrastructure development Acquisitions and Commi…" at bounding box center [121, 98] width 162 height 12
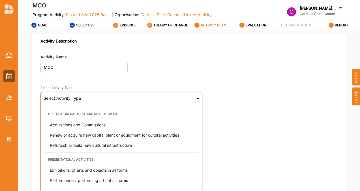
click at [85, 178] on span "Performances: performing arts of all forms" at bounding box center [89, 180] width 78 height 5
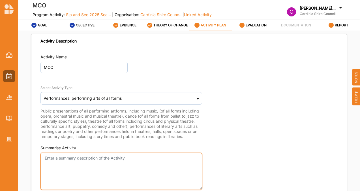
click at [83, 165] on textarea "Summarise Activity" at bounding box center [121, 171] width 162 height 37
paste textarea "Baroque and modern treasures in an explosion of colour and energy."
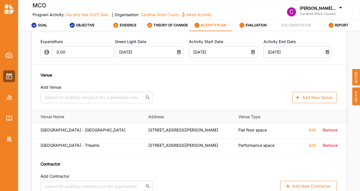
scroll to position [395, 0]
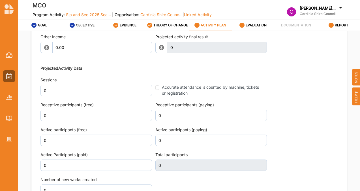
type textarea "Baroque and modern treasures in an explosion of colour and energy."
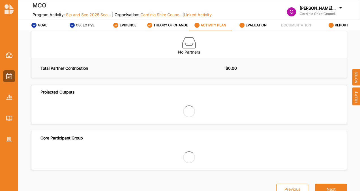
scroll to position [680, 0]
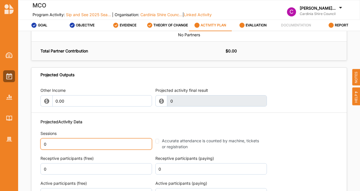
click at [79, 149] on input "0" at bounding box center [96, 143] width 112 height 11
type input "1"
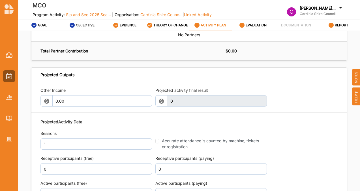
click at [158, 149] on div "Accurate attendance is counted by machine, tickets or registration" at bounding box center [209, 144] width 108 height 12
click at [156, 149] on div "Accurate attendance is counted by machine, tickets or registration" at bounding box center [209, 144] width 108 height 12
click at [156, 143] on input "Accurate attendance is counted by machine, tickets or registration" at bounding box center [157, 141] width 4 height 5
checkbox input "true"
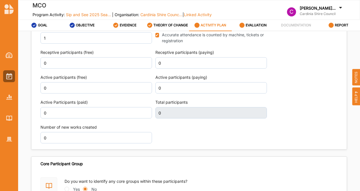
scroll to position [794, 0]
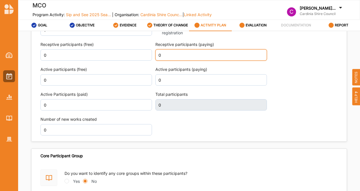
click at [173, 61] on input "0" at bounding box center [211, 54] width 112 height 11
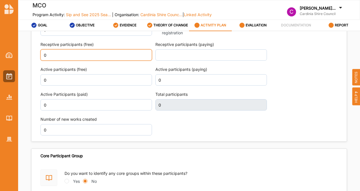
scroll to position [798, 0]
click at [85, 61] on input "0" at bounding box center [96, 54] width 112 height 11
type input "10"
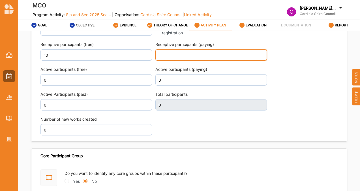
click at [174, 61] on input "text" at bounding box center [211, 54] width 112 height 11
type input "10"
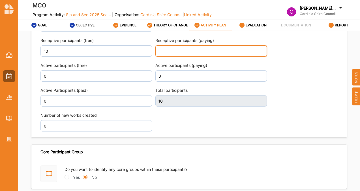
scroll to position [794, 0]
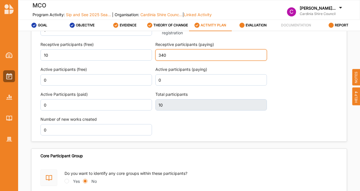
type input "340"
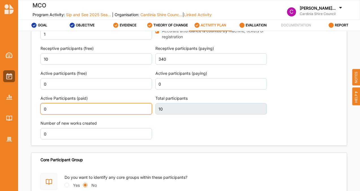
scroll to position [798, 0]
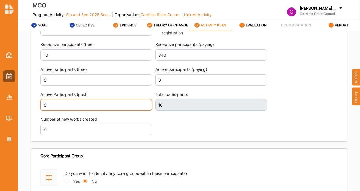
click at [135, 110] on input "0" at bounding box center [96, 104] width 112 height 11
type input "5"
type input "350"
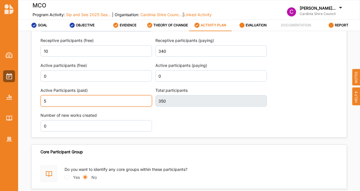
scroll to position [834, 0]
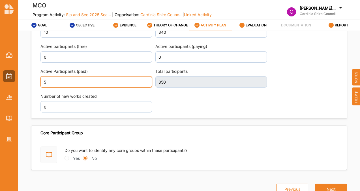
type input "5"
click at [327, 189] on button "Next" at bounding box center [331, 188] width 32 height 11
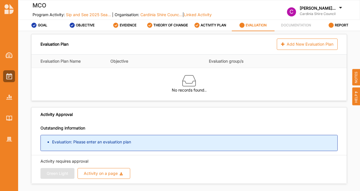
click at [297, 43] on div "Add New Evaluation Plan" at bounding box center [307, 43] width 61 height 11
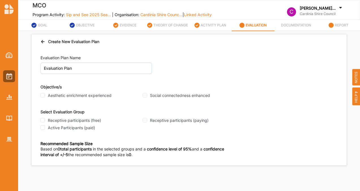
click at [42, 97] on div "Aesthetic enrichment experienced" at bounding box center [89, 95] width 99 height 5
click at [43, 96] on input "Aesthetic enrichment experienced" at bounding box center [42, 95] width 5 height 5
checkbox input "true"
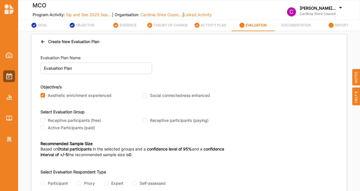
click at [147, 95] on input "Social connectedness enhanced" at bounding box center [145, 95] width 5 height 5
checkbox input "true"
click at [41, 120] on input "Receptive participants (free)" at bounding box center [42, 120] width 5 height 5
checkbox input "true"
click at [145, 120] on input "Receptive participants (paying)" at bounding box center [145, 120] width 5 height 5
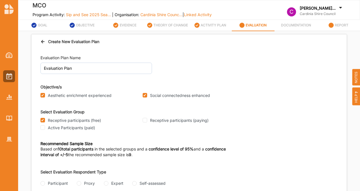
checkbox input "true"
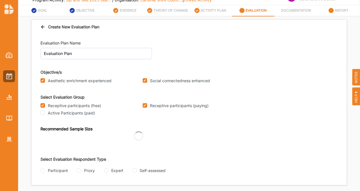
scroll to position [22, 0]
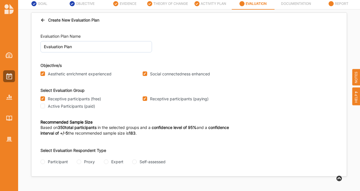
click at [43, 161] on input "Participant" at bounding box center [42, 161] width 5 height 5
radio input "true"
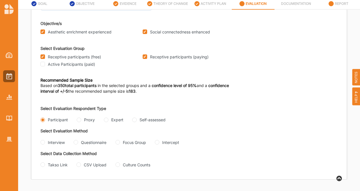
click at [77, 140] on input "Questionnaire" at bounding box center [76, 142] width 5 height 5
radio input "true"
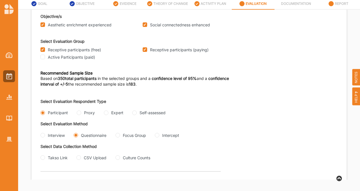
click at [79, 160] on input "CSV Upload" at bounding box center [78, 157] width 5 height 5
radio input "true"
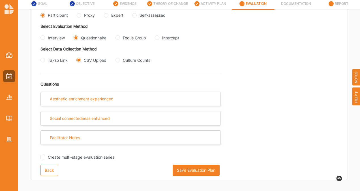
scroll to position [155, 0]
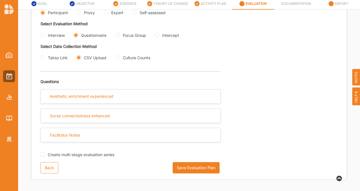
click at [191, 166] on button "Save Evaluation Plan" at bounding box center [196, 167] width 47 height 11
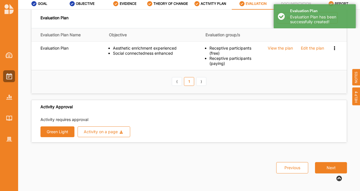
scroll to position [0, 0]
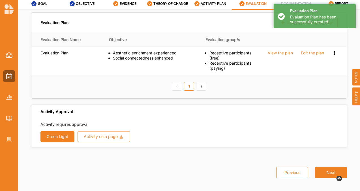
click at [63, 140] on button "Green Light" at bounding box center [57, 136] width 34 height 11
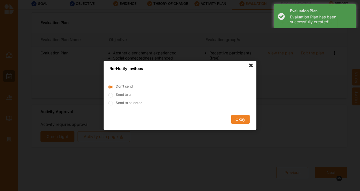
click at [243, 119] on button "Okay" at bounding box center [240, 119] width 18 height 9
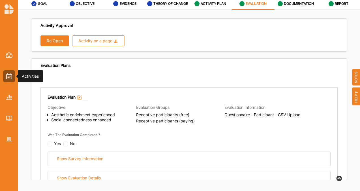
click at [10, 72] on div at bounding box center [9, 76] width 12 height 12
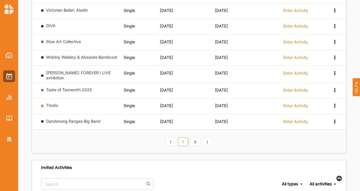
scroll to position [121, 0]
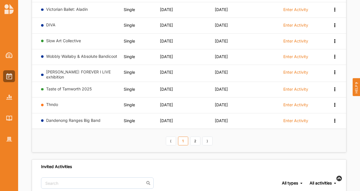
click at [193, 136] on link "2" at bounding box center [195, 140] width 10 height 9
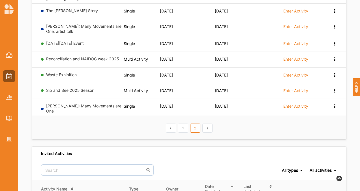
click at [82, 88] on link "Sip and See 2025 Season" at bounding box center [70, 90] width 48 height 5
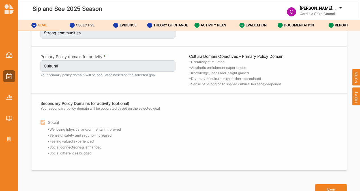
scroll to position [22, 0]
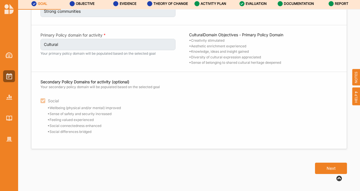
click at [320, 170] on button "Next" at bounding box center [331, 167] width 32 height 11
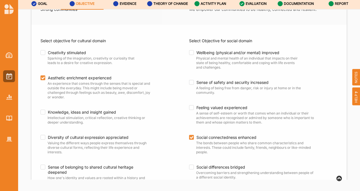
scroll to position [78, 0]
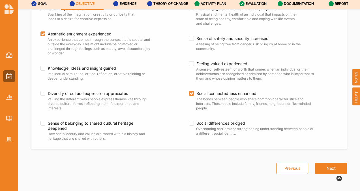
click at [320, 170] on button "Next" at bounding box center [331, 167] width 32 height 11
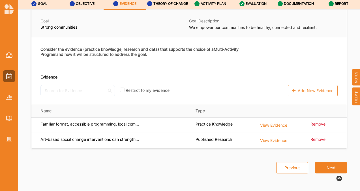
scroll to position [25, 0]
click at [327, 170] on button "Next" at bounding box center [331, 167] width 32 height 11
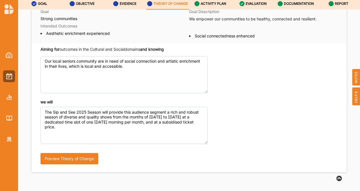
scroll to position [49, 0]
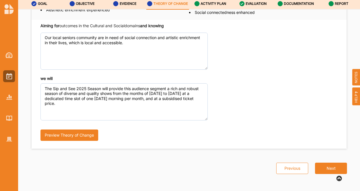
click at [327, 170] on button "Next" at bounding box center [331, 167] width 32 height 11
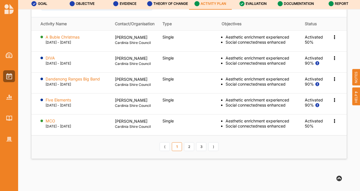
scroll to position [786, 0]
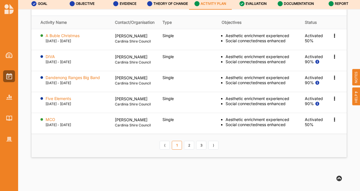
click at [191, 150] on link "2" at bounding box center [189, 145] width 10 height 9
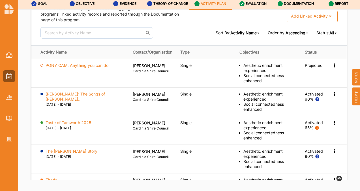
scroll to position [756, 0]
click at [74, 68] on label "PONY CAM, Anything you can do" at bounding box center [77, 65] width 63 height 5
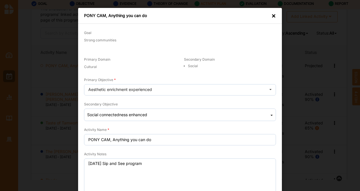
scroll to position [105, 0]
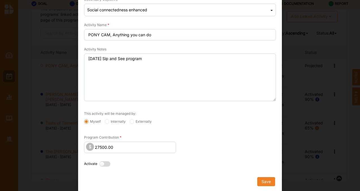
click at [101, 162] on label at bounding box center [106, 164] width 14 height 6
radio input "true"
click at [262, 179] on button "Save" at bounding box center [266, 181] width 18 height 9
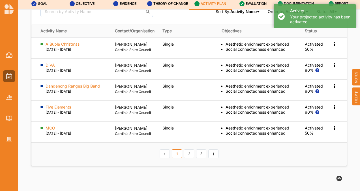
scroll to position [779, 0]
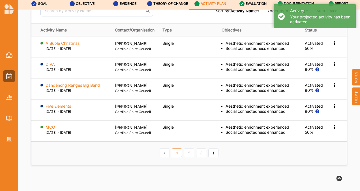
click at [189, 157] on link "2" at bounding box center [189, 152] width 10 height 9
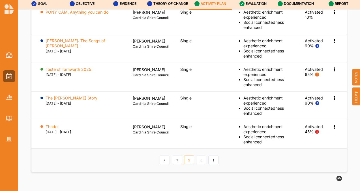
scroll to position [811, 0]
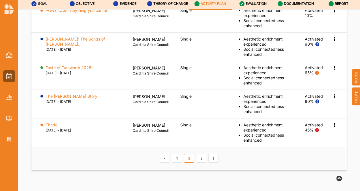
click at [199, 163] on link "3" at bounding box center [201, 158] width 10 height 9
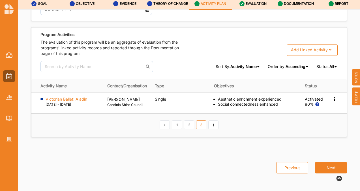
scroll to position [740, 0]
click at [186, 128] on link "2" at bounding box center [189, 124] width 10 height 9
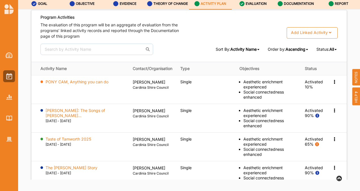
click at [99, 84] on label "PONY CAM, Anything you can do" at bounding box center [77, 81] width 63 height 5
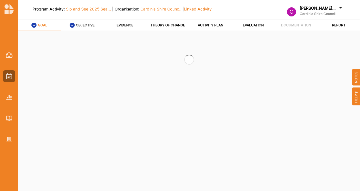
select select "2"
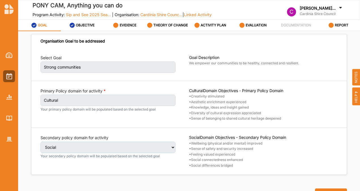
select select "2"
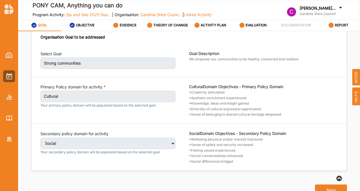
scroll to position [22, 0]
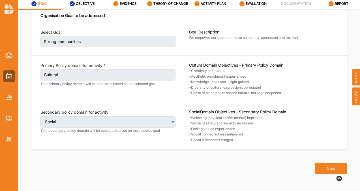
click at [326, 166] on button "Next" at bounding box center [331, 168] width 32 height 11
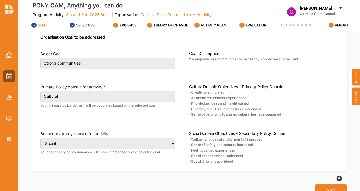
select select "2"
select select "9"
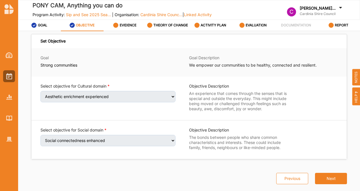
click at [327, 176] on button "Next" at bounding box center [331, 178] width 32 height 11
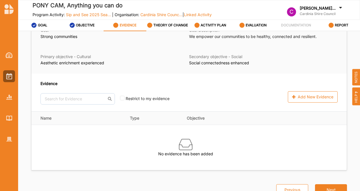
scroll to position [22, 0]
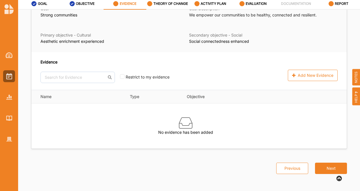
click at [303, 68] on div "Add New Evidence" at bounding box center [282, 71] width 112 height 24
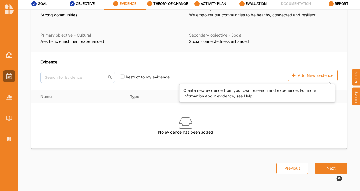
click at [302, 72] on div "Add New Evidence" at bounding box center [313, 75] width 50 height 11
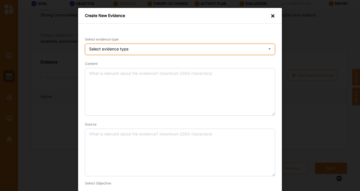
click at [192, 50] on div "Select evidence type Practice Knowledge Published Research Data" at bounding box center [180, 49] width 190 height 11
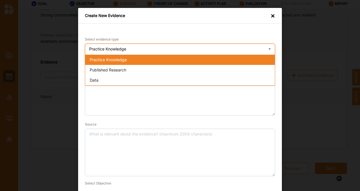
click at [170, 72] on div "Published Research" at bounding box center [180, 70] width 190 height 10
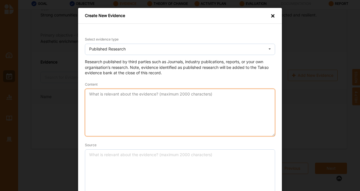
click at [153, 100] on textarea "Content" at bounding box center [180, 113] width 190 height 48
click at [125, 118] on textarea "Content" at bounding box center [180, 113] width 190 height 48
paste textarea "Art-based social change interventions can strengthen positive connection with o…"
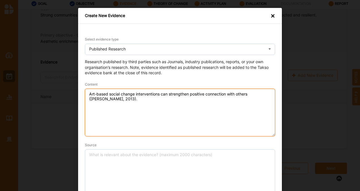
type textarea "Art-based social change interventions can strengthen positive connection with o…"
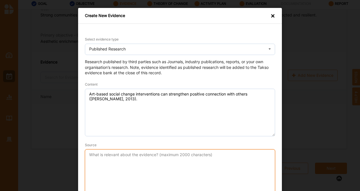
click at [109, 167] on textarea "Source" at bounding box center [180, 173] width 190 height 48
click at [118, 165] on textarea "Source" at bounding box center [180, 173] width 190 height 48
paste textarea "[PERSON_NAME], [PERSON_NAME] (2013). The role of participatory arts in social c…"
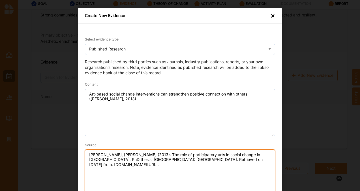
scroll to position [59, 0]
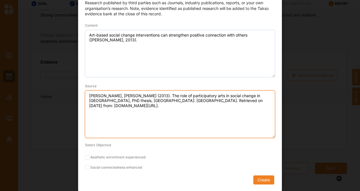
type textarea "[PERSON_NAME], [PERSON_NAME] (2013). The role of participatory arts in social c…"
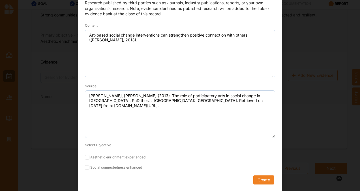
click at [85, 157] on input "Aesthetic enrichment experienced" at bounding box center [87, 157] width 5 height 5
checkbox input "true"
click at [85, 168] on input "Social connectedness enhanced" at bounding box center [87, 167] width 5 height 5
checkbox input "true"
click at [256, 179] on button "Create" at bounding box center [263, 179] width 21 height 9
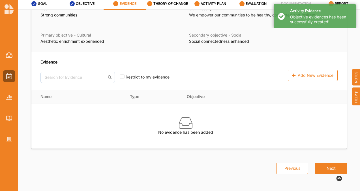
scroll to position [8, 0]
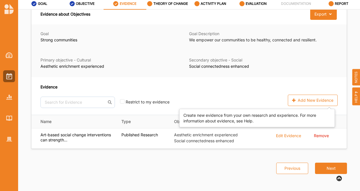
click at [311, 104] on div "Add New Evidence" at bounding box center [313, 100] width 50 height 11
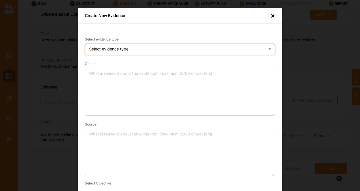
click at [170, 48] on div "Select evidence type Practice Knowledge Published Research Data" at bounding box center [180, 49] width 190 height 11
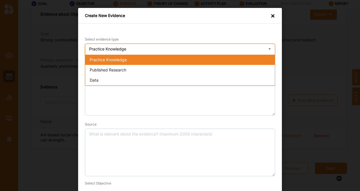
click at [142, 72] on div "Published Research" at bounding box center [180, 70] width 190 height 10
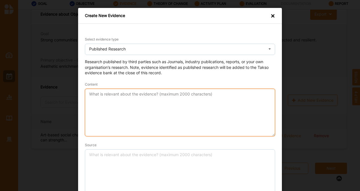
click at [123, 98] on textarea "Content" at bounding box center [180, 113] width 190 height 48
paste textarea "Familiar format, accessible programming, local community connecting and high qu…"
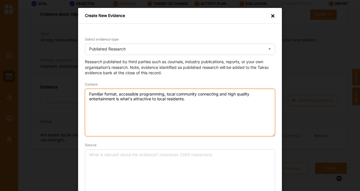
type textarea "Familiar format, accessible programming, local community connecting and high qu…"
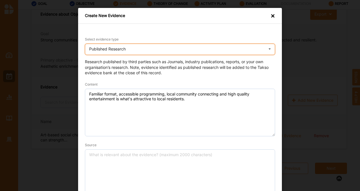
click at [145, 50] on div "Published Research Practice Knowledge Published Research Data" at bounding box center [180, 49] width 190 height 11
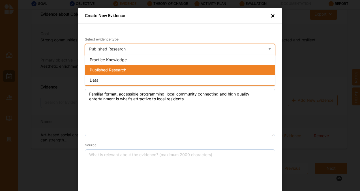
click at [129, 59] on div "Practice Knowledge" at bounding box center [180, 60] width 190 height 10
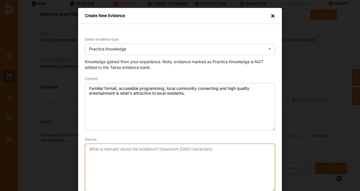
click at [120, 163] on textarea "Source" at bounding box center [180, 168] width 190 height 48
click at [92, 164] on textarea "Source" at bounding box center [180, 168] width 190 height 48
paste textarea "Marketing Officer, 2024"
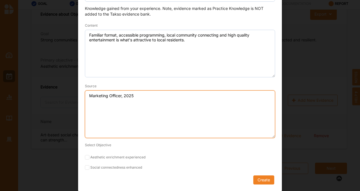
type textarea "Marketing Officer, 2025"
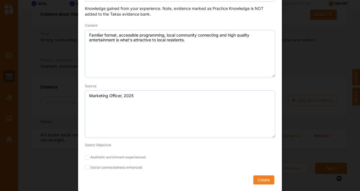
click at [85, 168] on input "Social connectedness enhanced" at bounding box center [87, 167] width 5 height 5
checkbox input "true"
click at [262, 179] on button "Create" at bounding box center [263, 179] width 21 height 9
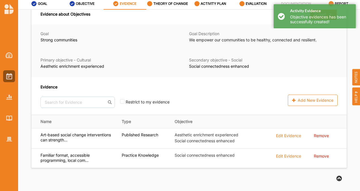
scroll to position [28, 0]
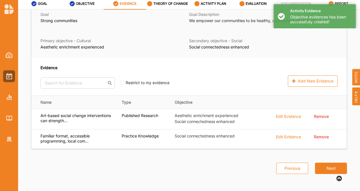
click at [332, 162] on button "Next" at bounding box center [331, 167] width 32 height 11
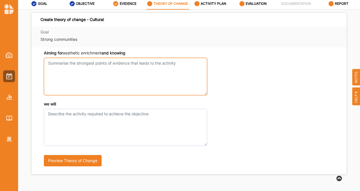
click at [101, 93] on textarea "Aiming for aesthetic enrichment and knowing" at bounding box center [125, 76] width 163 height 37
paste textarea "Our local seniors community are in need of social connection and artistic enric…"
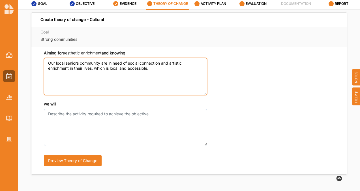
type textarea "Our local seniors community are in need of social connection and artistic enric…"
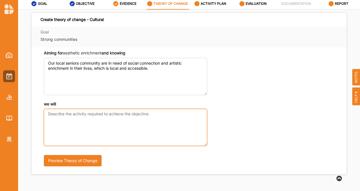
click at [87, 122] on textarea "we will" at bounding box center [125, 127] width 163 height 37
click at [83, 127] on textarea "we will" at bounding box center [125, 127] width 163 height 37
paste textarea "The Sip and See 2025 Season will provide this audience segment a rich and robus…"
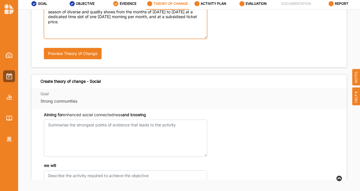
type textarea "The Sip and See 2025 Season will provide this audience segment a rich and robus…"
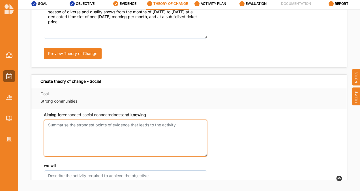
click at [92, 132] on textarea "Aiming for aesthetic enrichment and knowing" at bounding box center [125, 137] width 163 height 37
click at [75, 136] on textarea "Aiming for aesthetic enrichment and knowing" at bounding box center [125, 137] width 163 height 37
paste textarea "Our local seniors community are in need of social connection and artistic enric…"
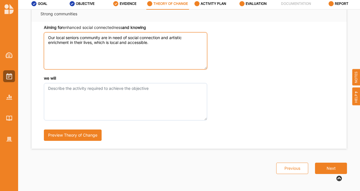
type textarea "Our local seniors community are in need of social connection and artistic enric…"
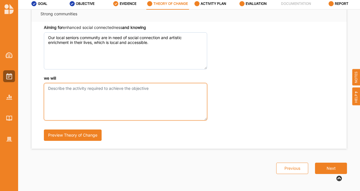
click at [88, 107] on textarea "we will" at bounding box center [125, 101] width 163 height 37
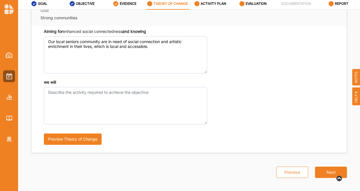
scroll to position [194, 0]
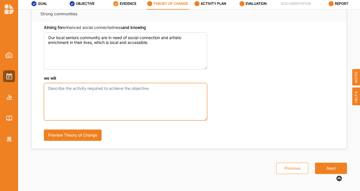
click at [65, 93] on textarea "we will" at bounding box center [125, 101] width 163 height 37
paste textarea "The Sip and See 2025 Season will provide this audience segment a rich and robus…"
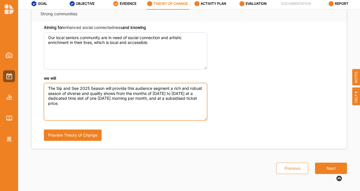
type textarea "The Sip and See 2025 Season will provide this audience segment a rich and robus…"
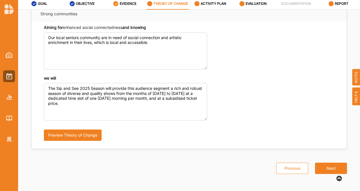
click at [318, 166] on button "Next" at bounding box center [331, 167] width 32 height 11
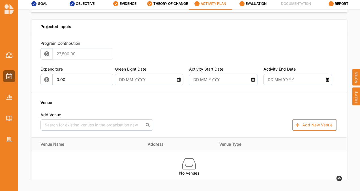
scroll to position [313, 0]
click at [165, 85] on input "text" at bounding box center [146, 79] width 61 height 11
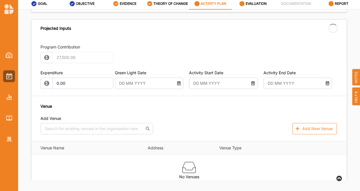
type input "[DATE]"
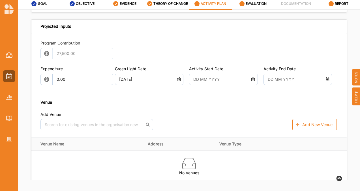
click at [202, 85] on input "text" at bounding box center [220, 79] width 61 height 11
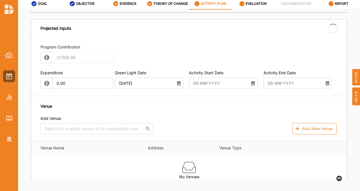
type input "[DATE]"
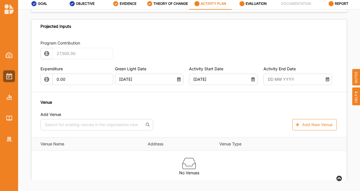
click at [272, 85] on input "text" at bounding box center [295, 79] width 61 height 11
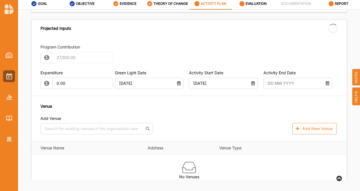
type input "[DATE]"
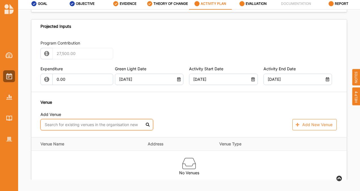
click at [110, 130] on input "text" at bounding box center [96, 124] width 113 height 11
type input "lake"
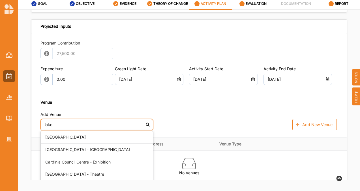
click at [99, 156] on div "[GEOGRAPHIC_DATA] - [GEOGRAPHIC_DATA]" at bounding box center [97, 150] width 112 height 12
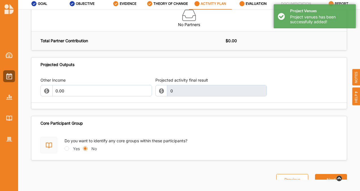
scroll to position [647, 0]
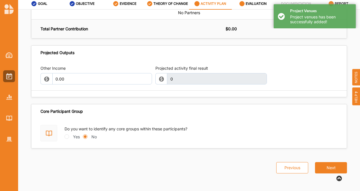
click at [328, 169] on button "Next" at bounding box center [331, 167] width 32 height 11
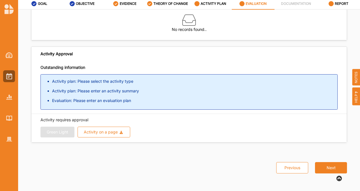
scroll to position [38, 0]
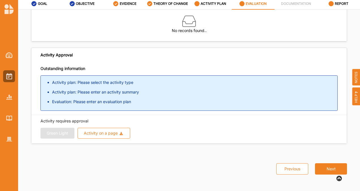
click at [215, 7] on div "ACTIVITY PLAN" at bounding box center [210, 4] width 32 height 10
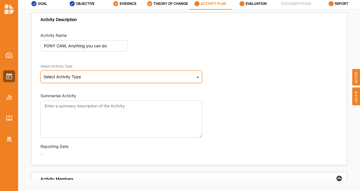
click at [100, 75] on div "Select Activity Type Cultural infrastructure development Acquisitions and Commi…" at bounding box center [121, 76] width 162 height 12
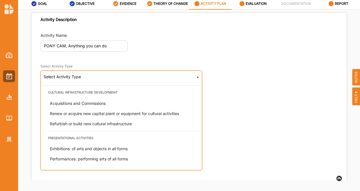
click at [74, 159] on span "Performances: performing arts of all forms" at bounding box center [89, 158] width 78 height 5
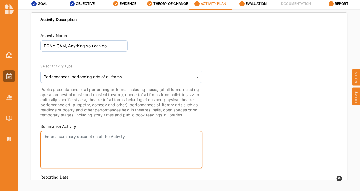
click at [78, 152] on textarea "Summarise Activity" at bounding box center [121, 149] width 162 height 37
click at [102, 163] on textarea "Summarise Activity" at bounding box center [121, 149] width 162 height 37
paste textarea "Anything You Can Do is a radical romp for the young and old."
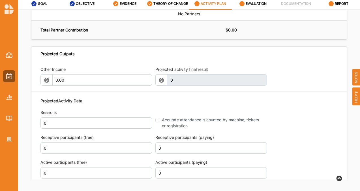
scroll to position [665, 0]
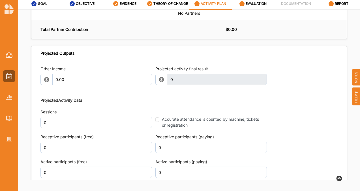
type textarea "Anything You Can Do is a radical romp for the young and old with community dire…"
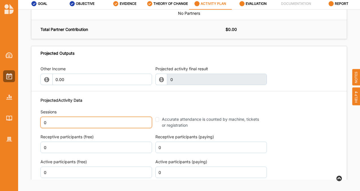
click at [97, 128] on input "0" at bounding box center [96, 122] width 112 height 11
type input "2"
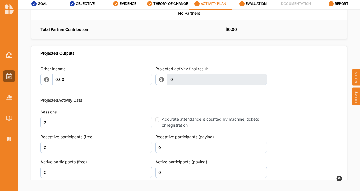
click at [157, 128] on fieldset "Accurate attendance is counted by machine, tickets or registration" at bounding box center [211, 118] width 112 height 19
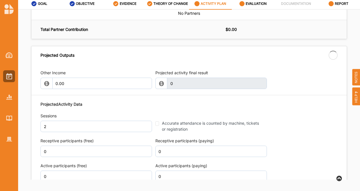
click at [156, 132] on div "Accurate attendance is counted by machine, tickets or registration" at bounding box center [209, 126] width 108 height 12
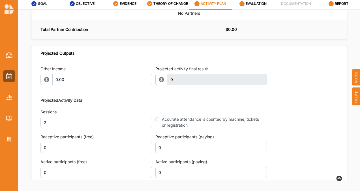
click at [156, 122] on input "Accurate attendance is counted by machine, tickets or registration" at bounding box center [157, 119] width 4 height 5
checkbox input "true"
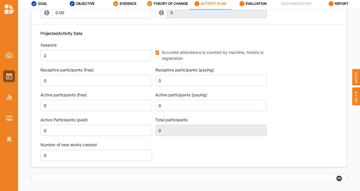
scroll to position [740, 0]
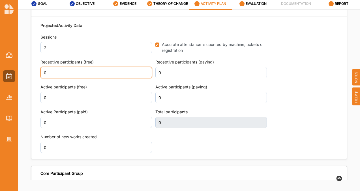
click at [123, 78] on input "0" at bounding box center [96, 72] width 112 height 11
type input "0"
type input "40"
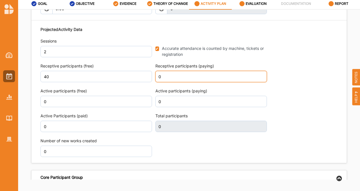
click at [196, 82] on input "0" at bounding box center [211, 76] width 112 height 11
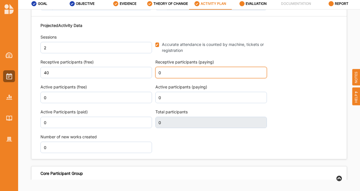
type input "40"
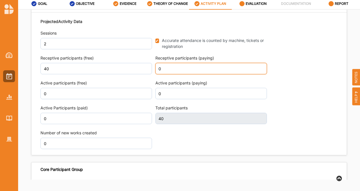
scroll to position [740, 0]
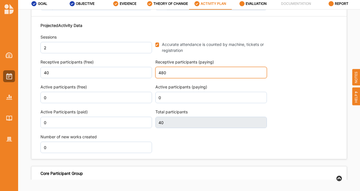
type input "480"
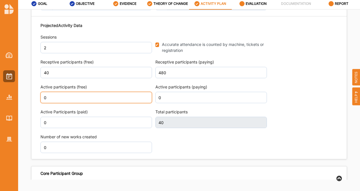
click at [132, 103] on input "0" at bounding box center [96, 97] width 112 height 11
type input "520"
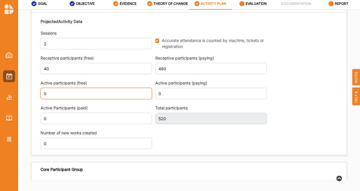
scroll to position [740, 0]
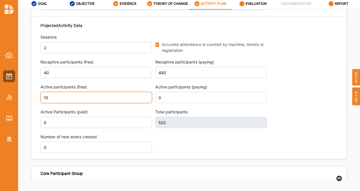
type input "10"
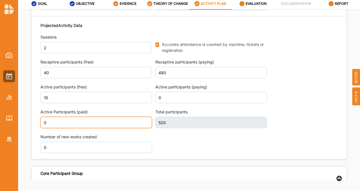
scroll to position [744, 0]
click at [112, 128] on input "0" at bounding box center [96, 122] width 112 height 11
type input "530"
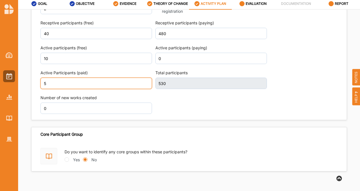
type input "5"
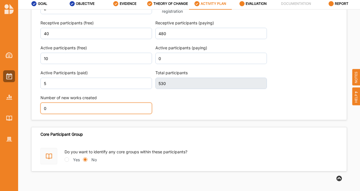
scroll to position [783, 0]
click at [99, 114] on input "0" at bounding box center [96, 107] width 112 height 11
type input "1"
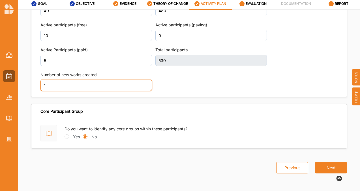
type input "535"
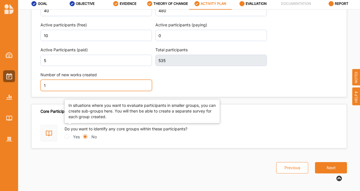
scroll to position [819, 0]
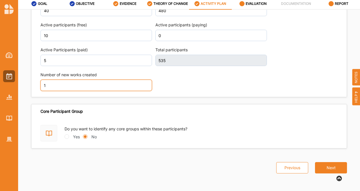
type input "1"
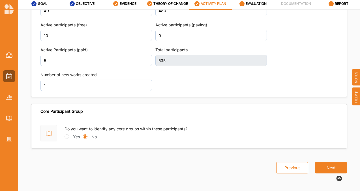
click at [326, 169] on button "Next" at bounding box center [331, 167] width 32 height 11
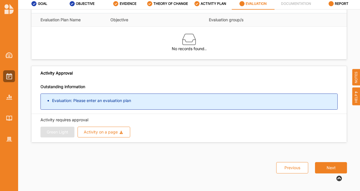
scroll to position [19, 0]
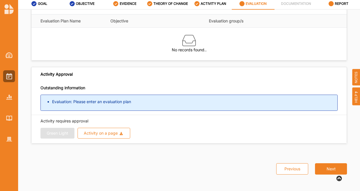
click at [326, 169] on button "Next" at bounding box center [331, 168] width 32 height 11
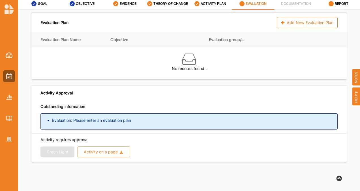
click at [305, 23] on div "Add New Evaluation Plan" at bounding box center [307, 22] width 61 height 11
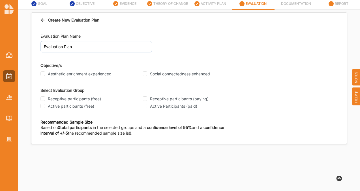
click at [44, 74] on input "Aesthetic enrichment experienced" at bounding box center [42, 73] width 5 height 5
checkbox input "true"
click at [147, 74] on div "Social connectedness enhanced" at bounding box center [192, 73] width 99 height 5
click at [43, 99] on input "Receptive participants (free)" at bounding box center [42, 98] width 5 height 5
checkbox input "true"
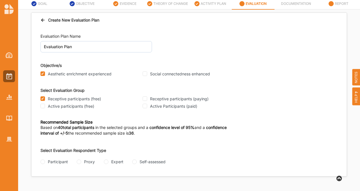
click at [145, 97] on input "Receptive participants (paying)" at bounding box center [145, 98] width 5 height 5
checkbox input "true"
click at [147, 71] on div "Social connectedness enhanced" at bounding box center [192, 73] width 99 height 5
click at [146, 75] on input "Social connectedness enhanced" at bounding box center [145, 73] width 5 height 5
checkbox input "true"
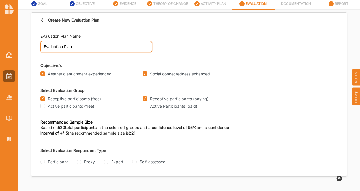
click at [120, 46] on input "Evaluation Plan" at bounding box center [96, 46] width 112 height 11
type input "Evaluation Plan - audience"
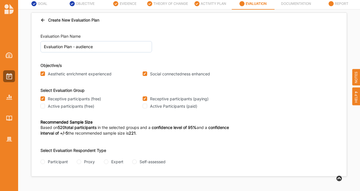
click at [45, 161] on div "Participant" at bounding box center [53, 162] width 27 height 6
click at [42, 161] on input "Participant" at bounding box center [42, 161] width 5 height 5
radio input "true"
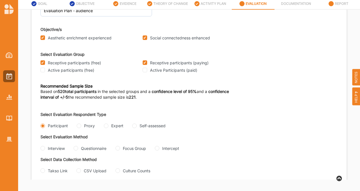
scroll to position [49, 0]
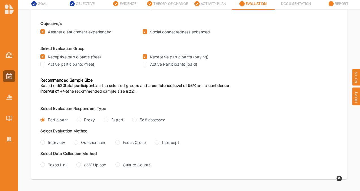
click at [77, 140] on input "Questionnaire" at bounding box center [76, 142] width 5 height 5
radio input "true"
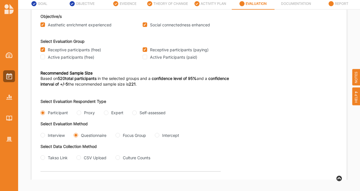
click at [78, 160] on input "CSV Upload" at bounding box center [78, 157] width 5 height 5
radio input "true"
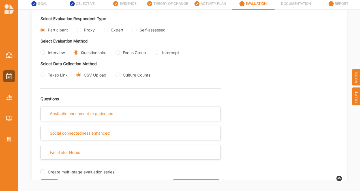
scroll to position [155, 0]
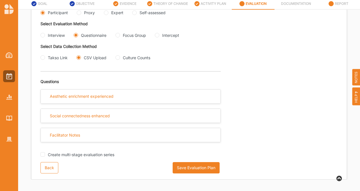
click at [182, 167] on button "Save Evaluation Plan" at bounding box center [196, 167] width 47 height 11
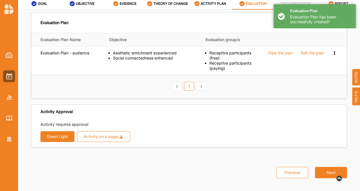
scroll to position [0, 0]
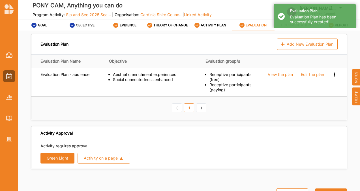
click at [302, 46] on div "Add New Evaluation Plan" at bounding box center [307, 43] width 61 height 11
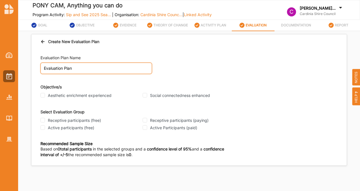
click at [123, 65] on input "Evaluation Plan" at bounding box center [96, 68] width 112 height 11
type input "Evaluation Plan - community participants"
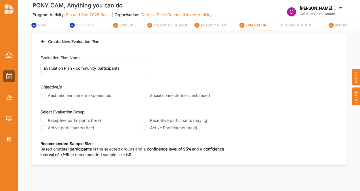
click at [44, 94] on input "Aesthetic enrichment experienced" at bounding box center [42, 95] width 5 height 5
checkbox input "true"
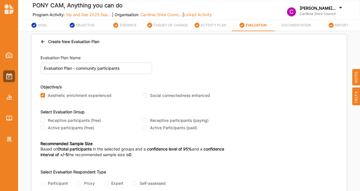
click at [144, 95] on input "Social connectedness enhanced" at bounding box center [145, 95] width 5 height 5
checkbox input "true"
click at [43, 129] on input "Active participants (free)" at bounding box center [42, 127] width 5 height 5
checkbox input "true"
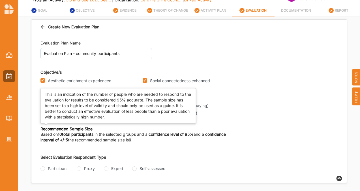
scroll to position [22, 0]
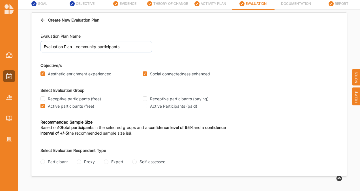
click at [42, 162] on input "Participant" at bounding box center [42, 161] width 5 height 5
radio input "true"
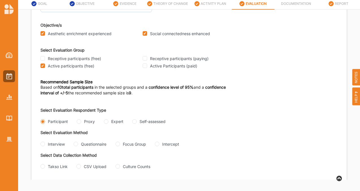
scroll to position [49, 0]
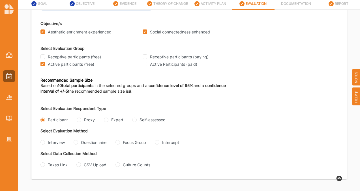
click at [75, 140] on input "Questionnaire" at bounding box center [76, 142] width 5 height 5
radio input "true"
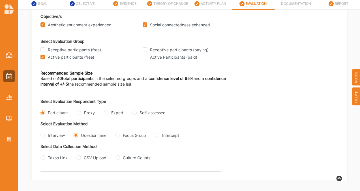
click at [79, 160] on input "CSV Upload" at bounding box center [78, 157] width 5 height 5
radio input "true"
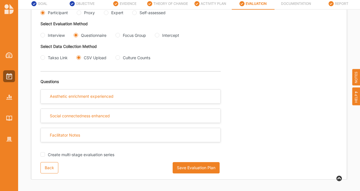
scroll to position [155, 0]
click at [178, 170] on button "Save Evaluation Plan" at bounding box center [196, 167] width 47 height 11
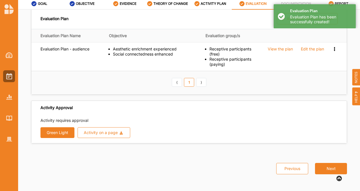
scroll to position [24, 0]
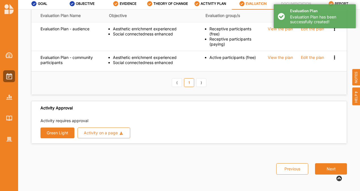
click at [68, 130] on button "Green Light" at bounding box center [57, 132] width 34 height 11
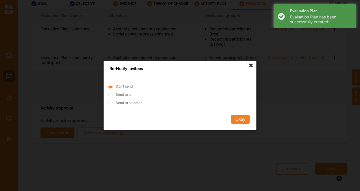
click at [238, 118] on button "Okay" at bounding box center [240, 119] width 18 height 9
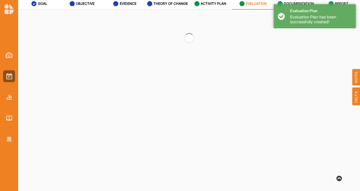
scroll to position [0, 0]
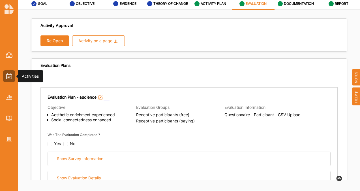
click at [9, 79] on img at bounding box center [9, 76] width 6 height 6
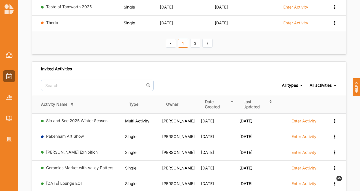
scroll to position [219, 0]
